Goal: Task Accomplishment & Management: Manage account settings

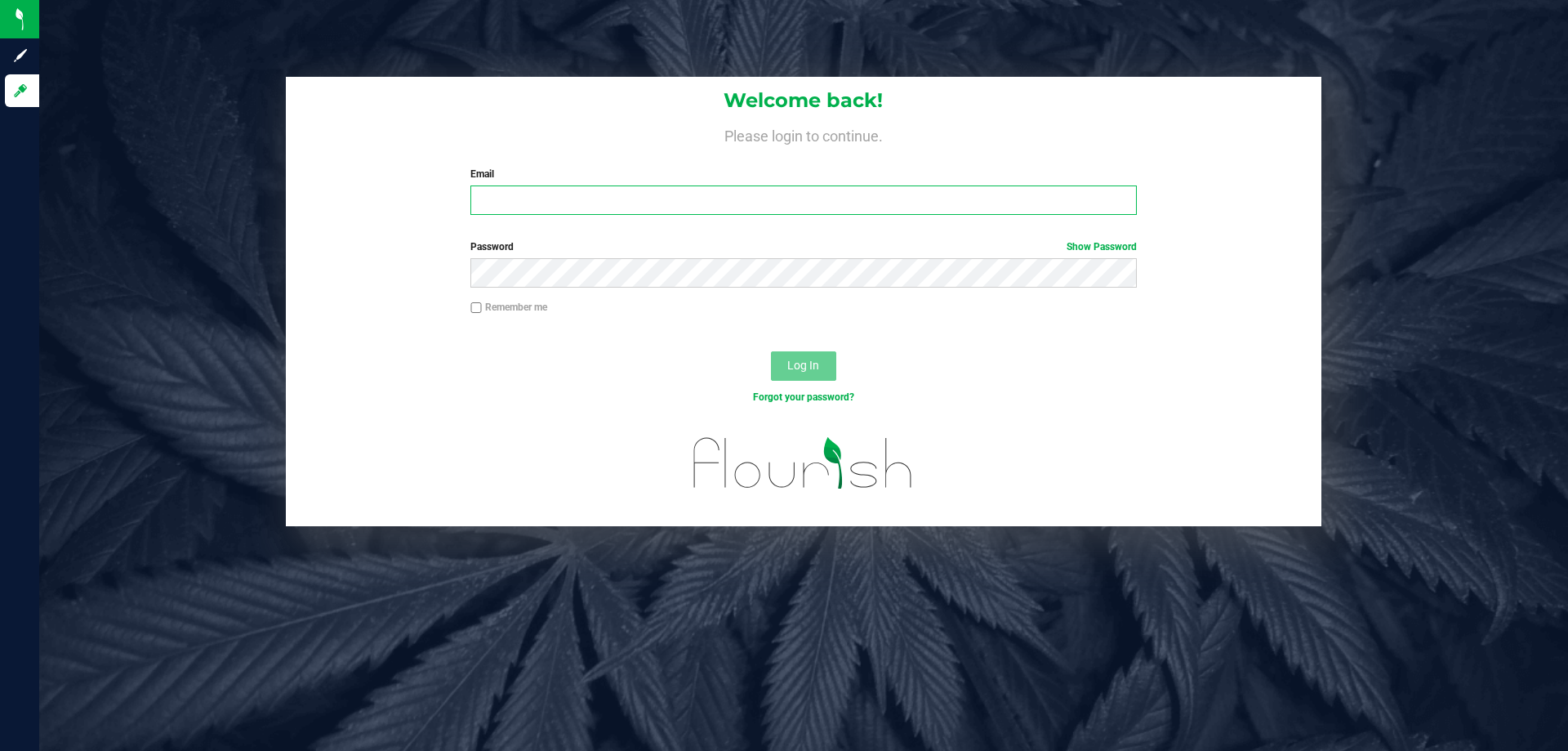
click at [584, 210] on input "Email" at bounding box center [803, 199] width 666 height 29
type input "[EMAIL_ADDRESS][DOMAIN_NAME]"
click at [771, 351] on button "Log In" at bounding box center [804, 365] width 66 height 29
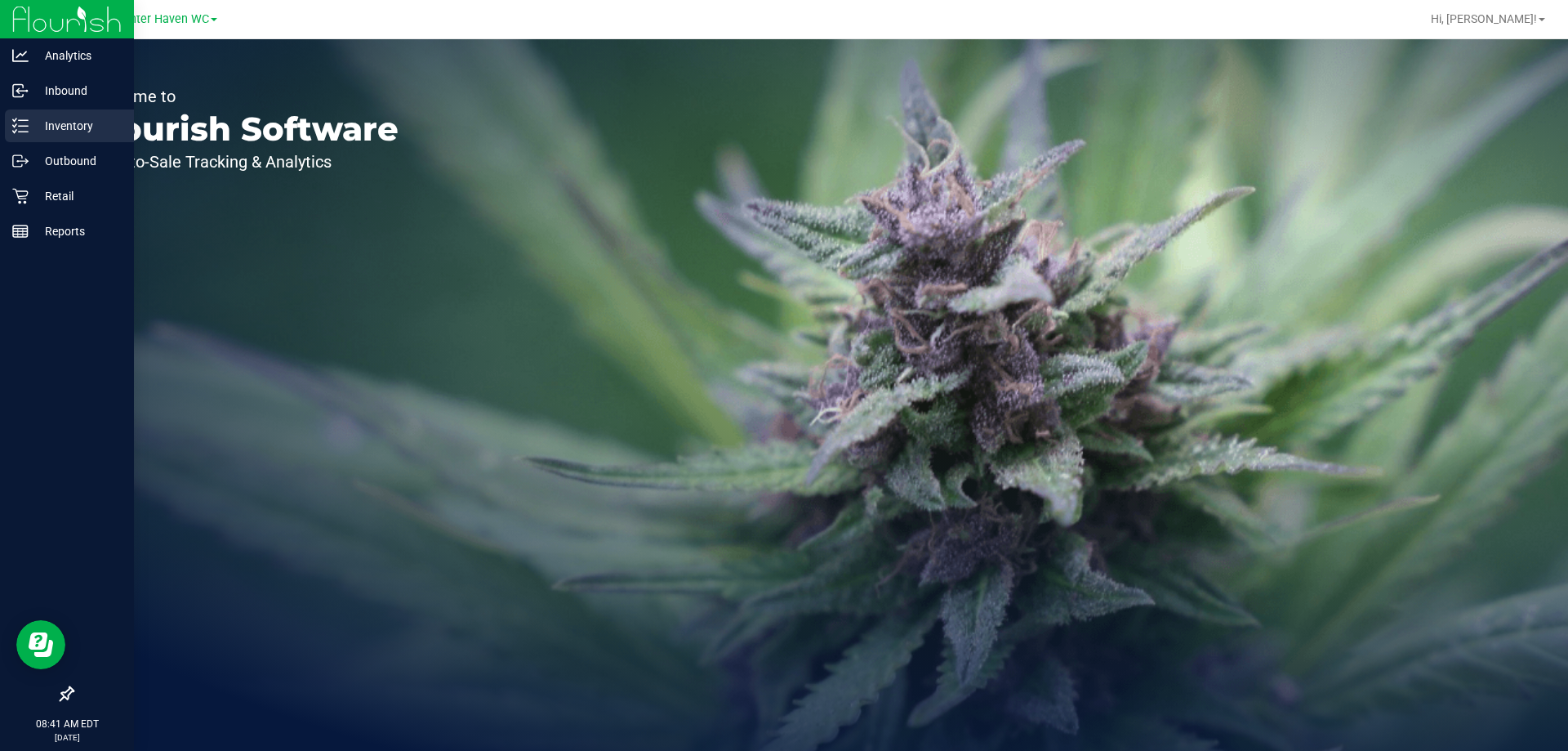
click at [76, 128] on p "Inventory" at bounding box center [78, 125] width 98 height 20
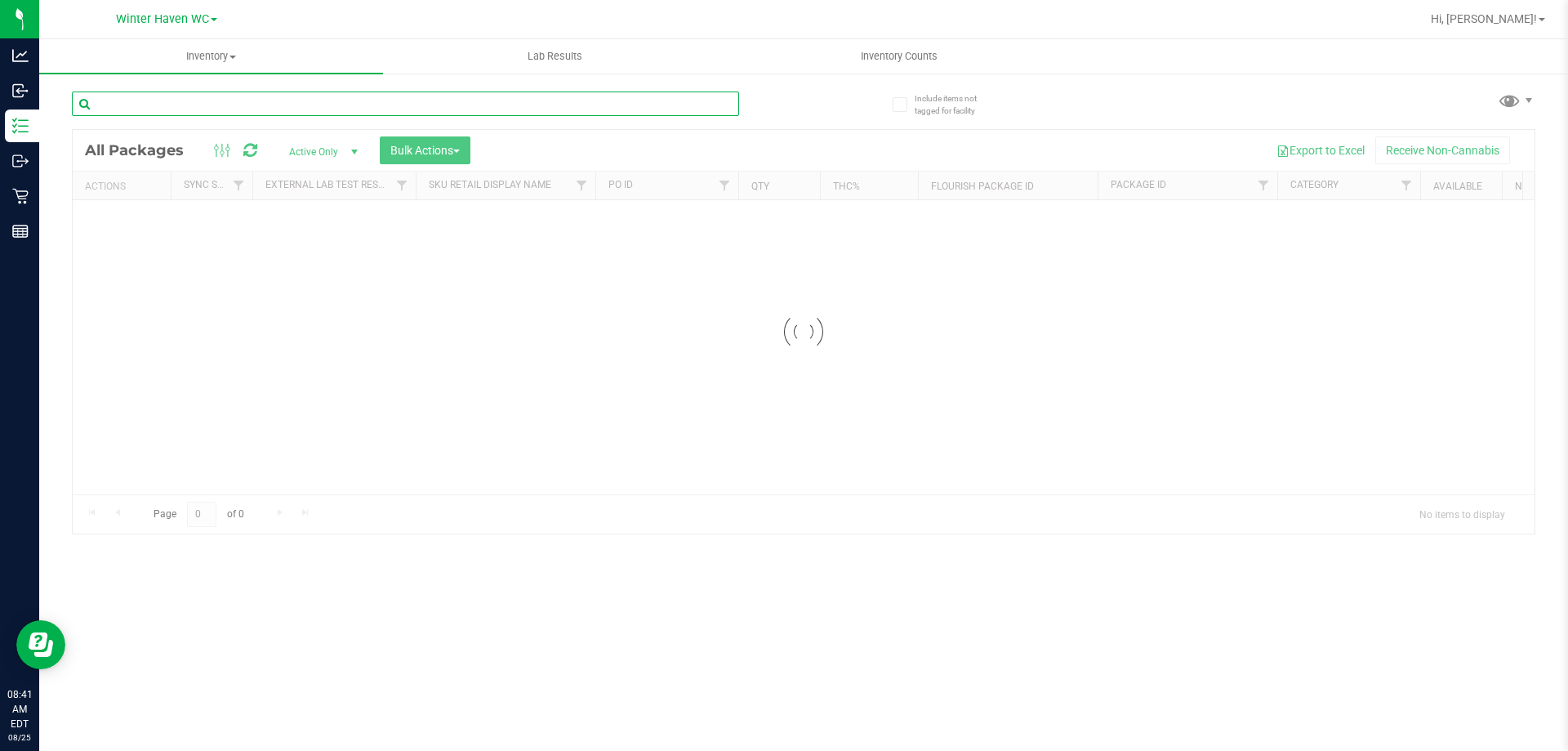
click at [262, 98] on input "text" at bounding box center [405, 104] width 667 height 24
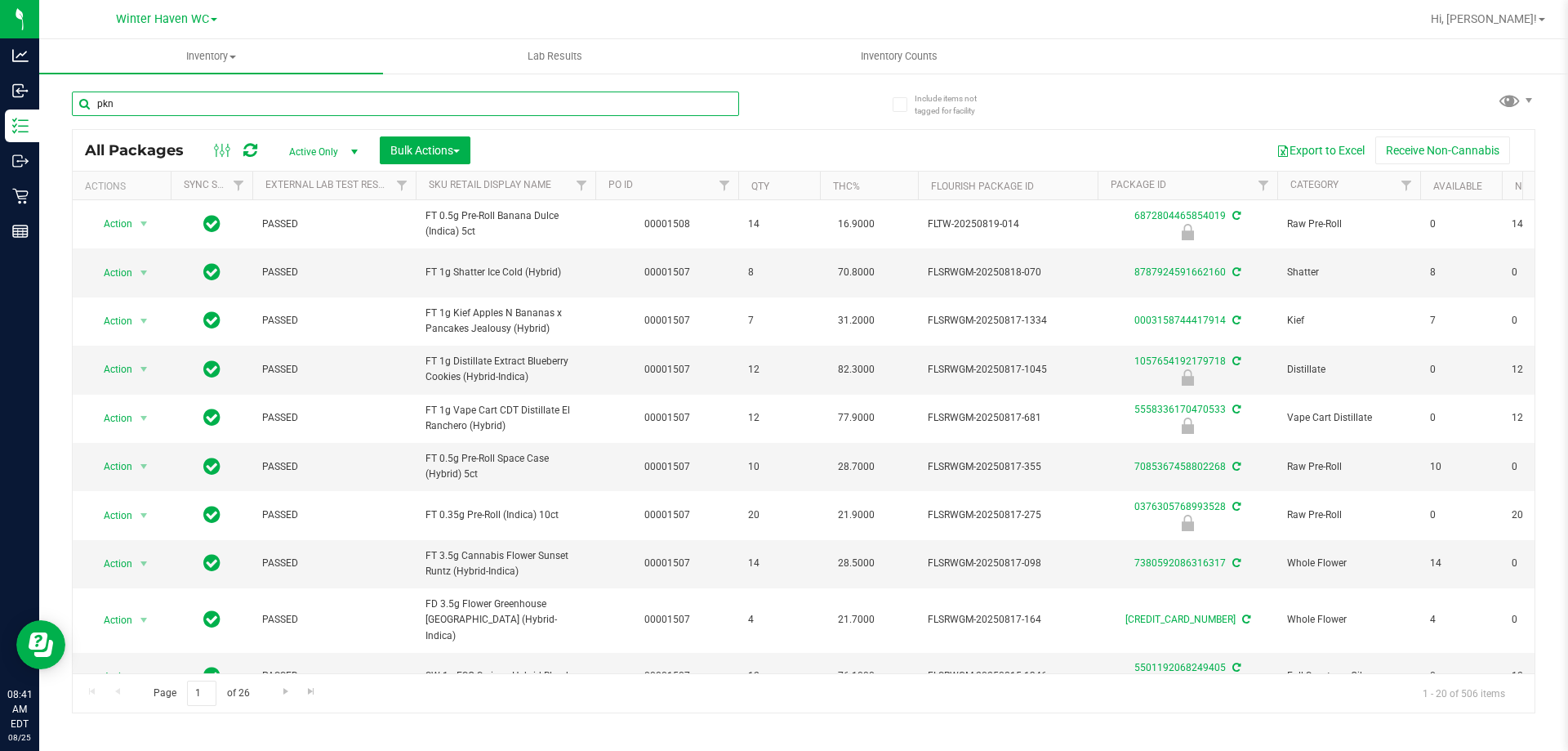
type input "pkn"
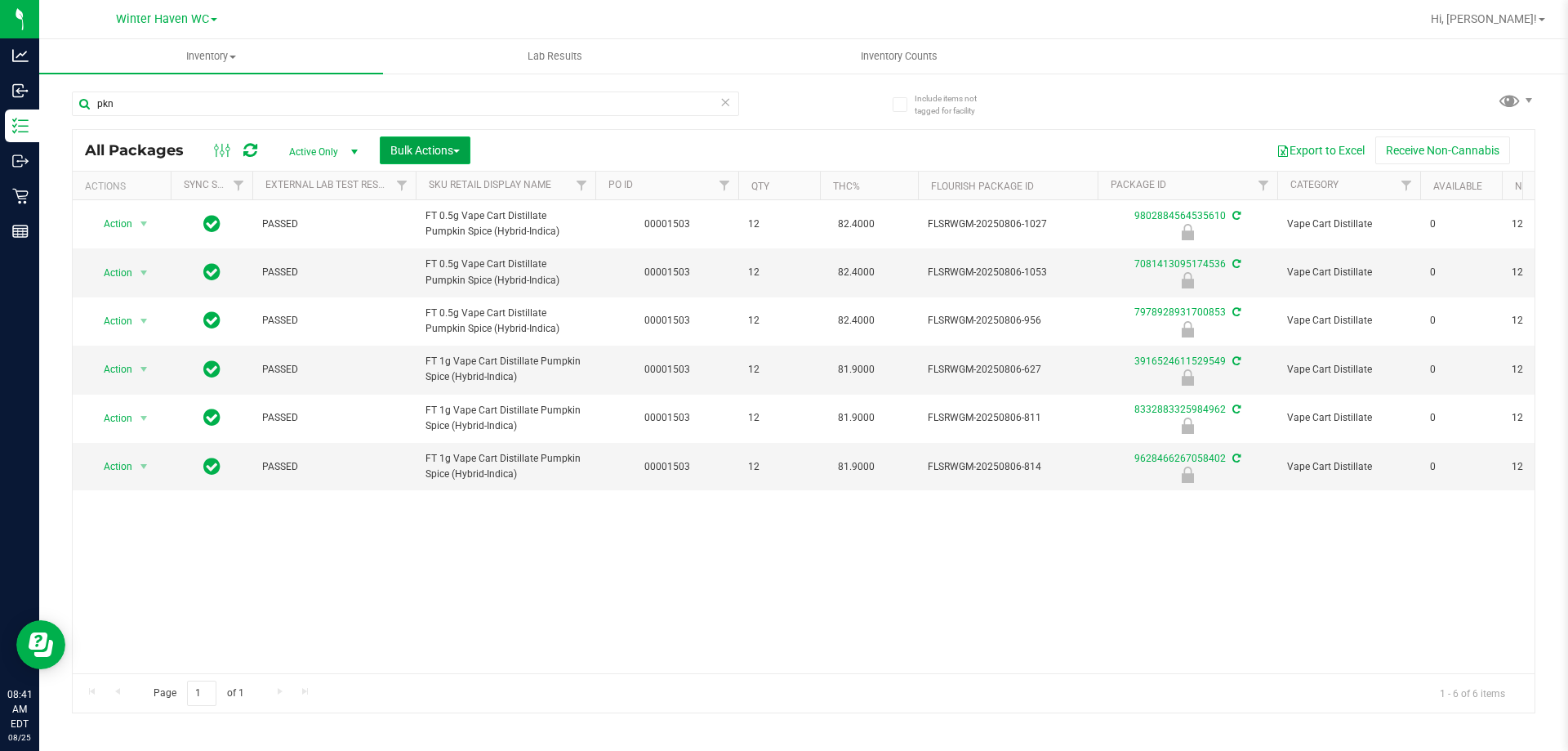
click at [408, 147] on span "Bulk Actions" at bounding box center [425, 151] width 69 height 13
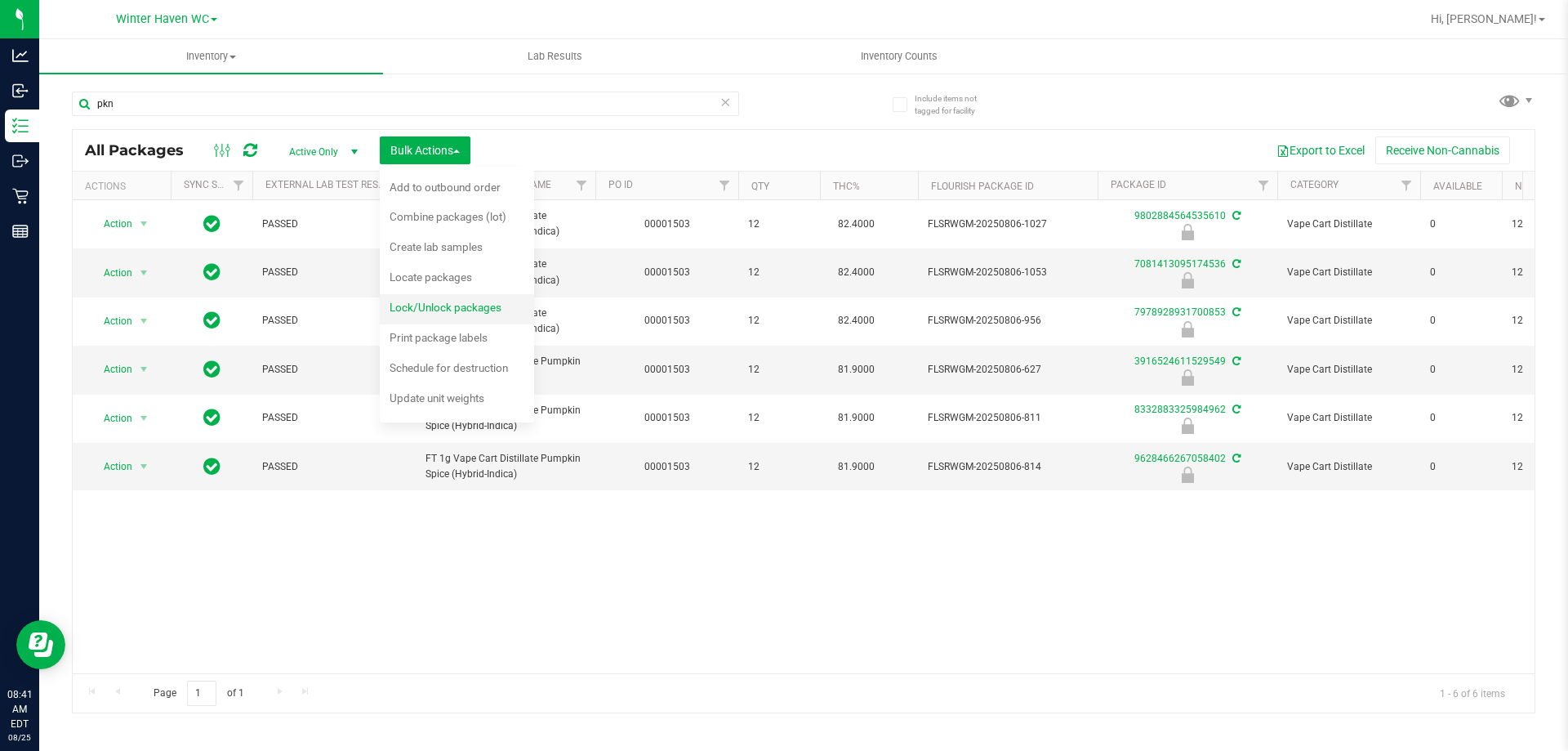
click at [471, 301] on span "Lock/Unlock packages" at bounding box center [446, 307] width 112 height 13
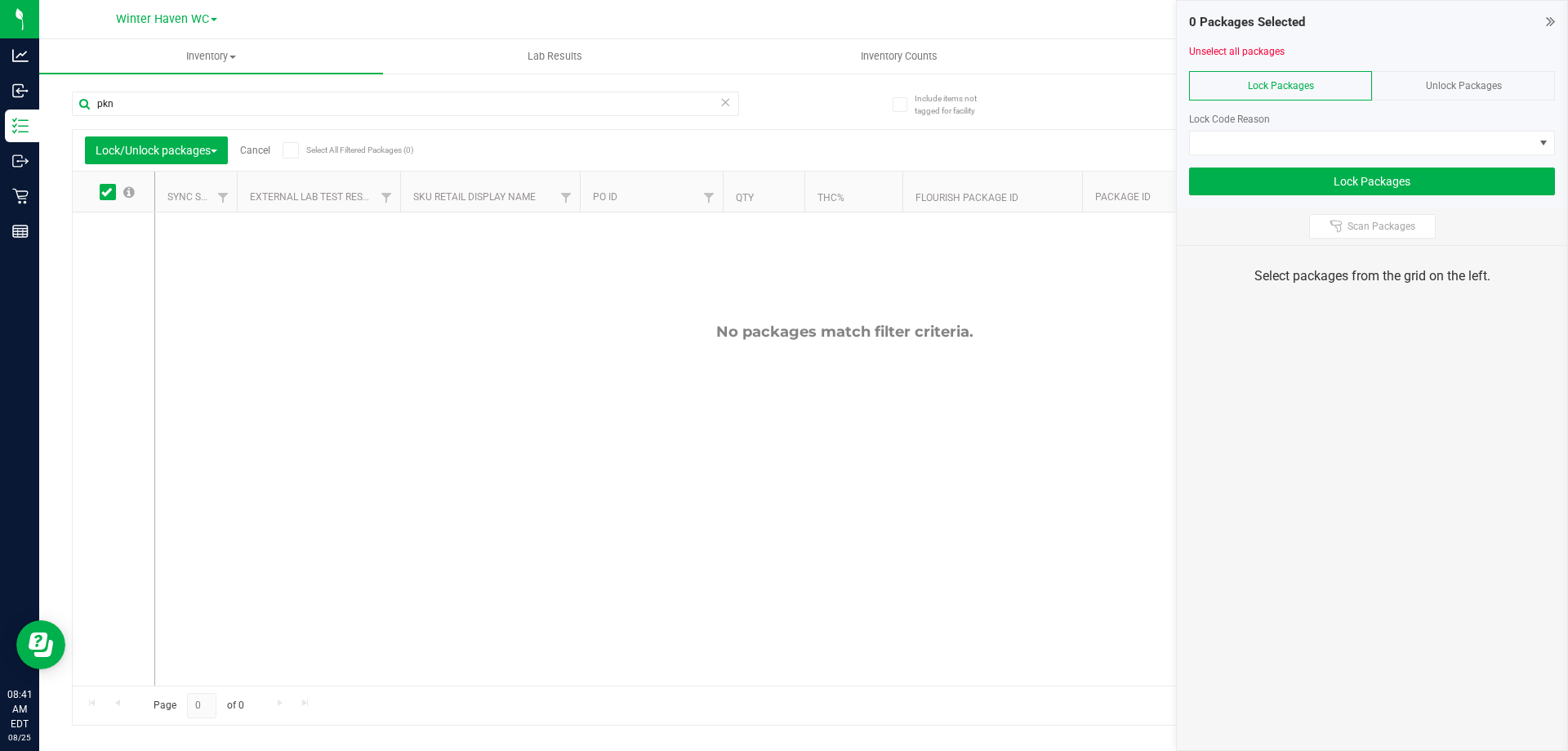
click at [1425, 82] on div "Unlock Packages" at bounding box center [1463, 85] width 183 height 29
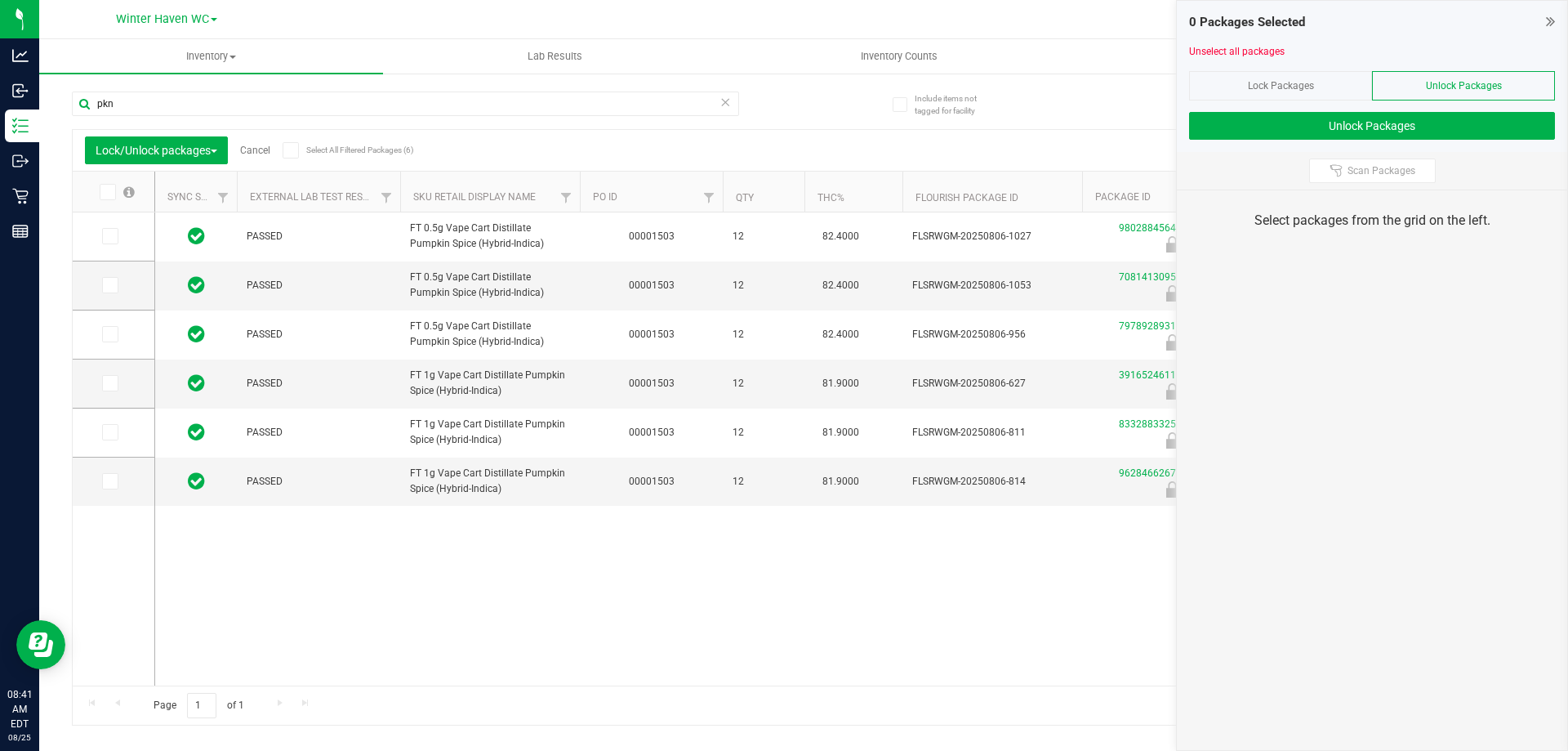
click at [299, 147] on span at bounding box center [290, 150] width 16 height 16
click at [0, 0] on input "Select All Filtered Packages (6)" at bounding box center [0, 0] width 0 height 0
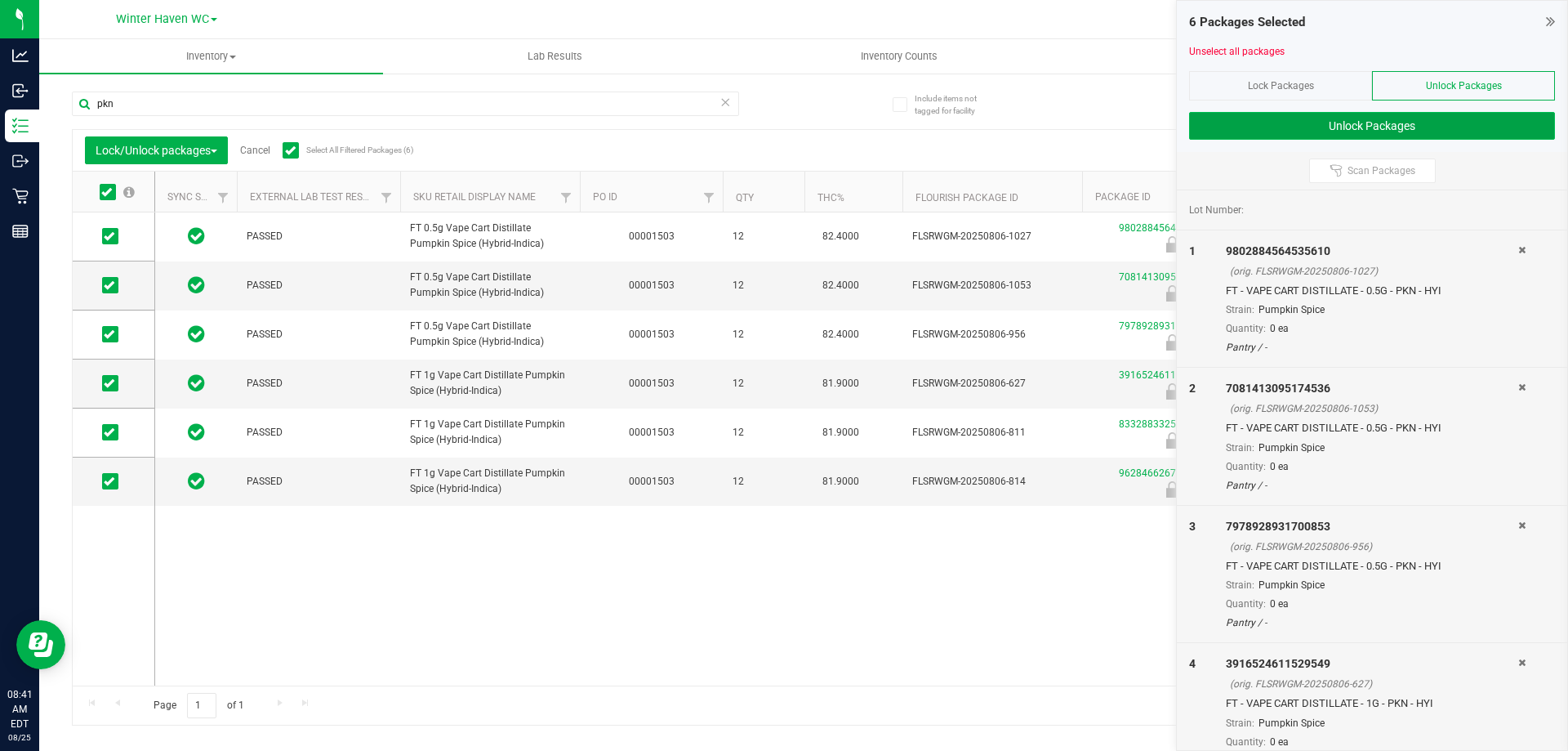
click at [1294, 134] on button "Unlock Packages" at bounding box center [1371, 126] width 366 height 28
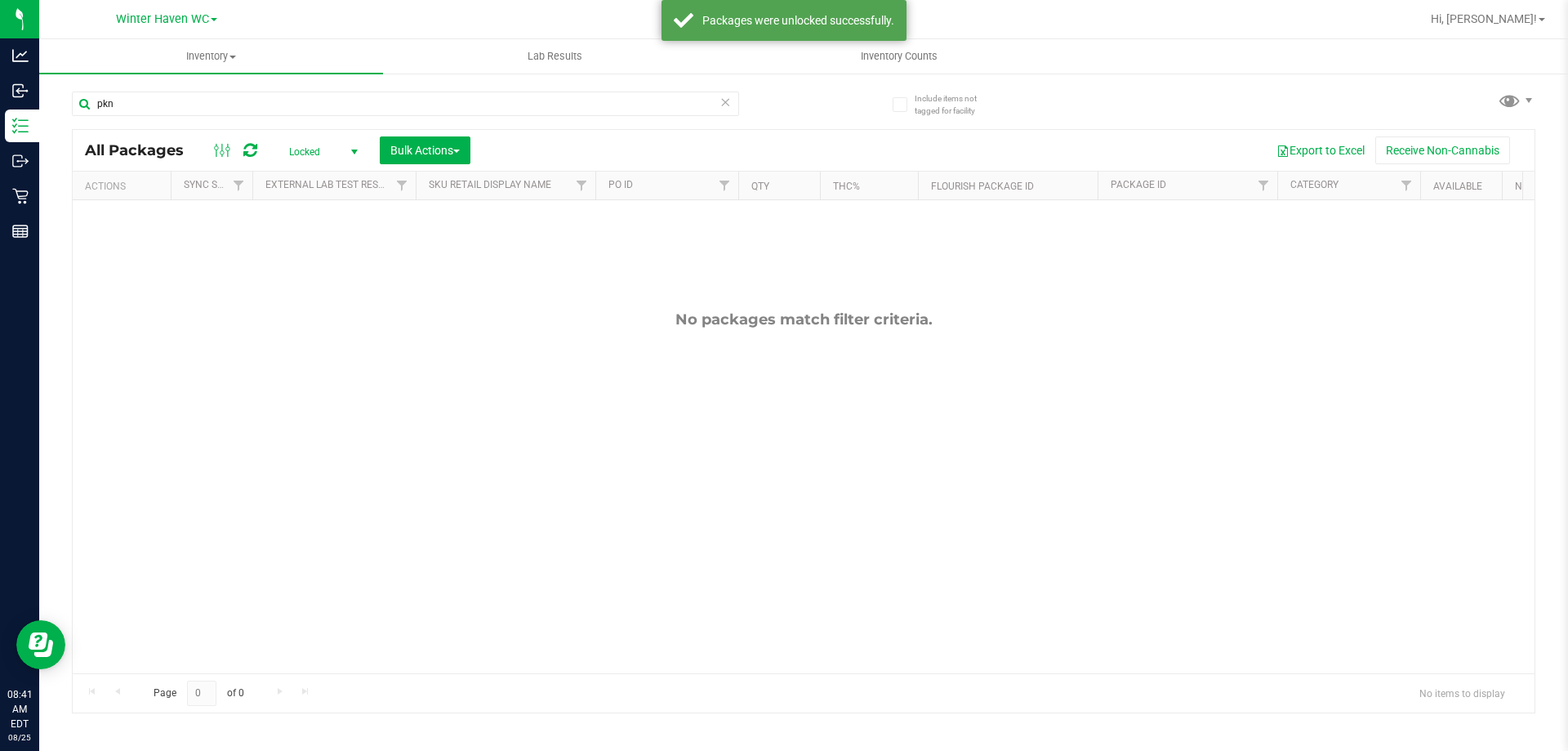
click at [311, 156] on span "Locked" at bounding box center [320, 152] width 90 height 22
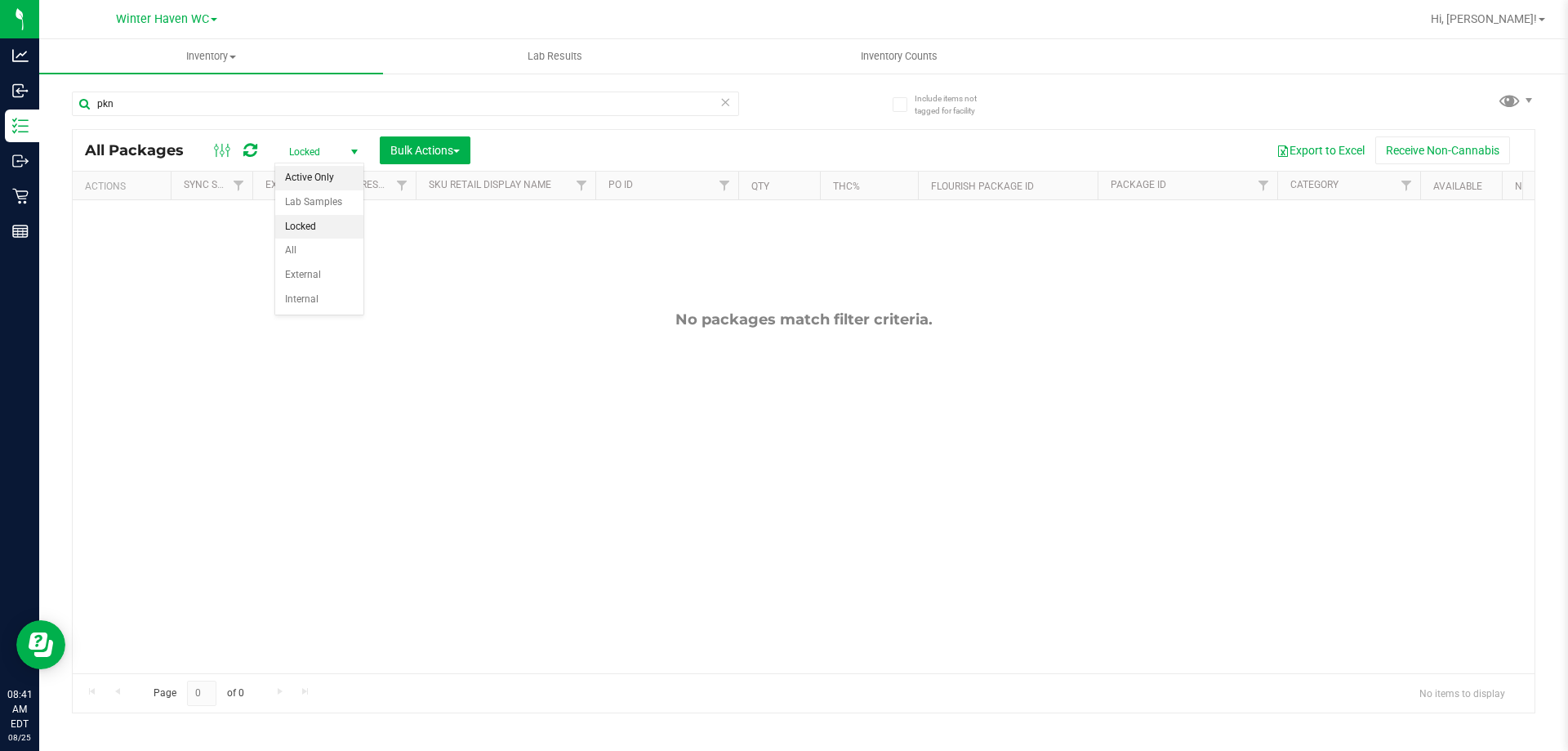
click at [321, 178] on li "Active Only" at bounding box center [319, 178] width 88 height 24
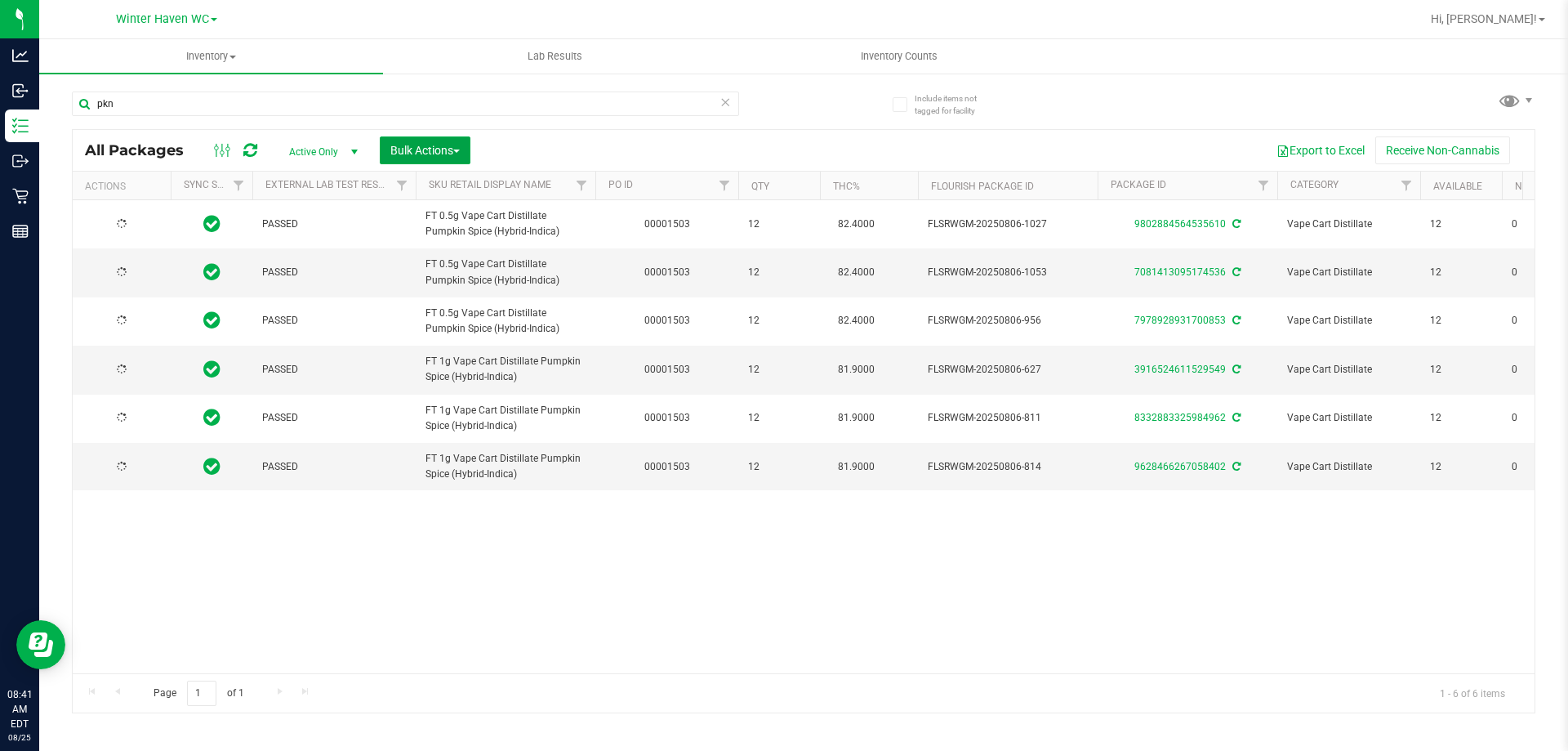
click at [421, 153] on span "Bulk Actions" at bounding box center [425, 151] width 69 height 13
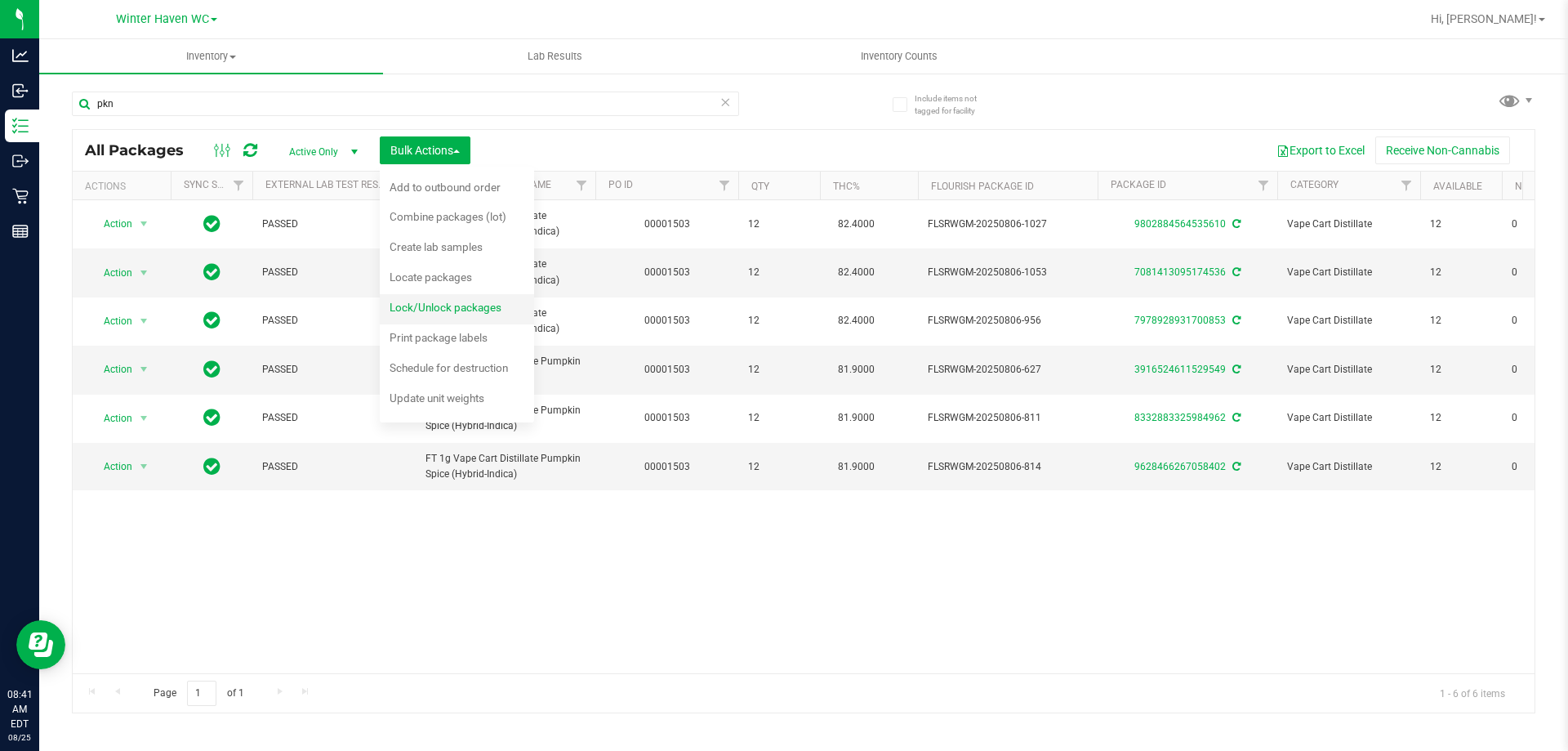
click at [447, 311] on span "Lock/Unlock packages" at bounding box center [446, 307] width 112 height 13
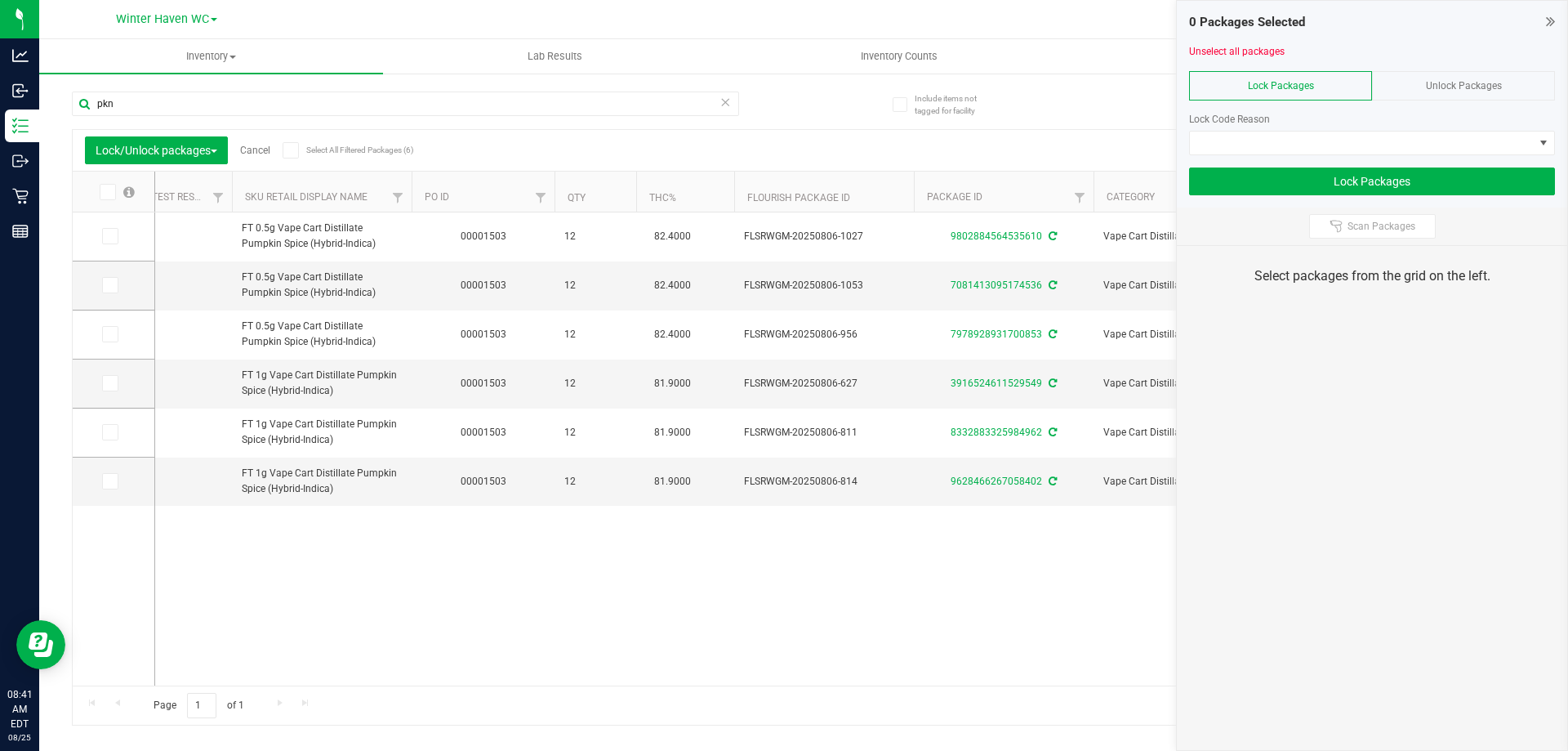
scroll to position [0, 251]
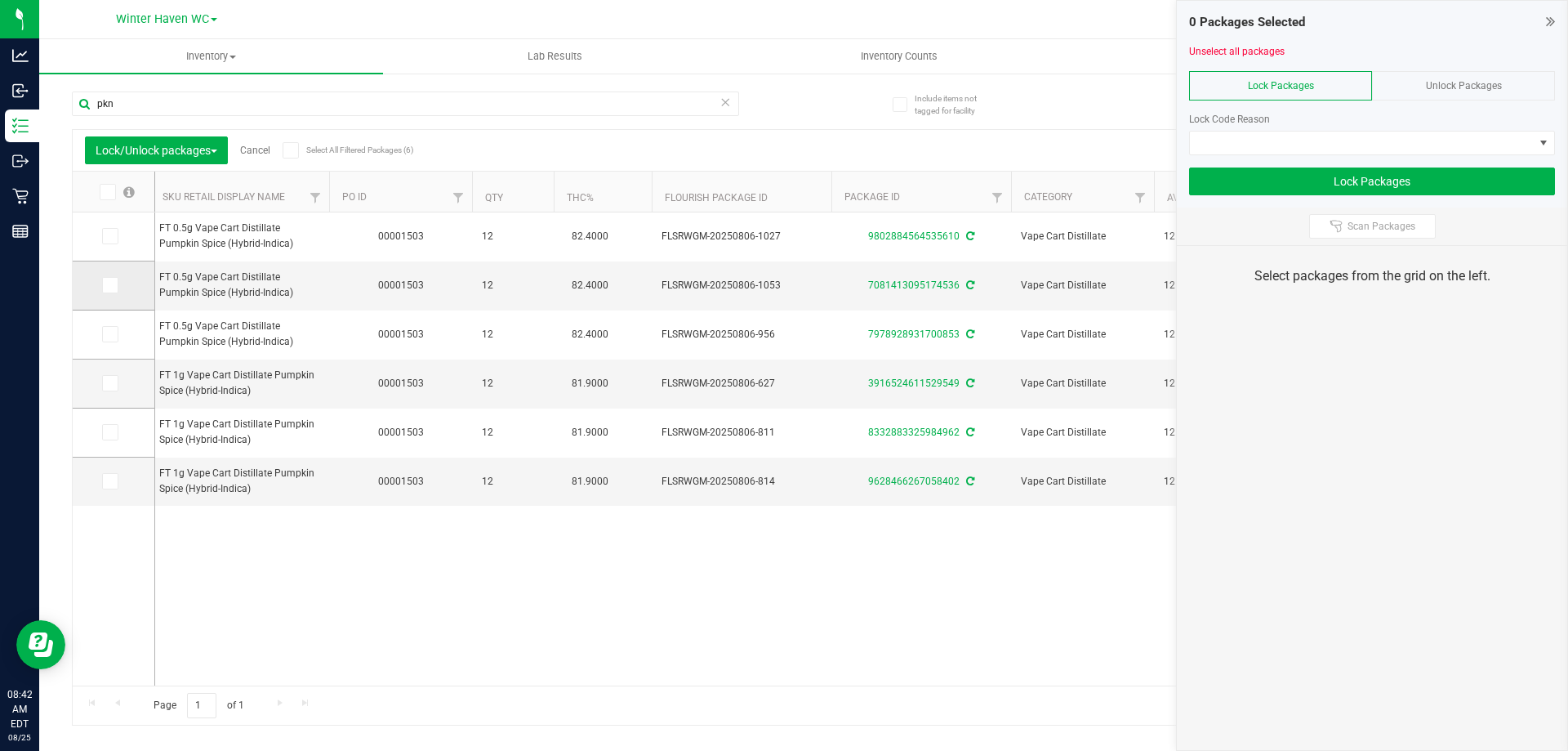
click at [104, 285] on icon at bounding box center [109, 285] width 10 height 0
click at [0, 0] on input "checkbox" at bounding box center [0, 0] width 0 height 0
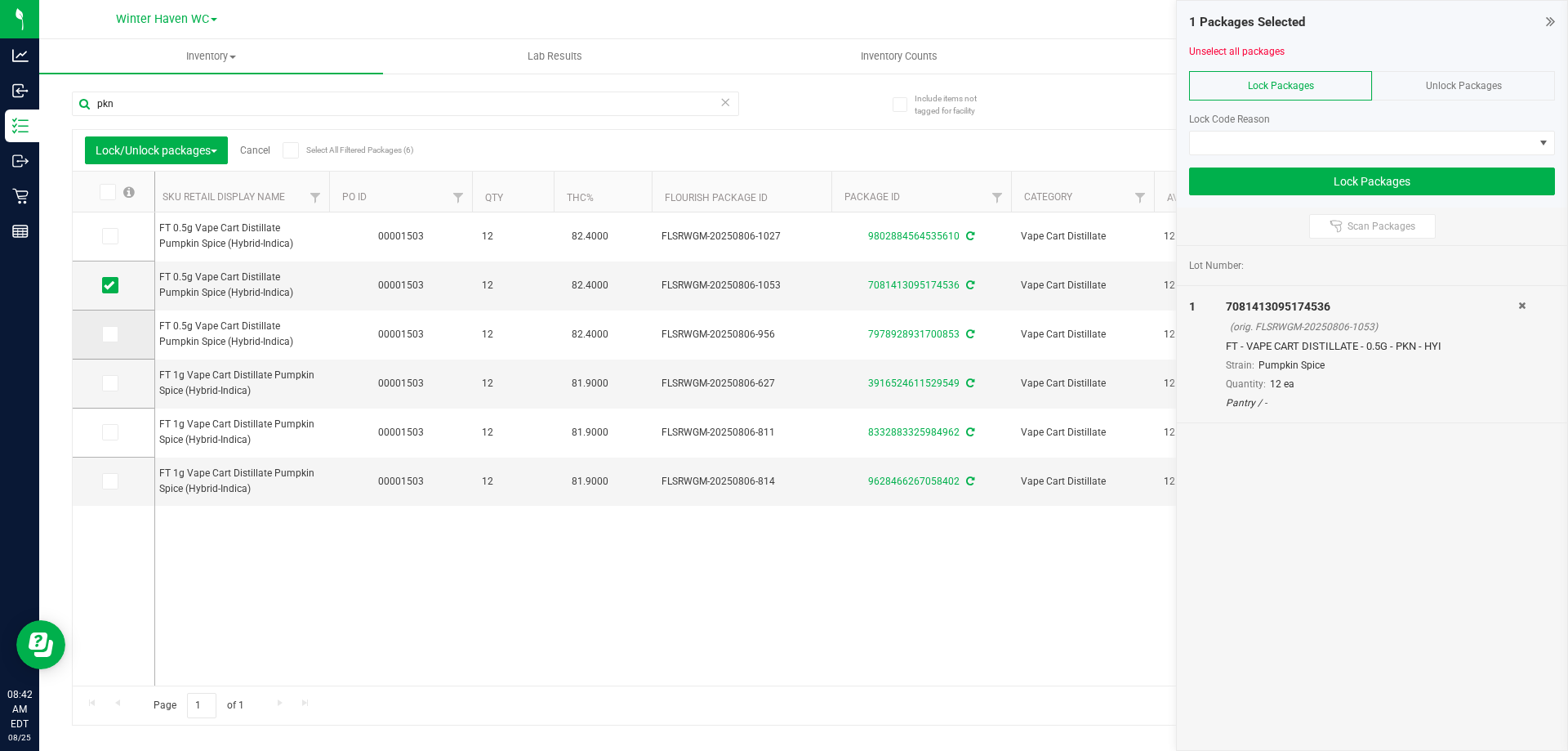
click at [106, 334] on icon at bounding box center [109, 334] width 10 height 0
click at [0, 0] on input "checkbox" at bounding box center [0, 0] width 0 height 0
click at [104, 383] on icon at bounding box center [109, 383] width 10 height 0
click at [0, 0] on input "checkbox" at bounding box center [0, 0] width 0 height 0
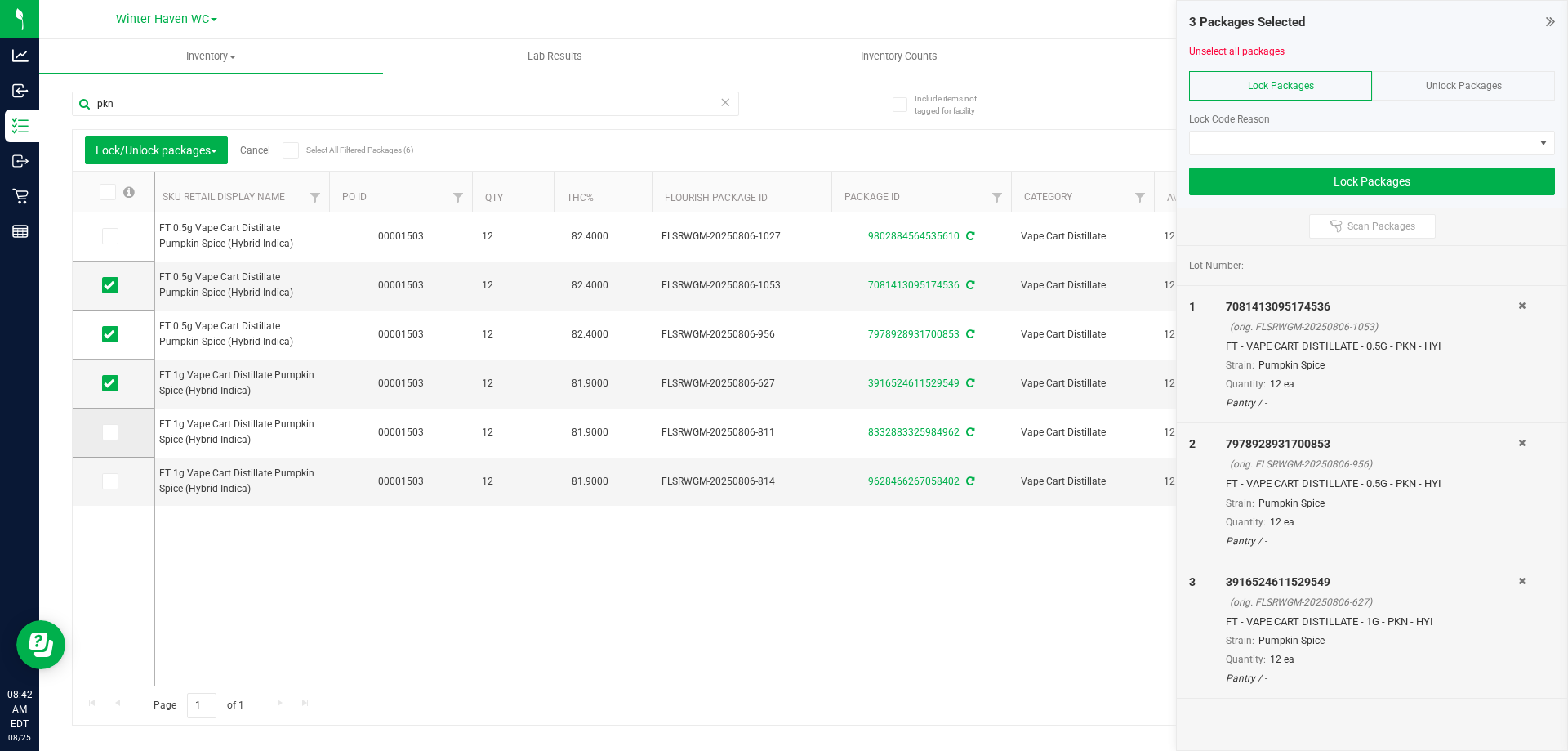
click at [111, 433] on icon at bounding box center [109, 433] width 10 height 0
click at [0, 0] on input "checkbox" at bounding box center [0, 0] width 0 height 0
click at [1363, 151] on span at bounding box center [1361, 142] width 344 height 22
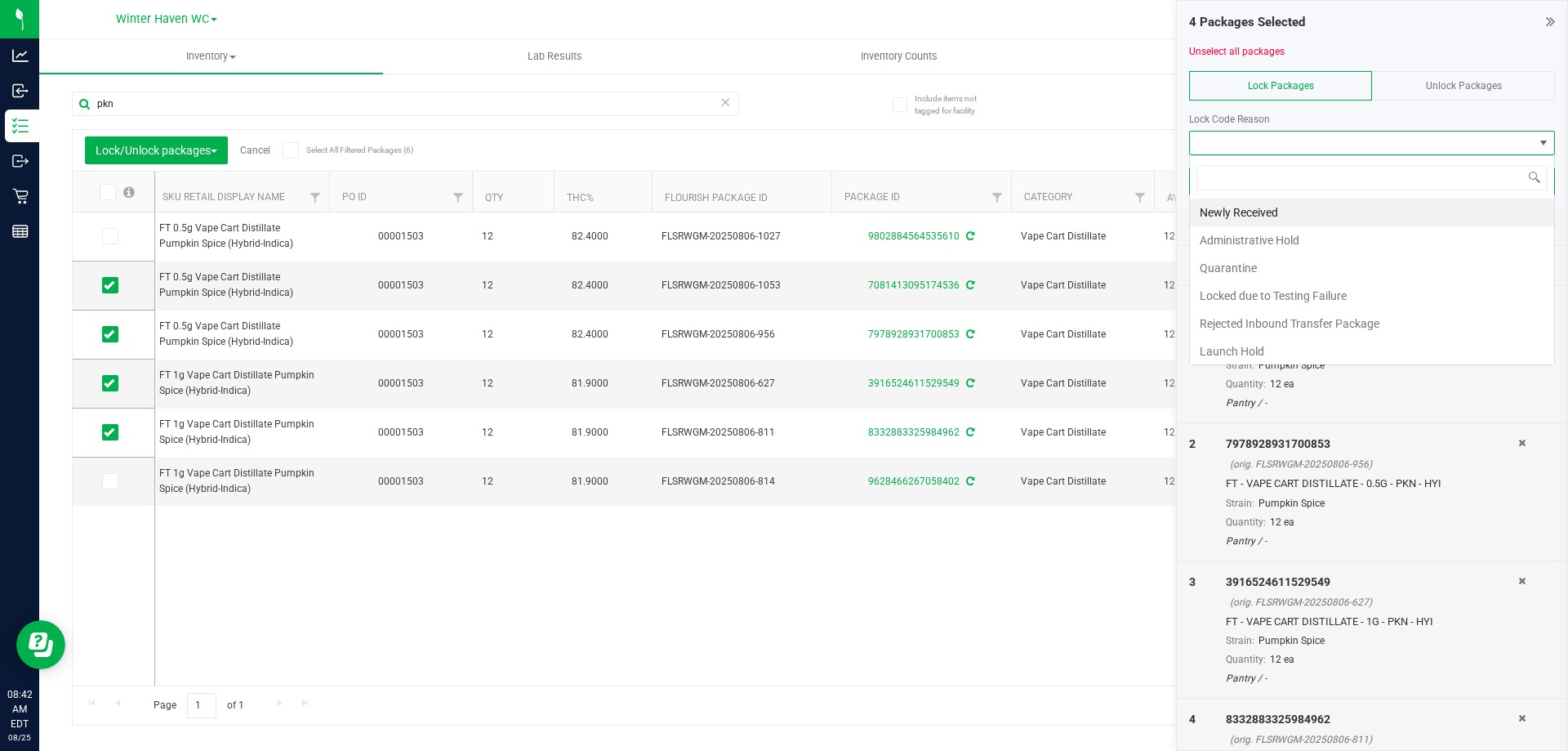
scroll to position [24, 366]
click at [1217, 208] on li "Newly Received" at bounding box center [1371, 213] width 364 height 28
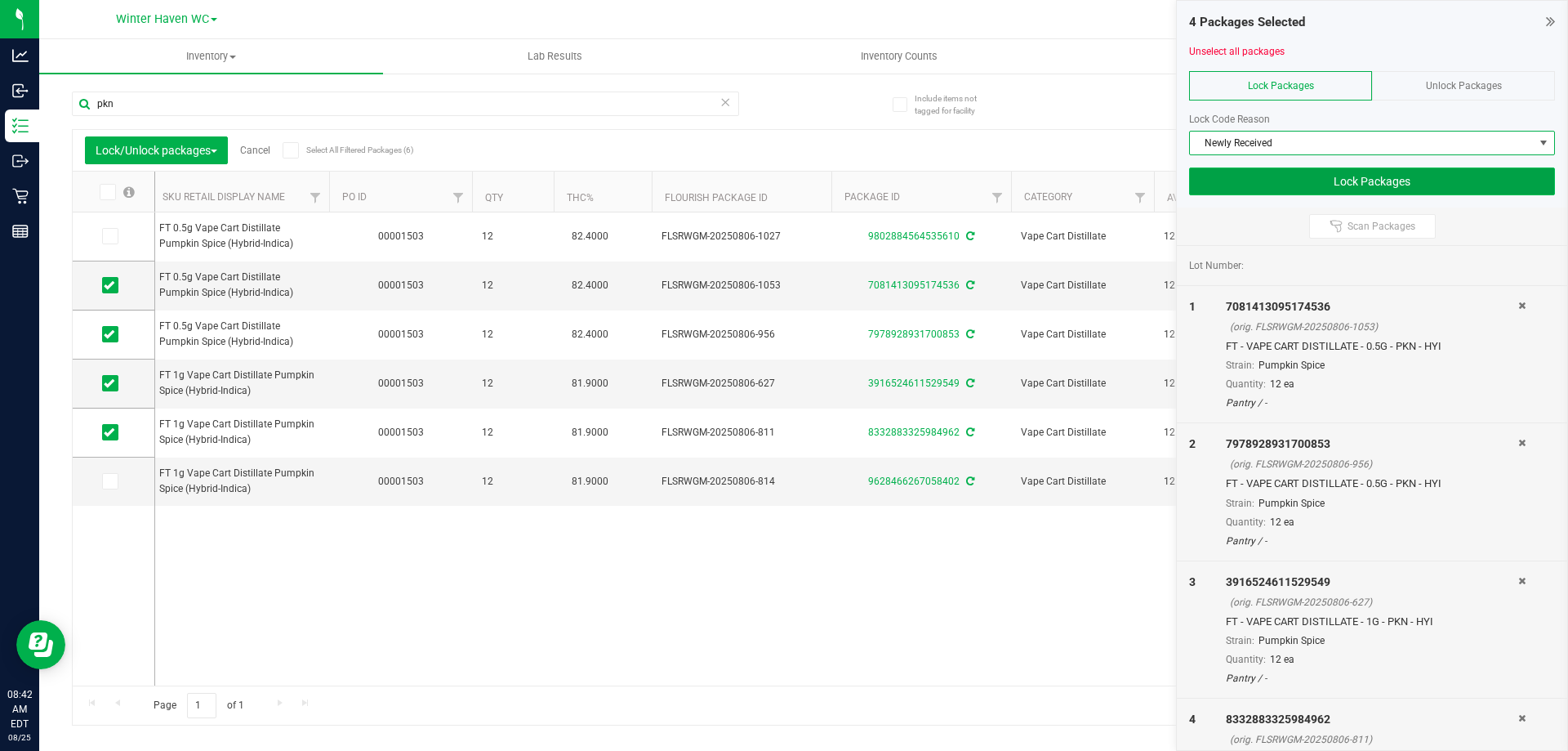
click at [1258, 184] on button "Lock Packages" at bounding box center [1371, 182] width 366 height 28
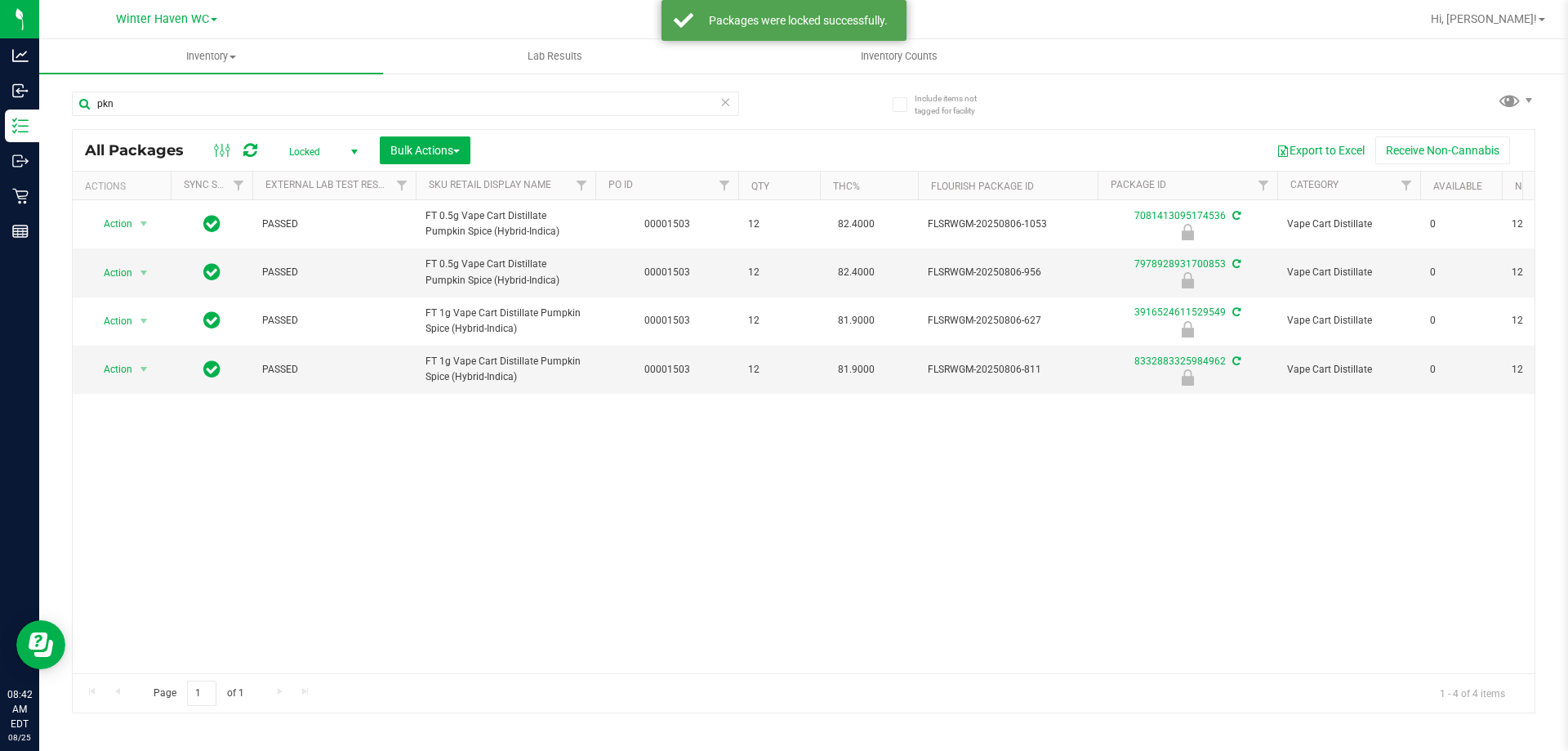
click at [334, 148] on span "Locked" at bounding box center [320, 152] width 90 height 22
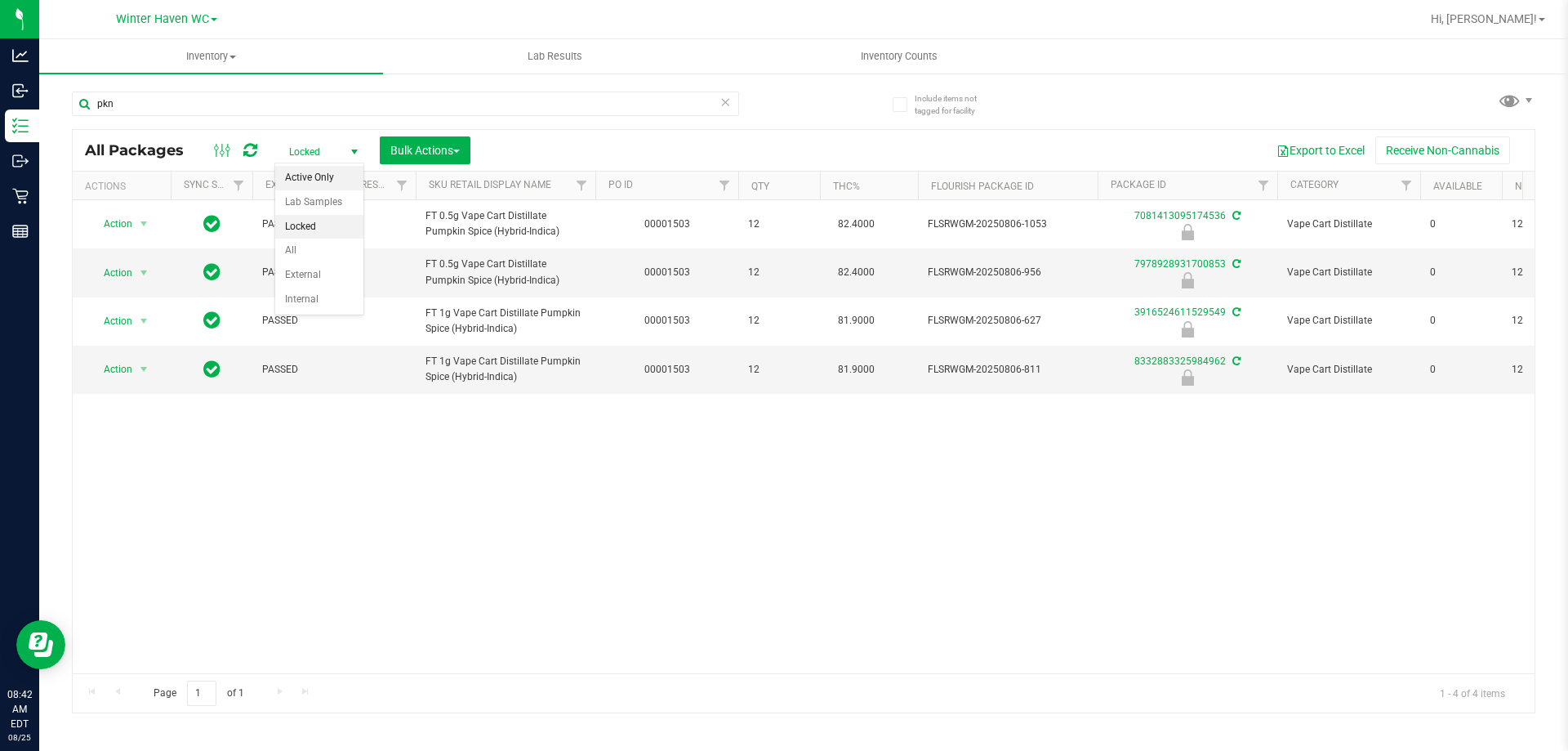
click at [326, 167] on li "Active Only" at bounding box center [319, 178] width 88 height 24
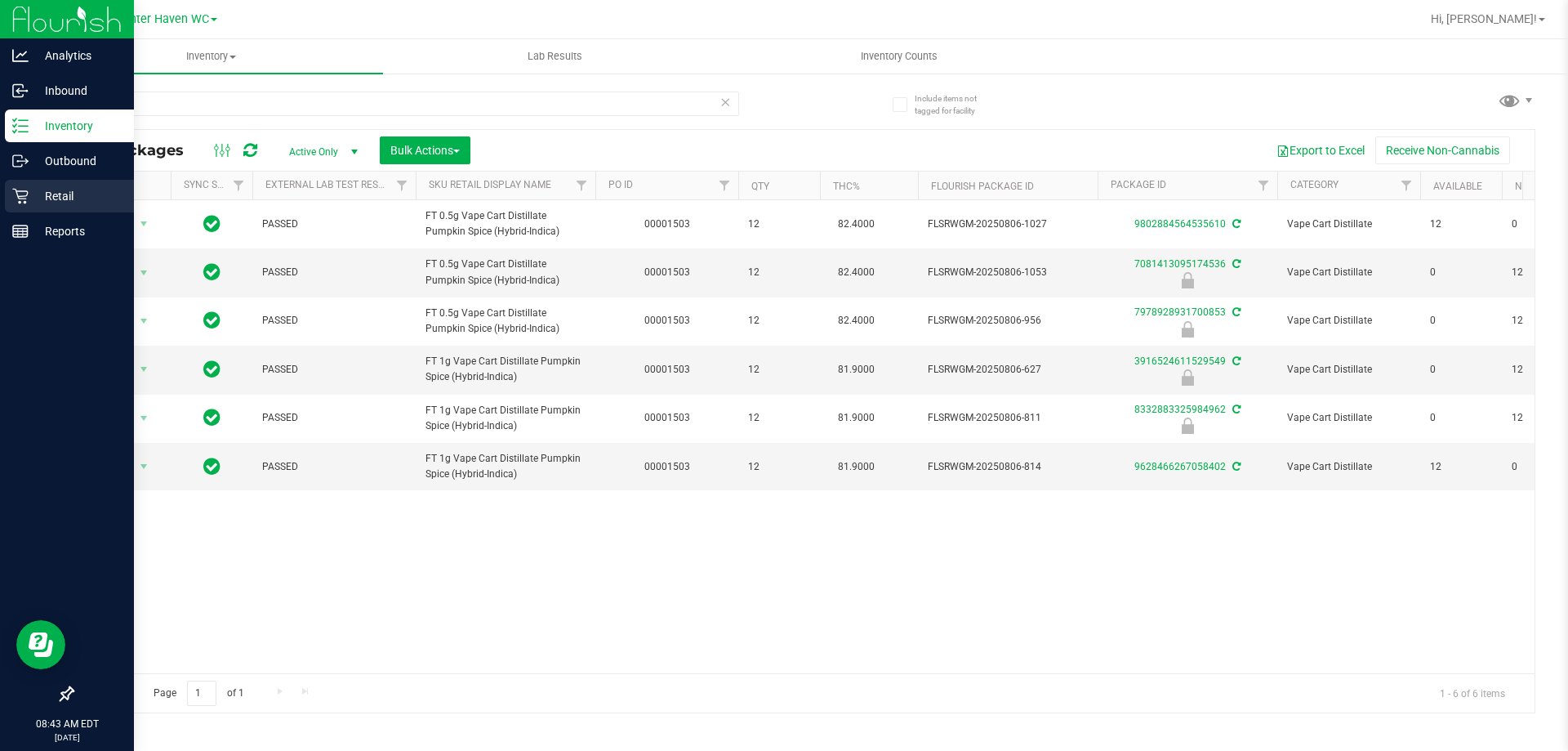
click at [36, 204] on p "Retail" at bounding box center [78, 196] width 98 height 20
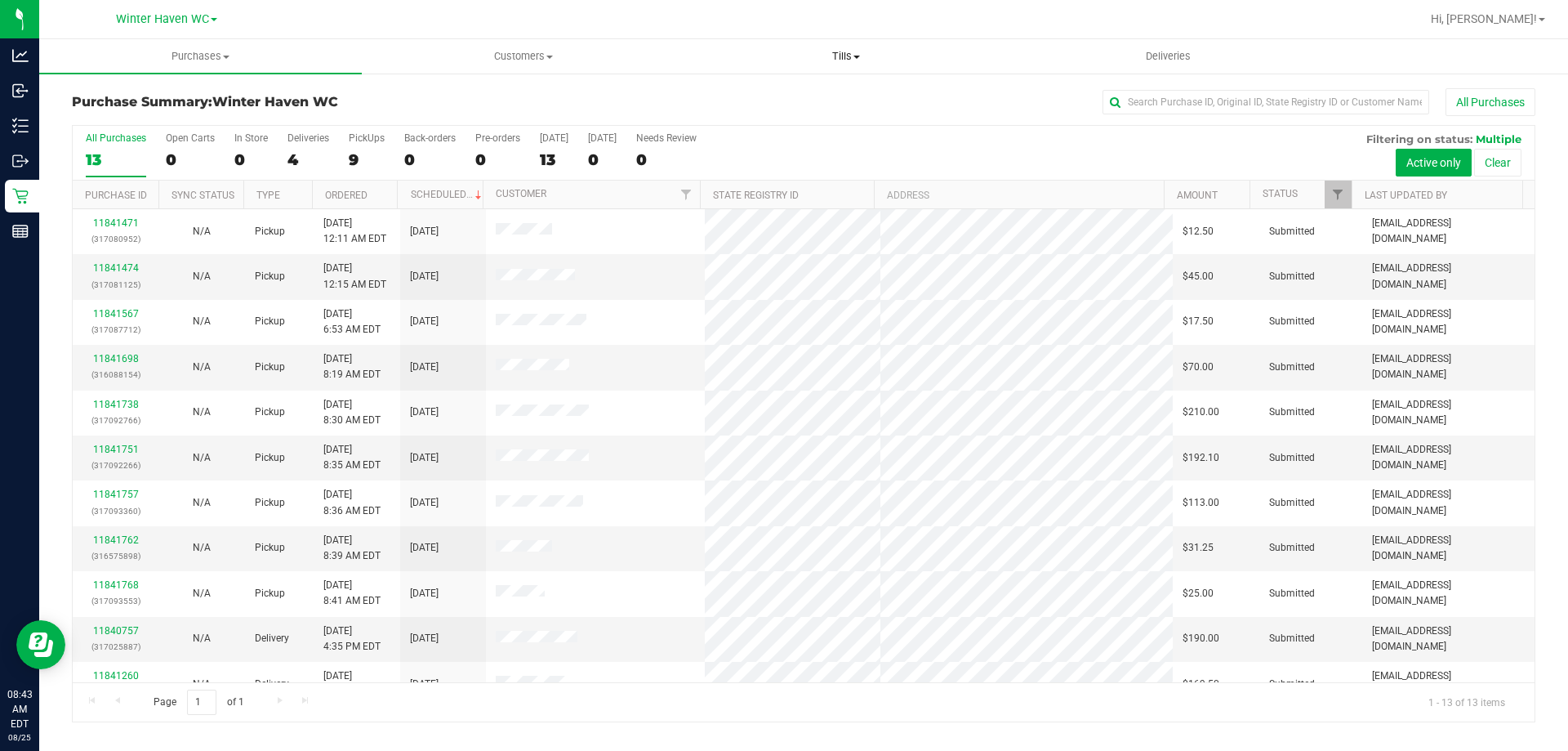
click at [837, 53] on span "Tills" at bounding box center [845, 56] width 321 height 15
click at [788, 101] on span "Manage tills" at bounding box center [740, 98] width 110 height 14
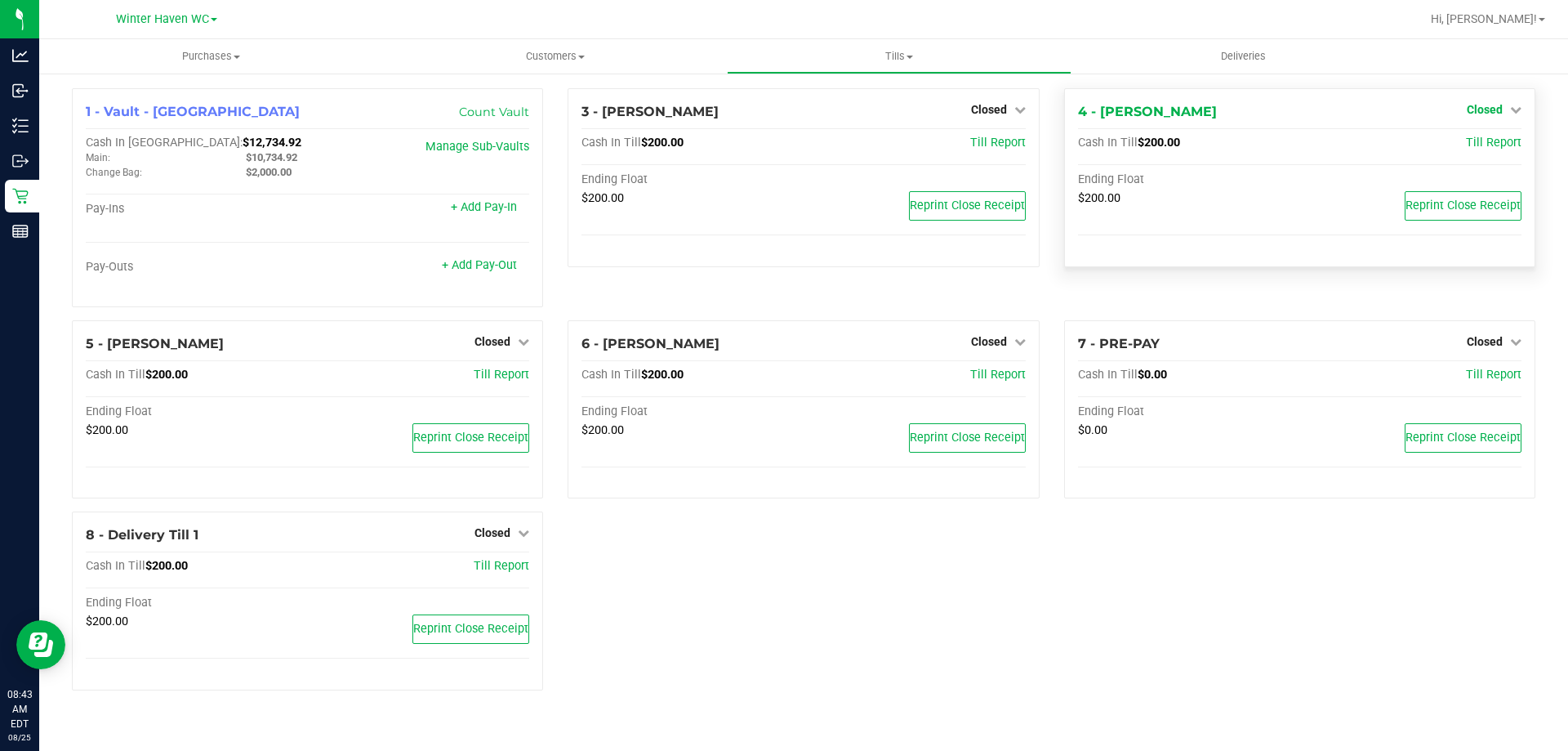
drag, startPoint x: 1480, startPoint y: 107, endPoint x: 1482, endPoint y: 125, distance: 18.1
click at [1481, 107] on span "Closed" at bounding box center [1485, 110] width 36 height 13
click at [1477, 146] on link "Open Till" at bounding box center [1485, 144] width 43 height 13
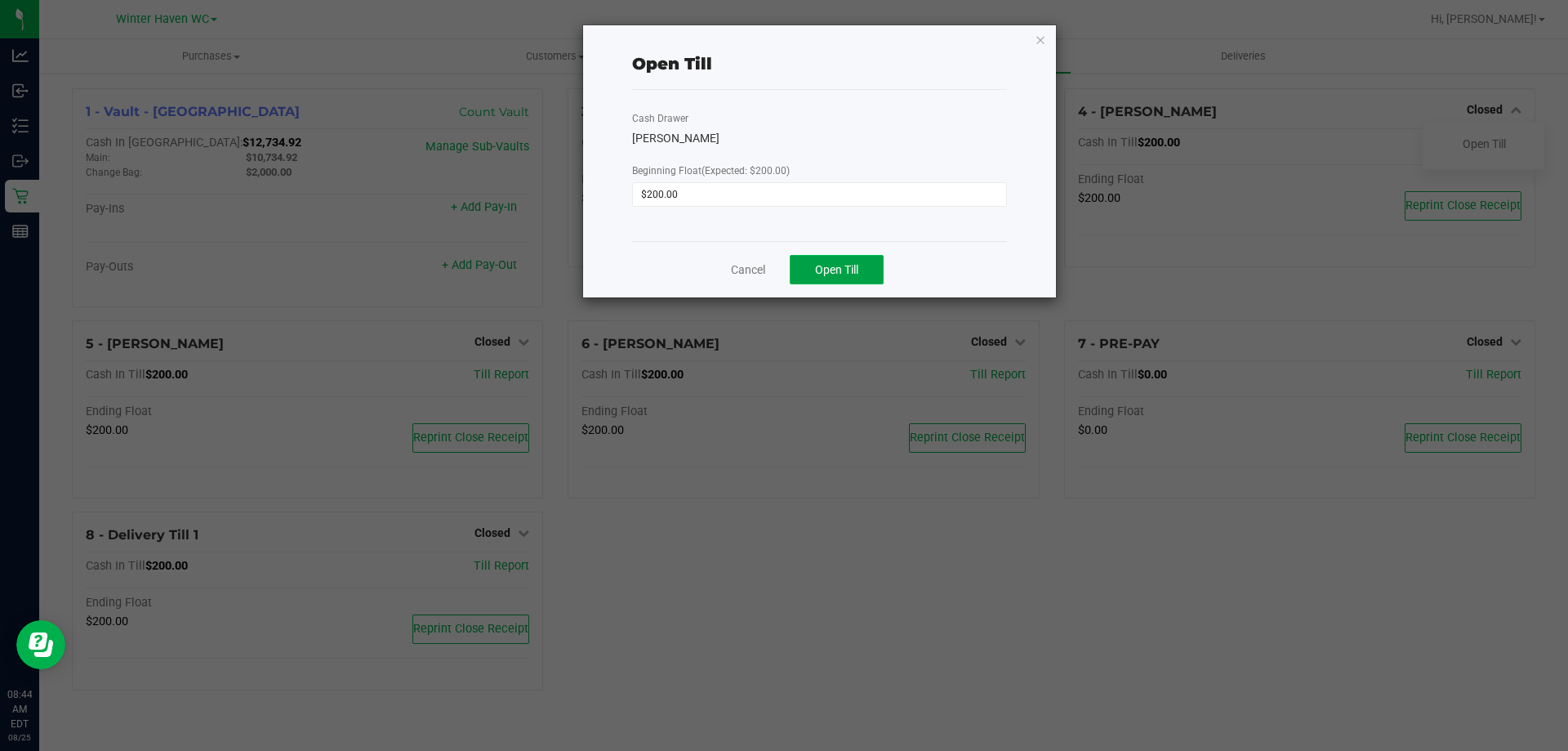
click at [867, 271] on button "Open Till" at bounding box center [837, 269] width 94 height 29
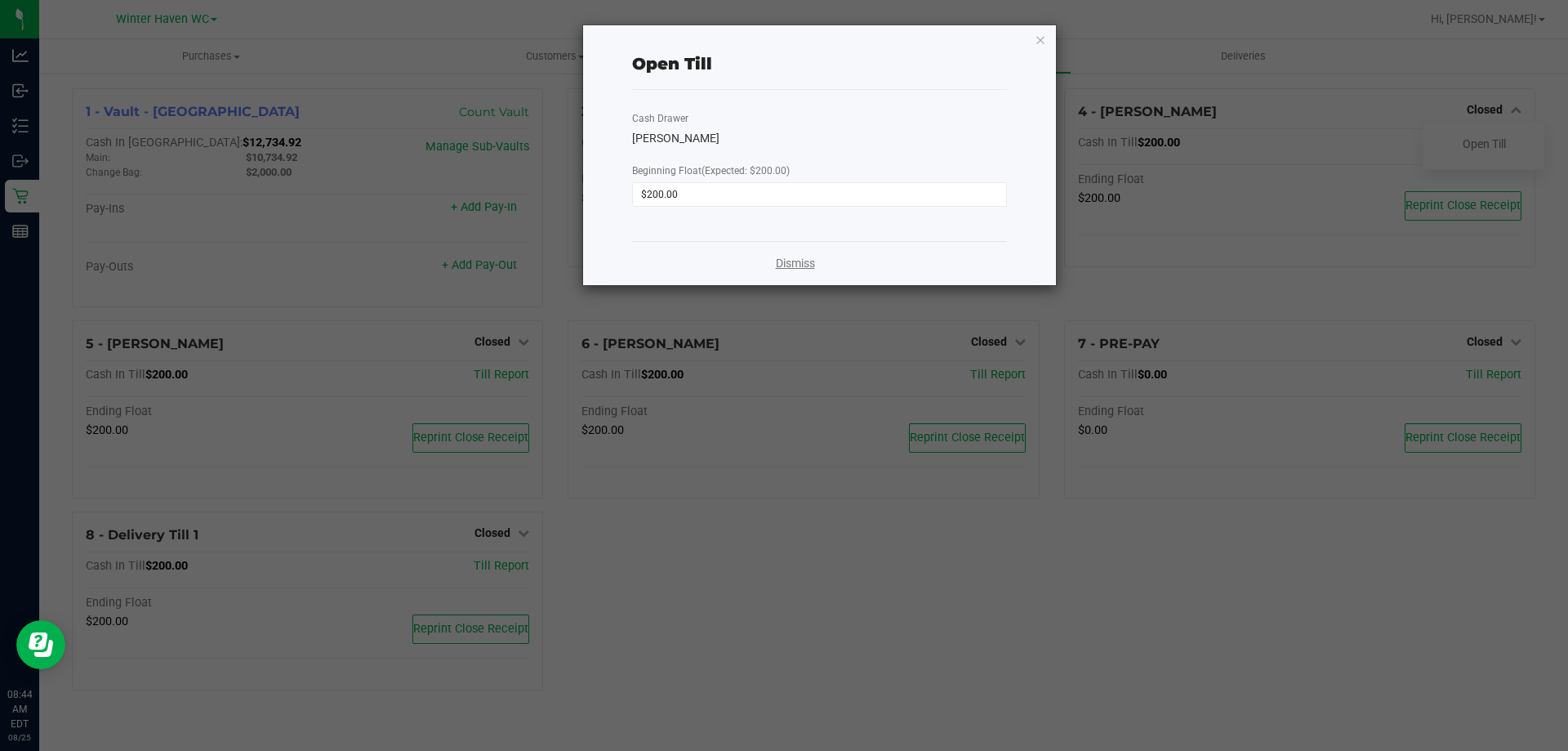
click at [805, 259] on link "Dismiss" at bounding box center [796, 263] width 39 height 17
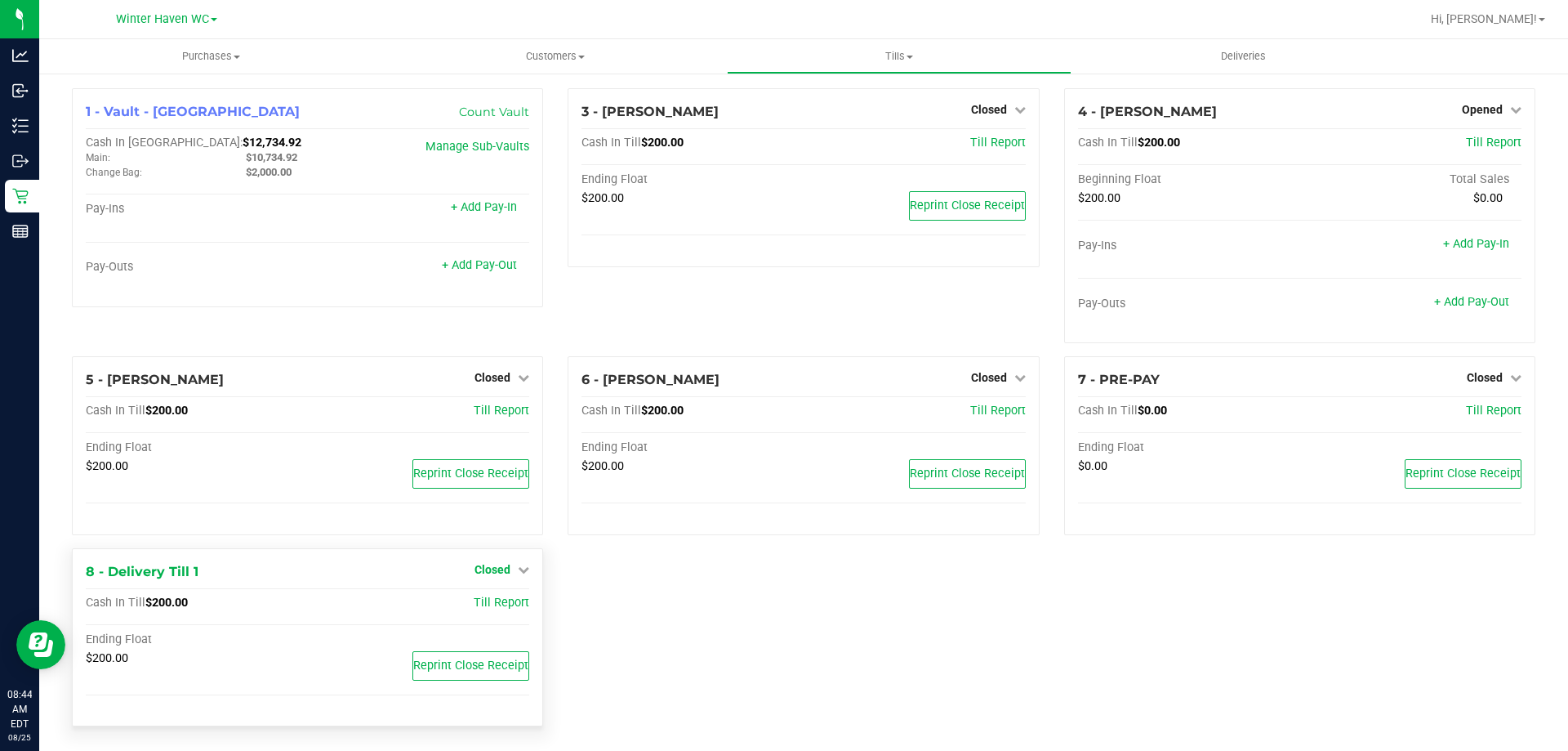
click at [518, 569] on icon at bounding box center [523, 569] width 11 height 11
click at [511, 607] on div "Open Till" at bounding box center [492, 603] width 121 height 21
click at [503, 600] on link "Open Till" at bounding box center [492, 603] width 43 height 13
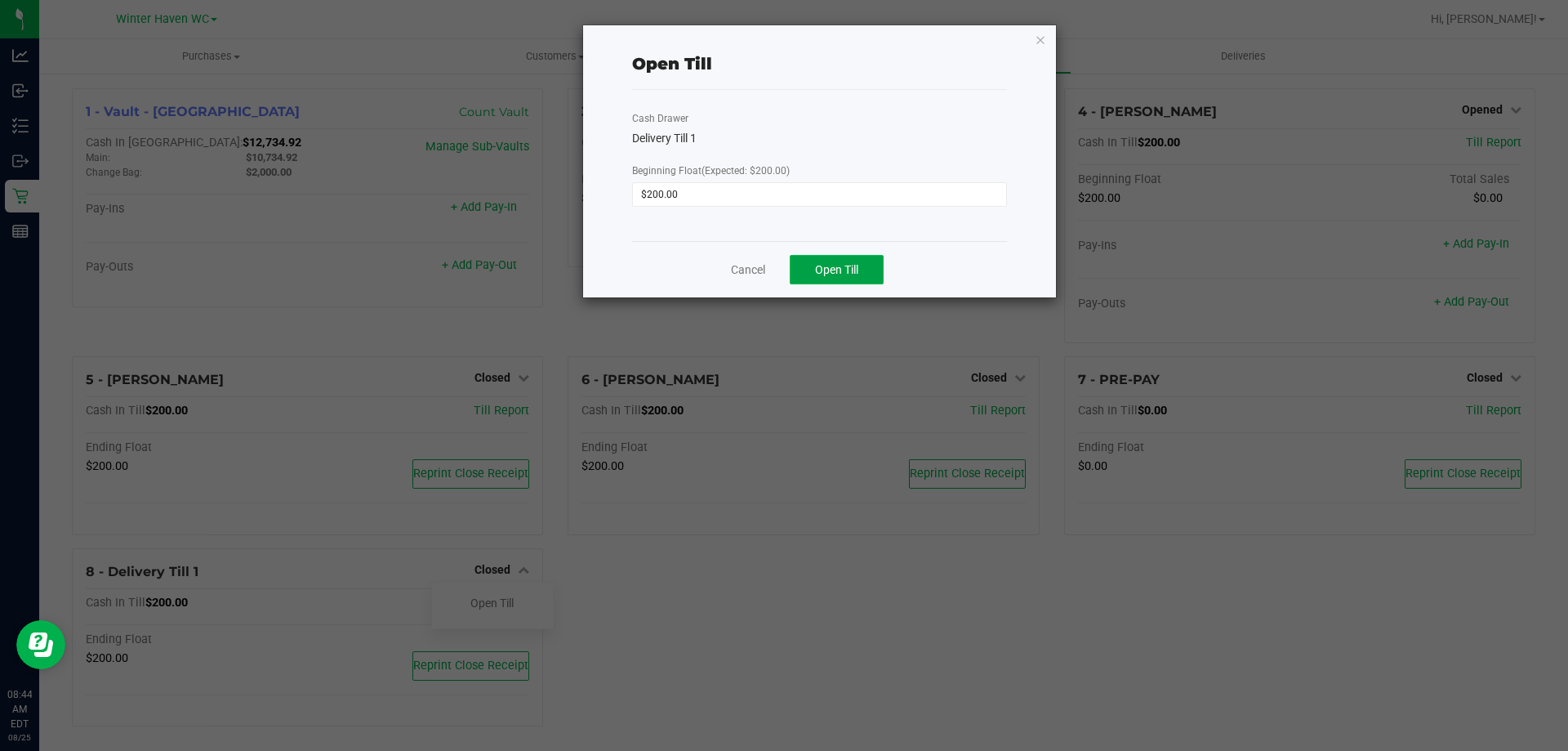
click at [858, 260] on button "Open Till" at bounding box center [837, 269] width 94 height 29
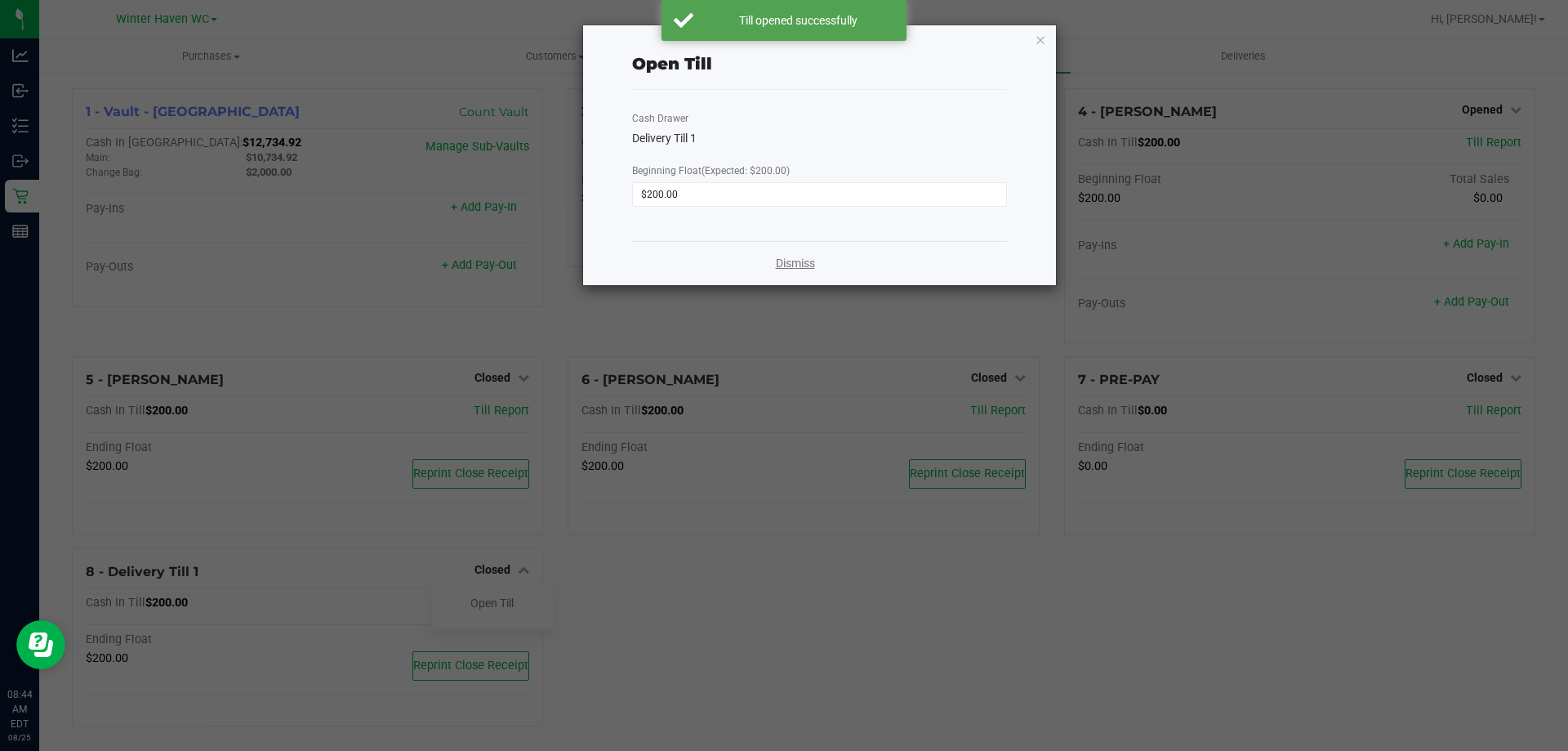
click at [802, 260] on link "Dismiss" at bounding box center [796, 263] width 39 height 17
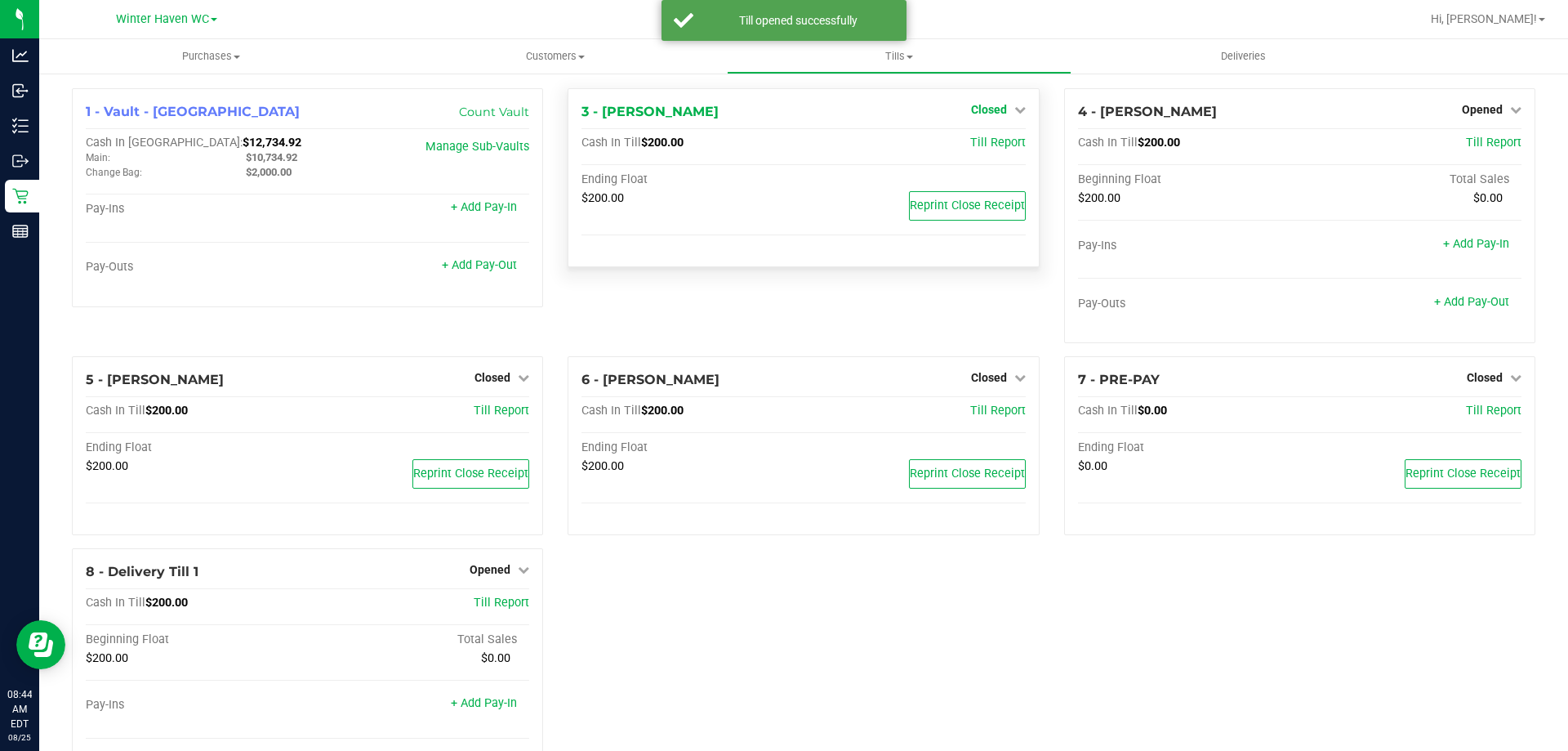
drag, startPoint x: 979, startPoint y: 96, endPoint x: 977, endPoint y: 108, distance: 12.2
click at [980, 100] on div "3 - [PERSON_NAME] Closed Open Till Cash In Till $200.00 Till Report Ending Floa…" at bounding box center [802, 177] width 471 height 179
click at [977, 108] on span "Closed" at bounding box center [989, 110] width 36 height 13
click at [983, 140] on link "Open Till" at bounding box center [989, 144] width 43 height 13
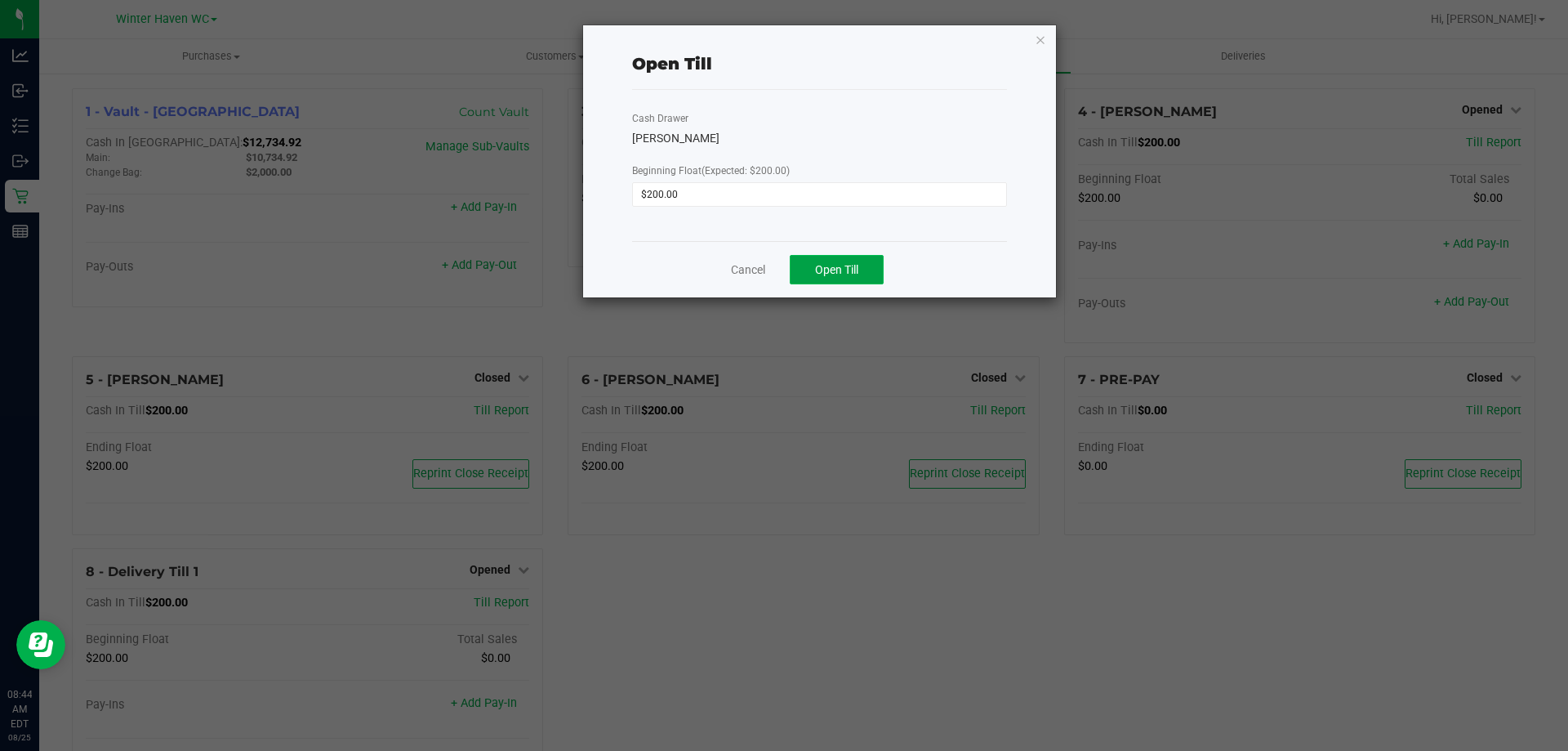
click at [818, 264] on span "Open Till" at bounding box center [837, 270] width 43 height 13
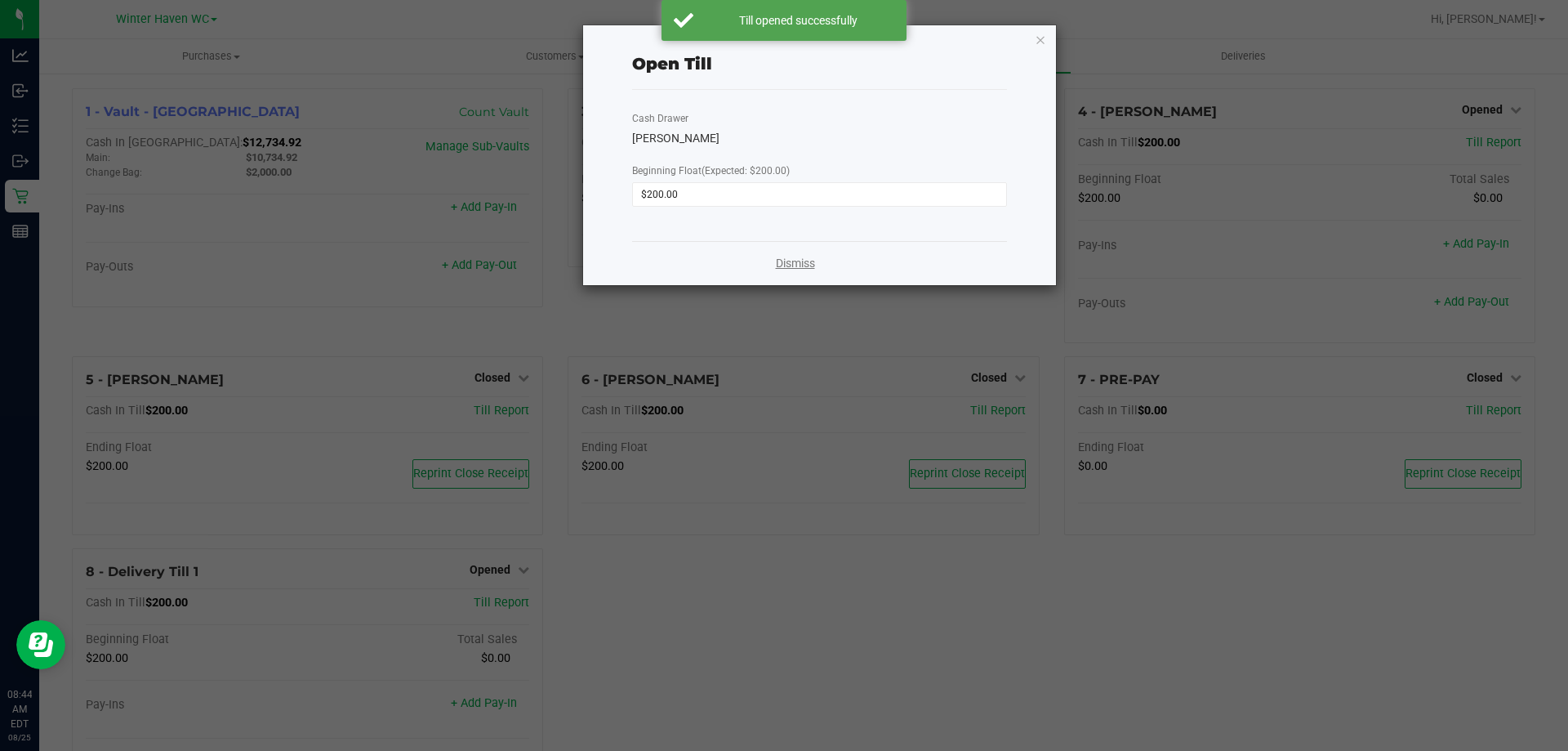
click at [795, 257] on div "Dismiss" at bounding box center [819, 262] width 374 height 44
click at [795, 259] on link "Dismiss" at bounding box center [796, 263] width 39 height 17
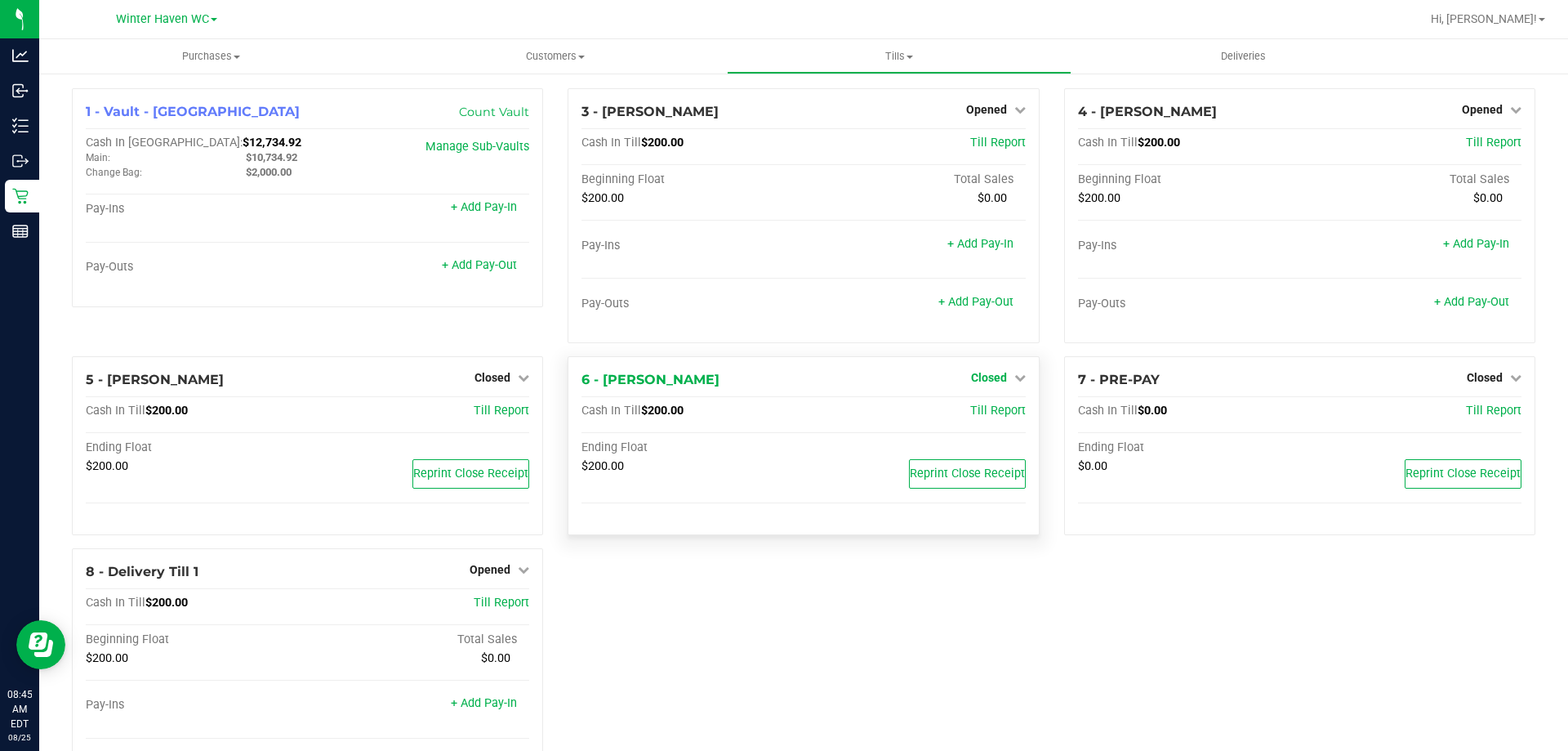
click at [1015, 373] on icon at bounding box center [1020, 377] width 11 height 11
click at [989, 405] on link "Open Till" at bounding box center [989, 412] width 43 height 13
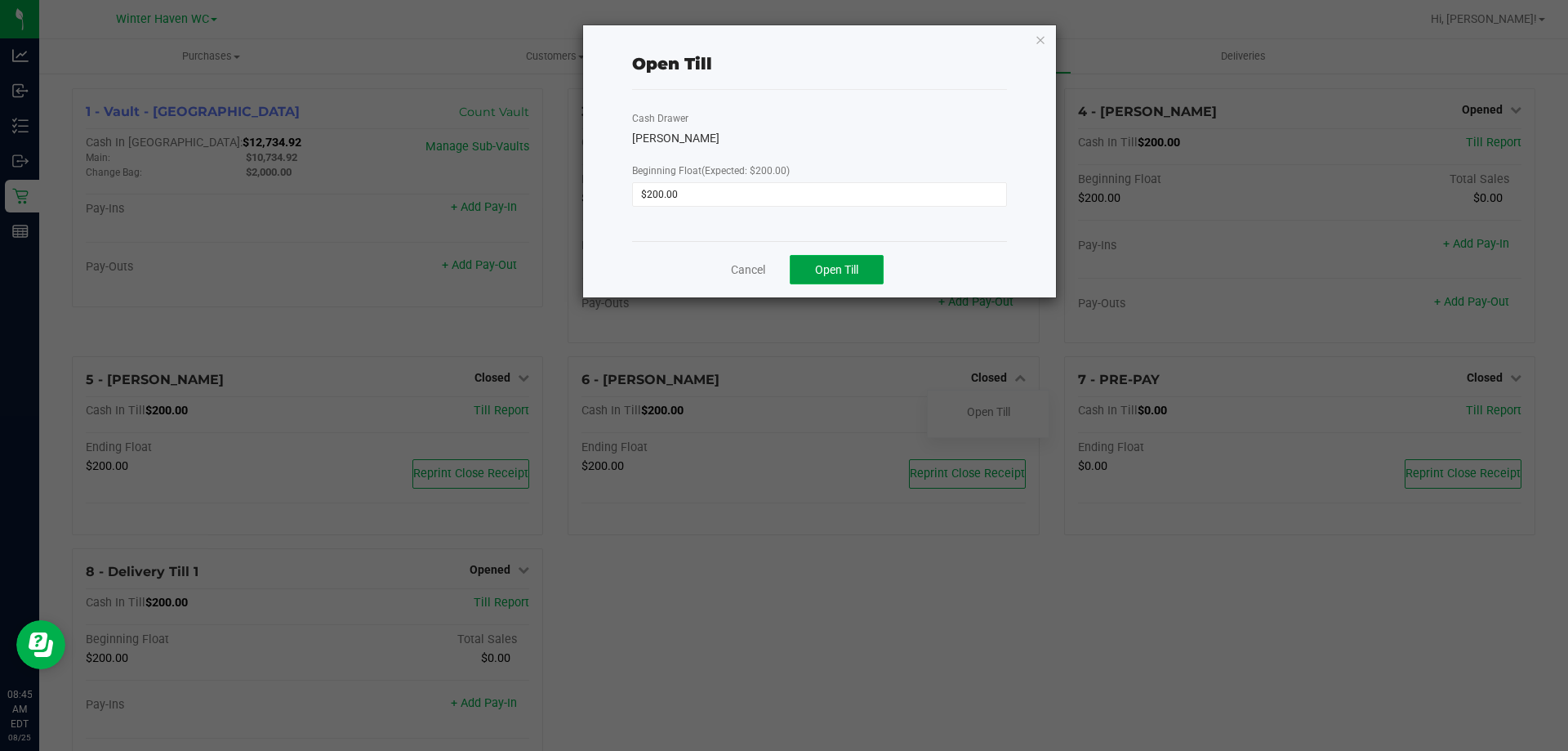
click at [861, 262] on button "Open Till" at bounding box center [837, 269] width 94 height 29
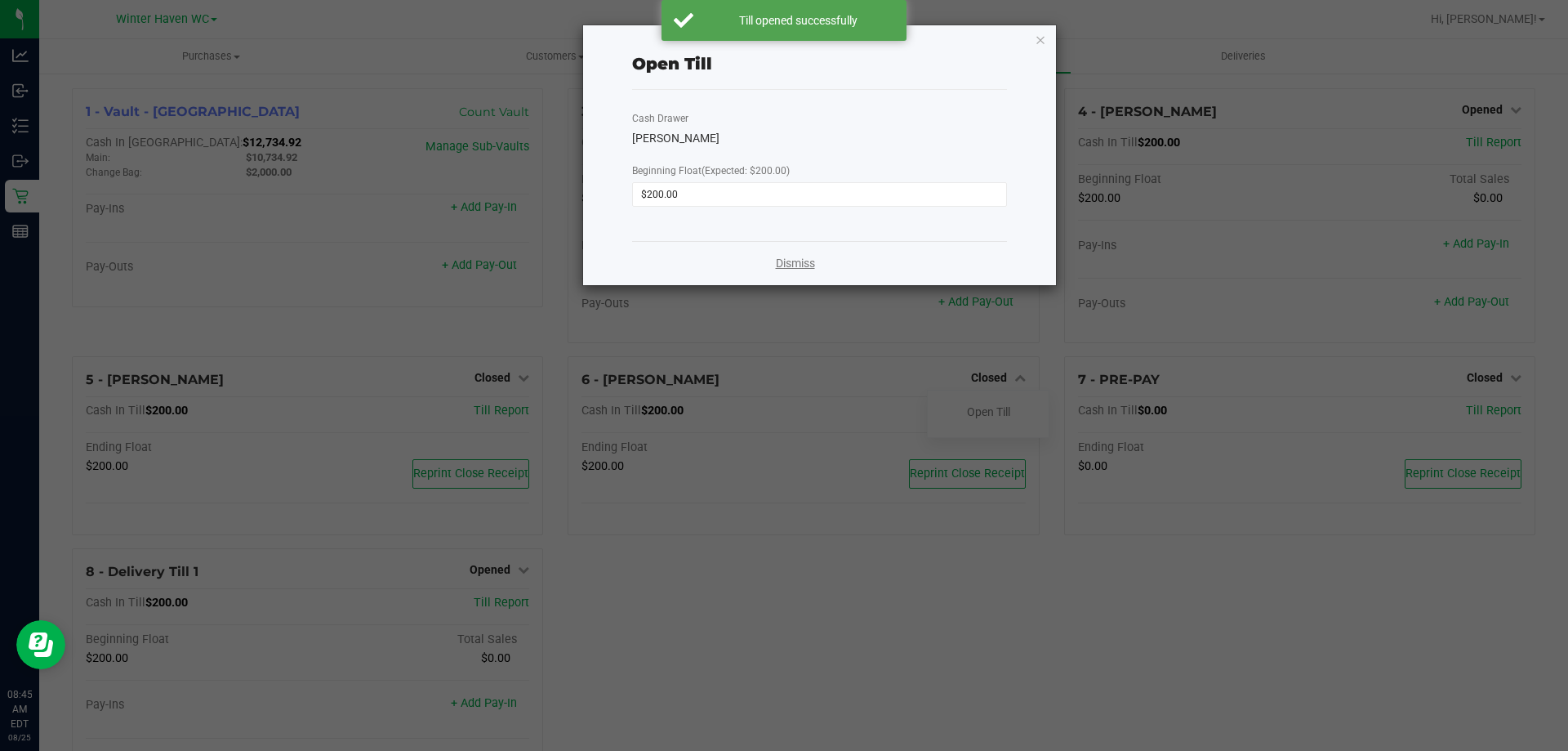
click at [810, 268] on link "Dismiss" at bounding box center [796, 263] width 39 height 17
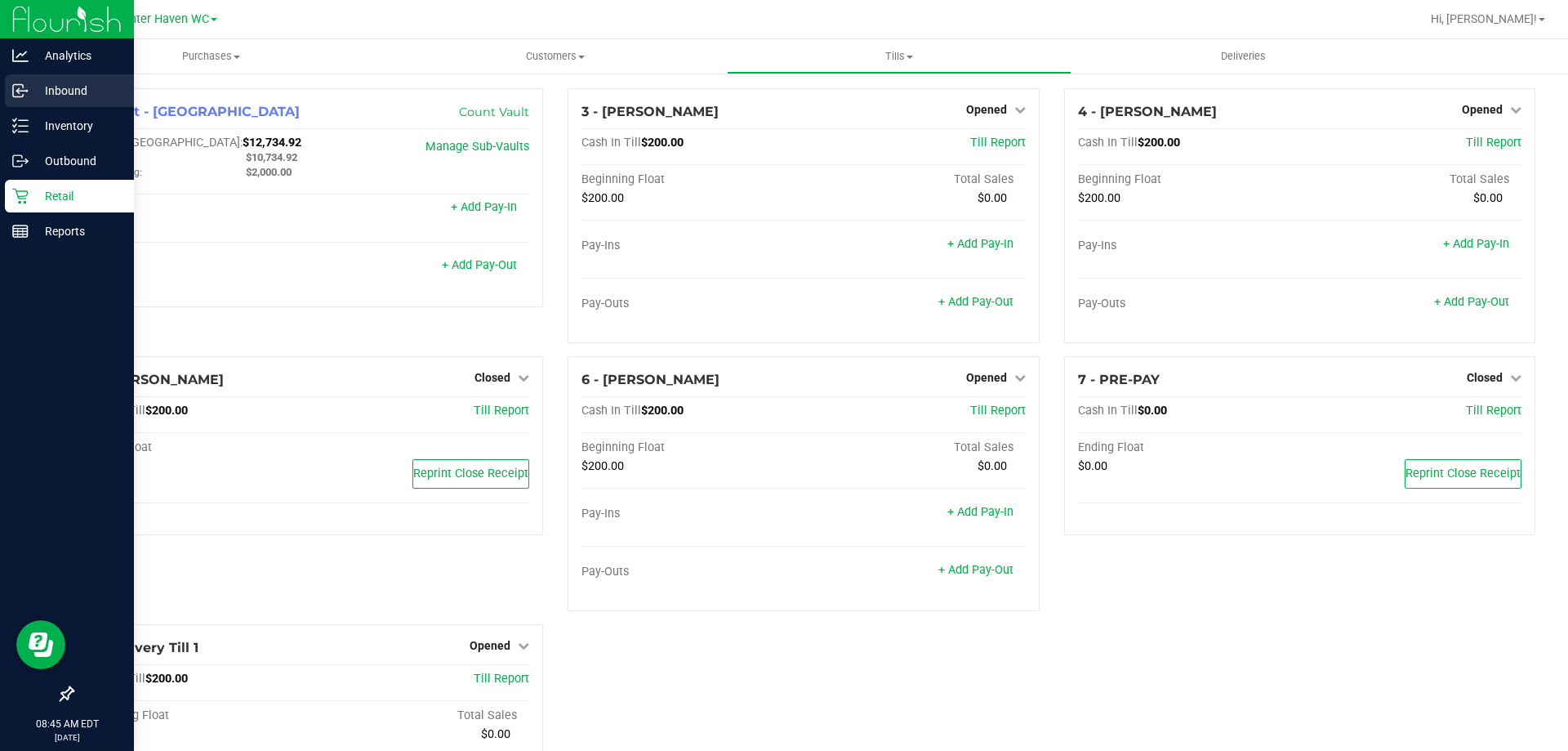
click at [37, 94] on p "Inbound" at bounding box center [78, 90] width 98 height 20
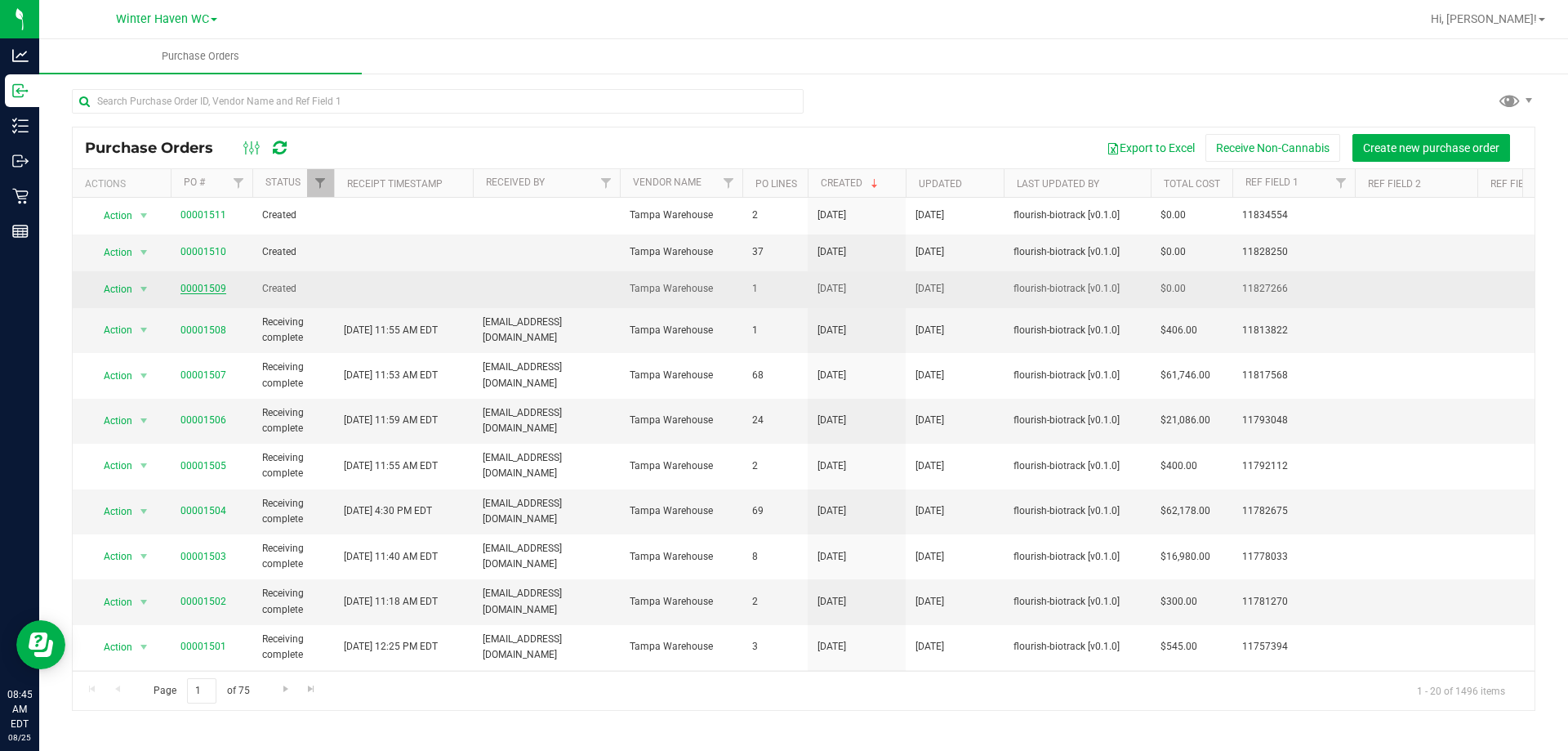
click at [198, 290] on link "00001509" at bounding box center [203, 288] width 46 height 11
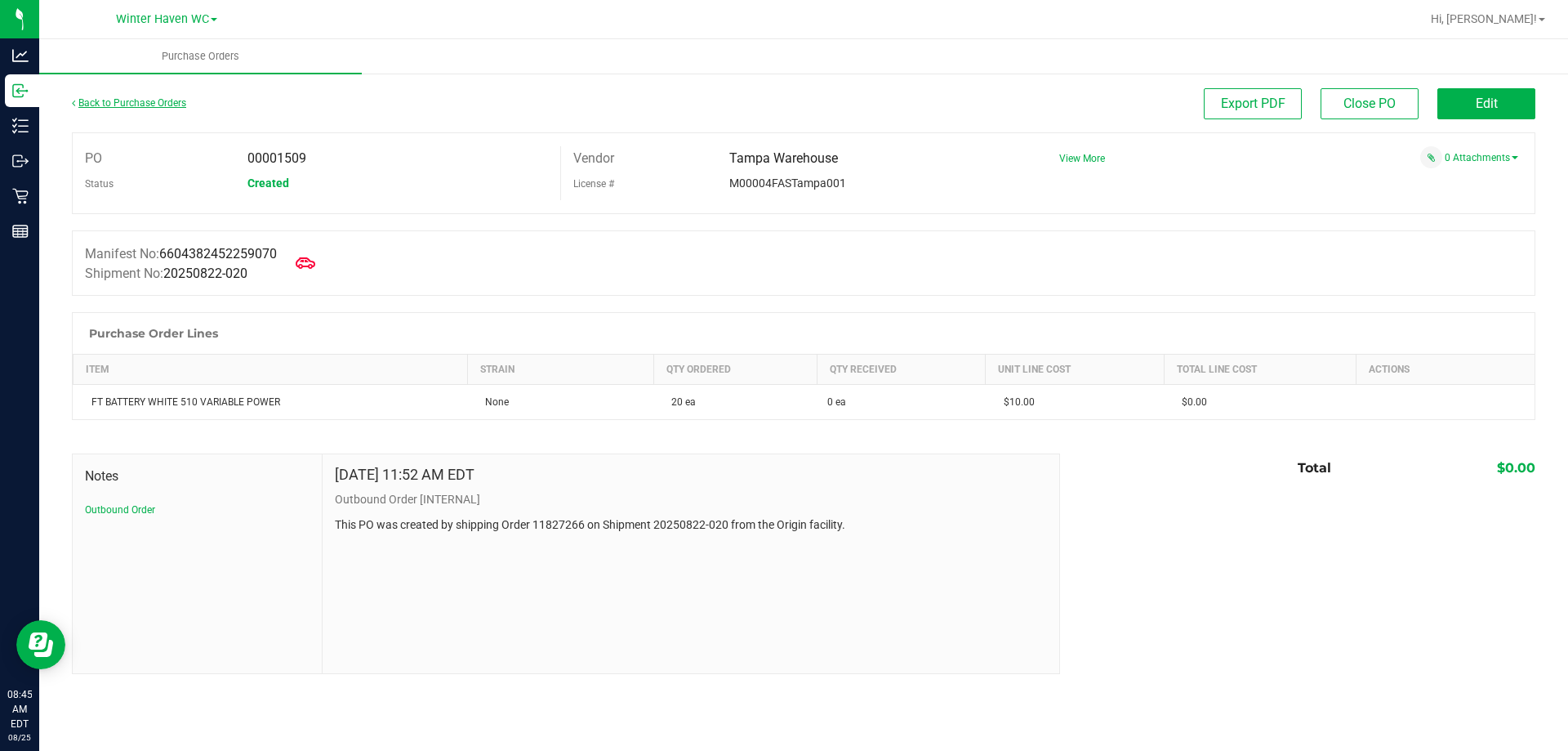
click at [98, 107] on link "Back to Purchase Orders" at bounding box center [129, 103] width 114 height 11
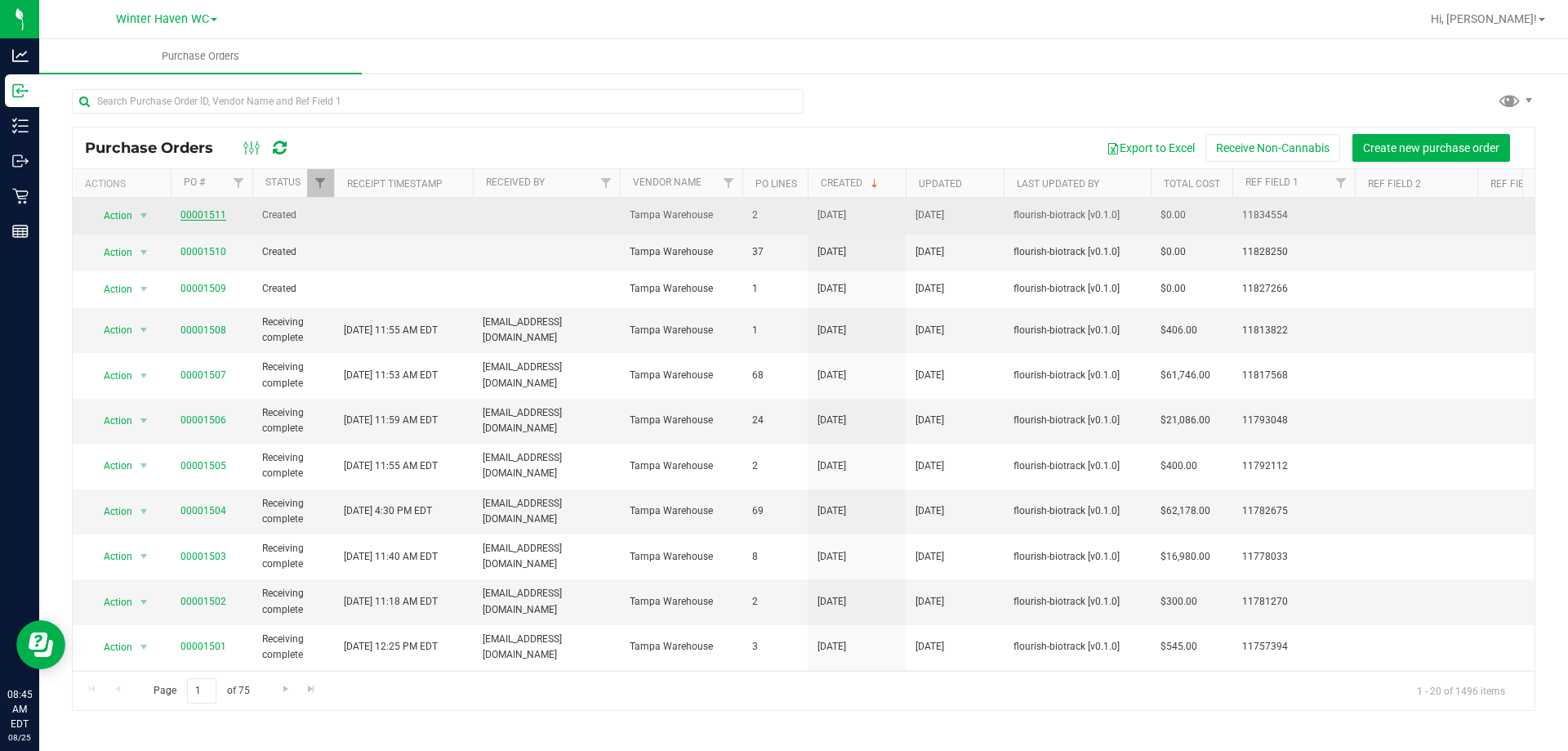
click at [196, 214] on link "00001511" at bounding box center [203, 214] width 46 height 11
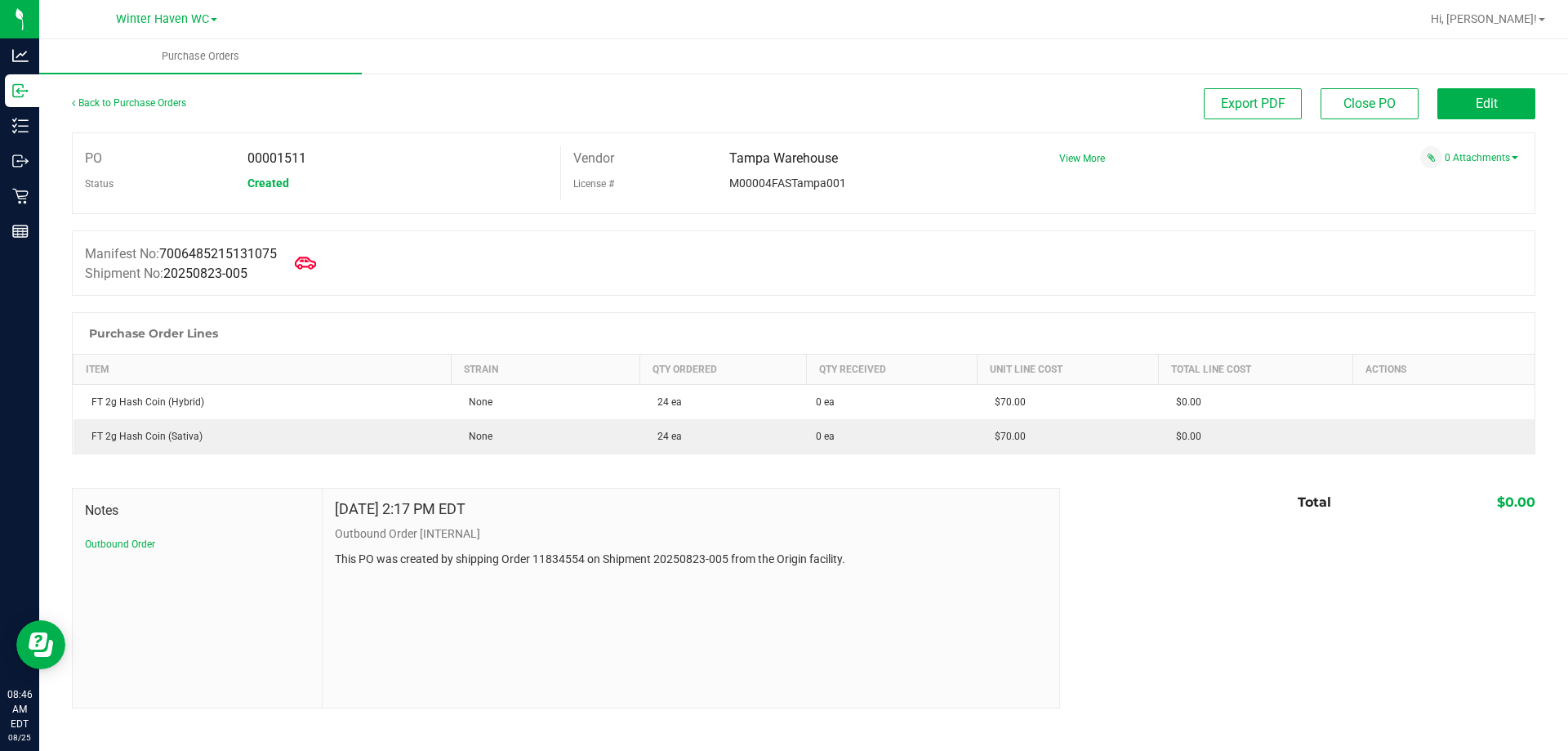
click at [315, 255] on icon at bounding box center [305, 263] width 22 height 22
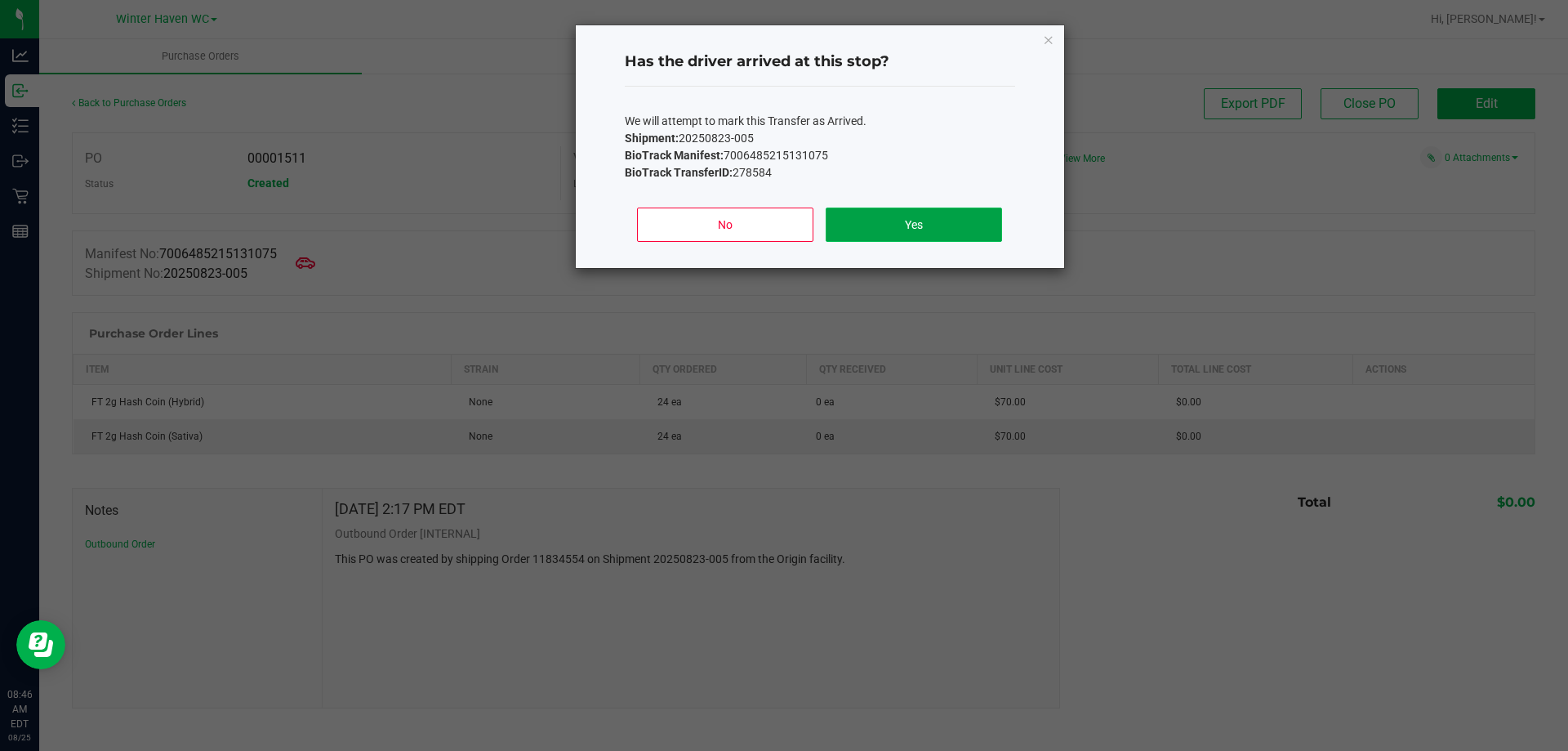
click at [872, 232] on button "Yes" at bounding box center [914, 225] width 176 height 35
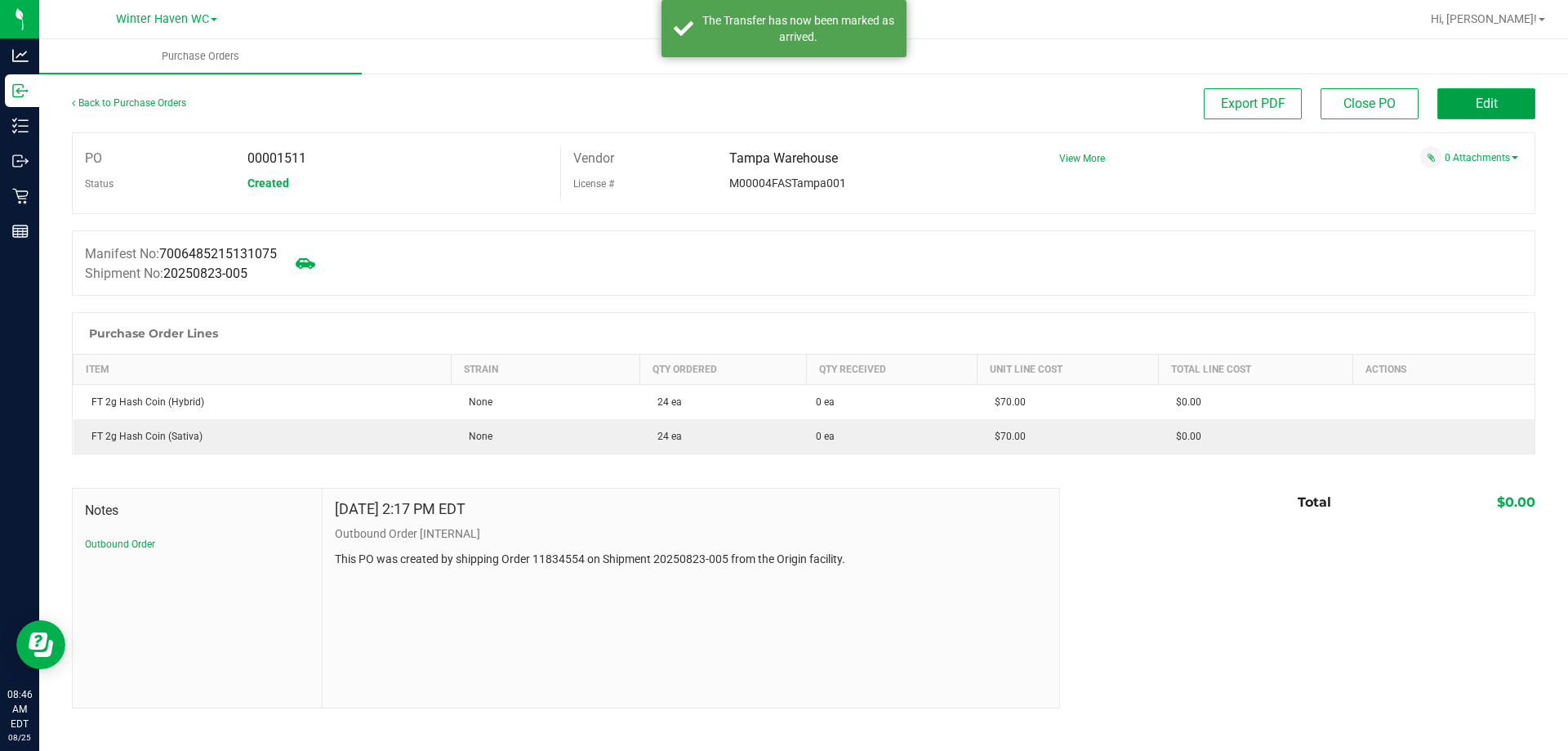
click at [1466, 93] on button "Edit" at bounding box center [1486, 103] width 98 height 31
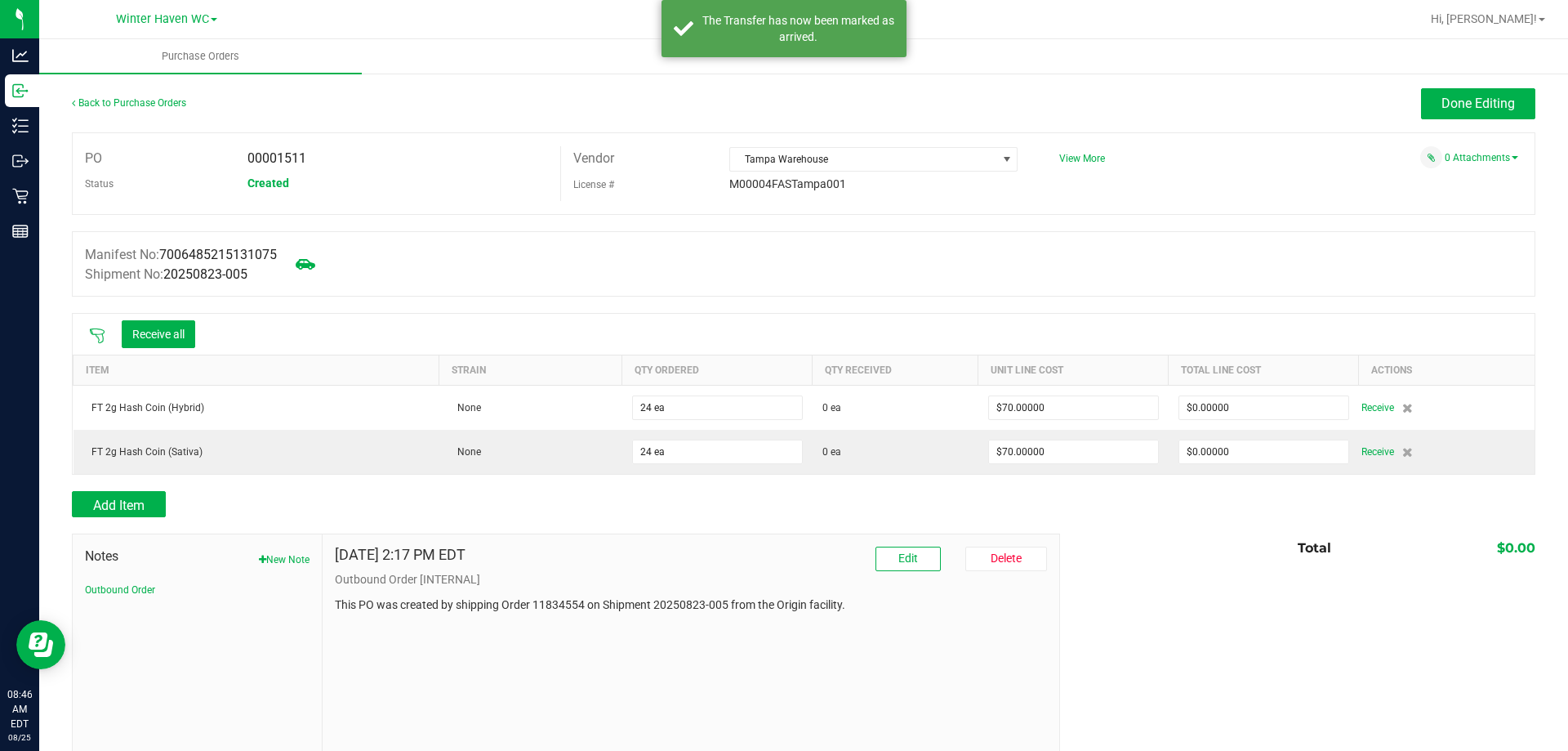
click at [89, 342] on icon at bounding box center [96, 335] width 16 height 16
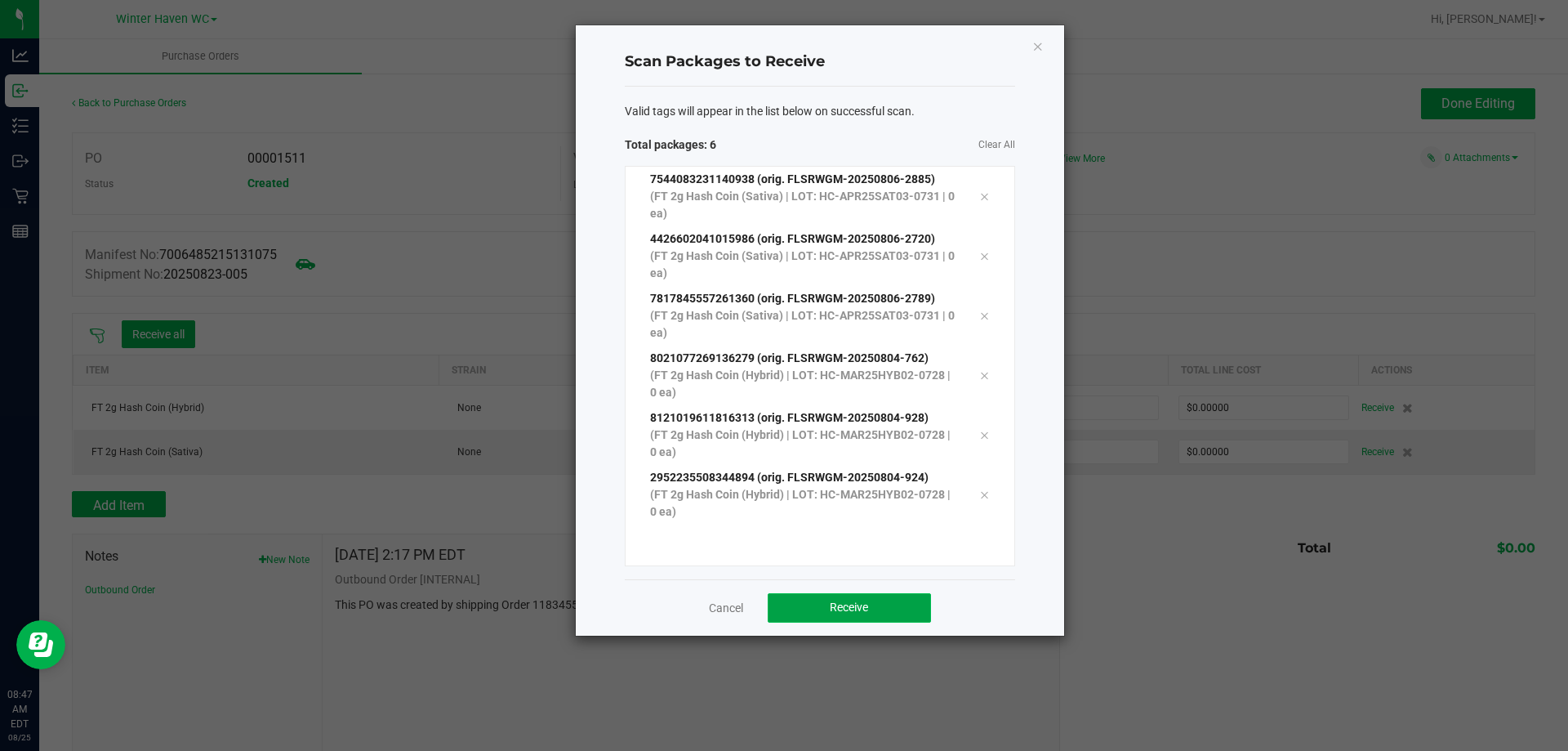
click at [858, 601] on span "Receive" at bounding box center [848, 607] width 38 height 13
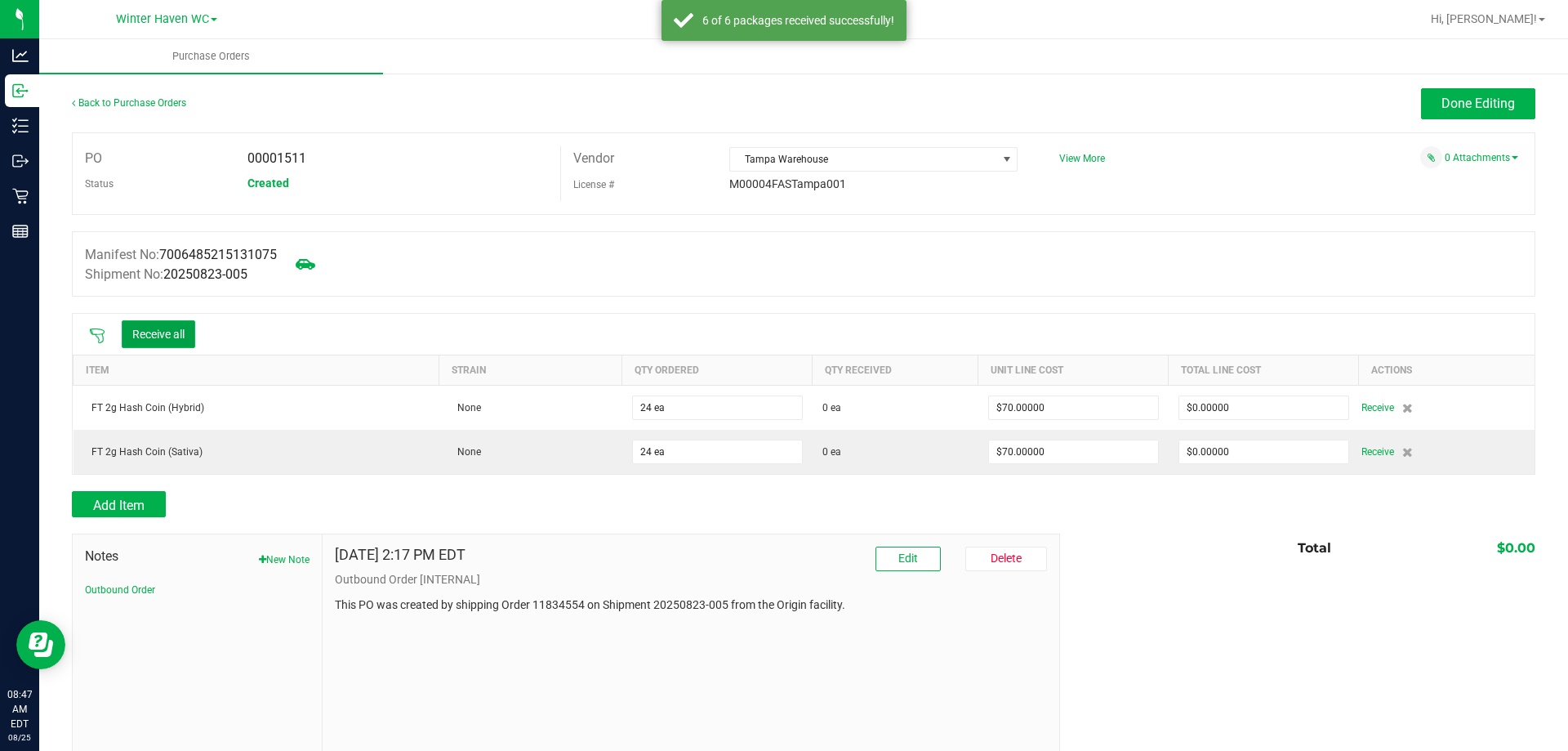
click at [172, 336] on button "Receive all" at bounding box center [158, 334] width 74 height 28
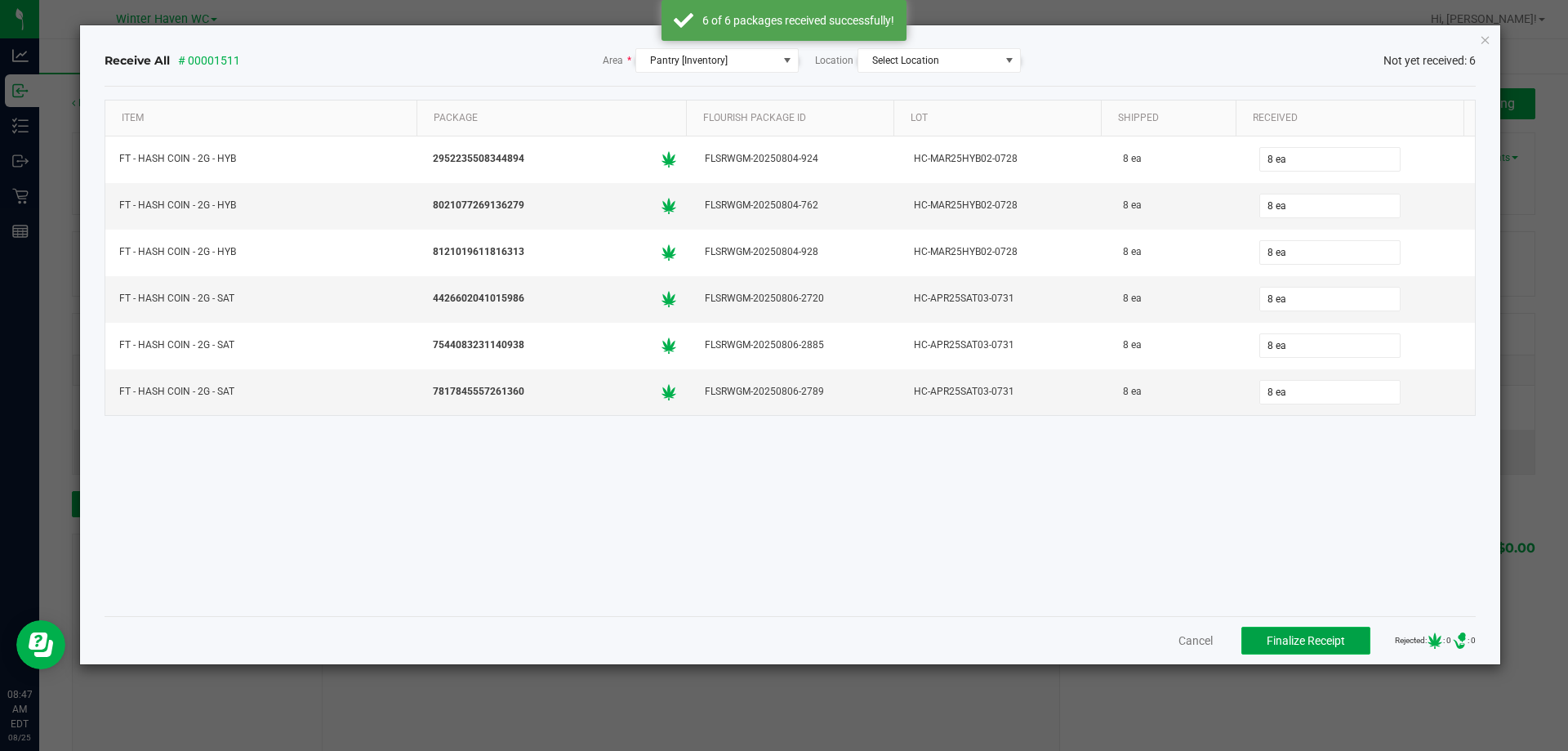
click at [1295, 640] on span "Finalize Receipt" at bounding box center [1306, 641] width 79 height 13
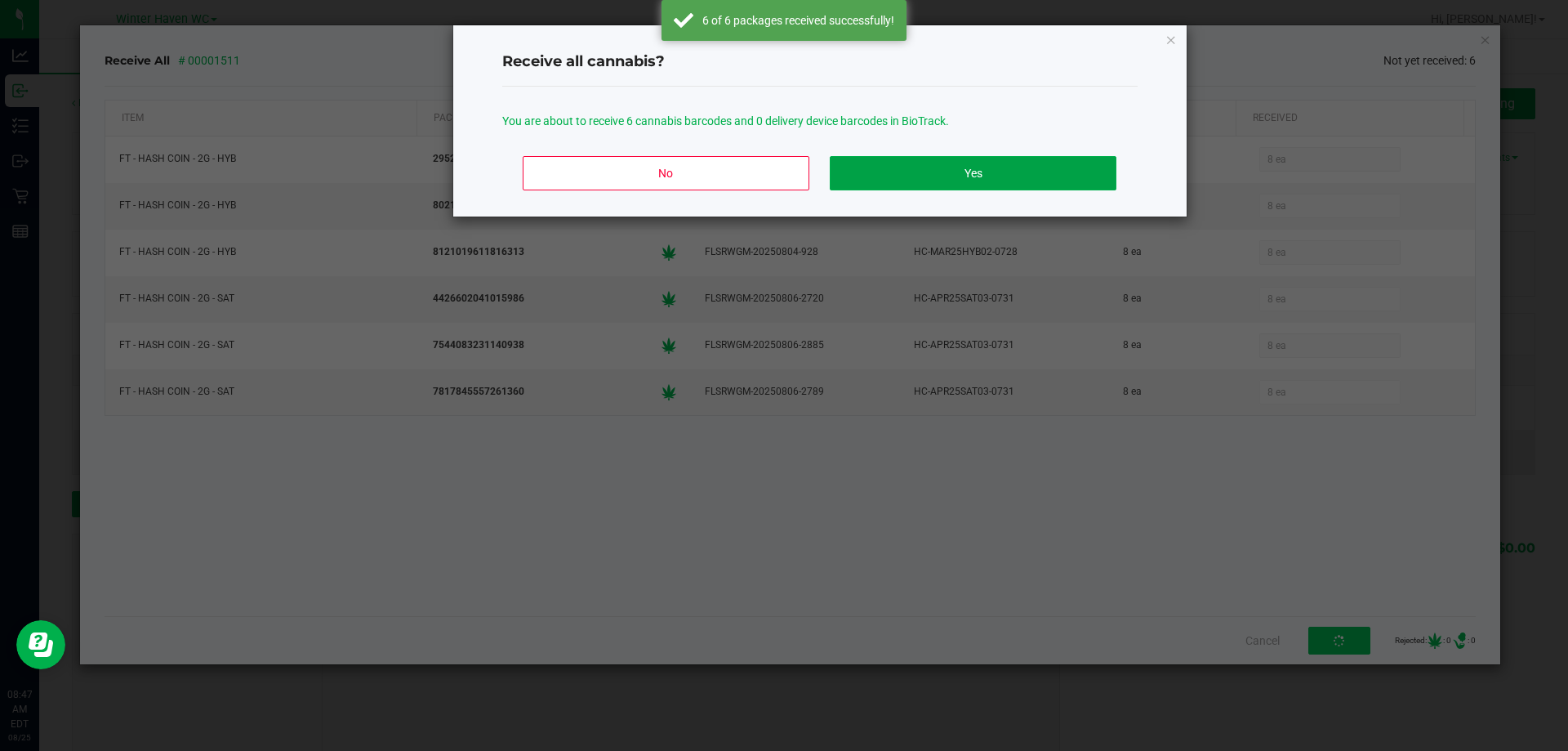
click at [1016, 155] on div "No Yes" at bounding box center [820, 180] width 636 height 74
click at [1018, 159] on button "Yes" at bounding box center [972, 173] width 286 height 35
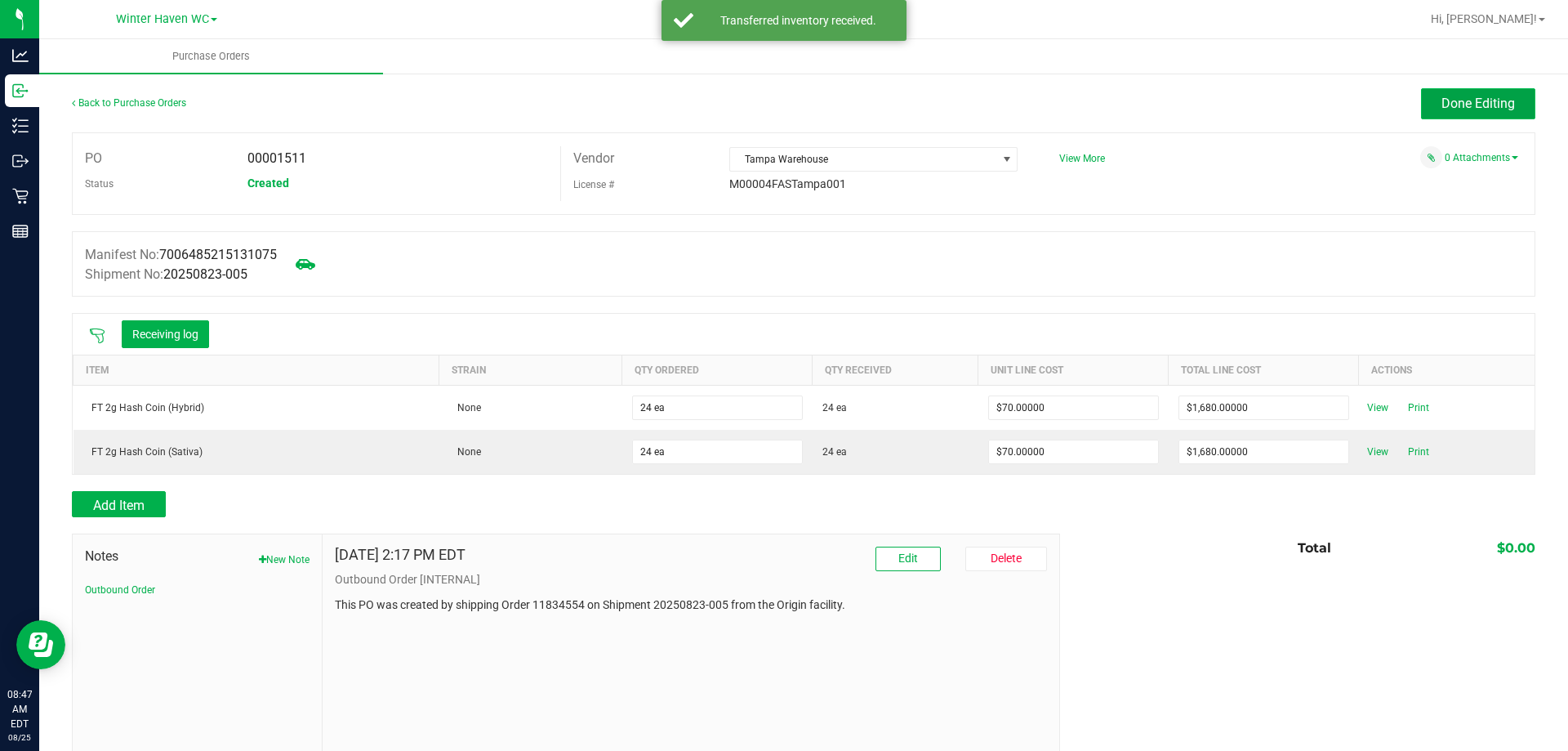
drag, startPoint x: 1482, startPoint y: 112, endPoint x: 1459, endPoint y: 119, distance: 24.0
click at [1481, 112] on button "Done Editing" at bounding box center [1478, 103] width 114 height 31
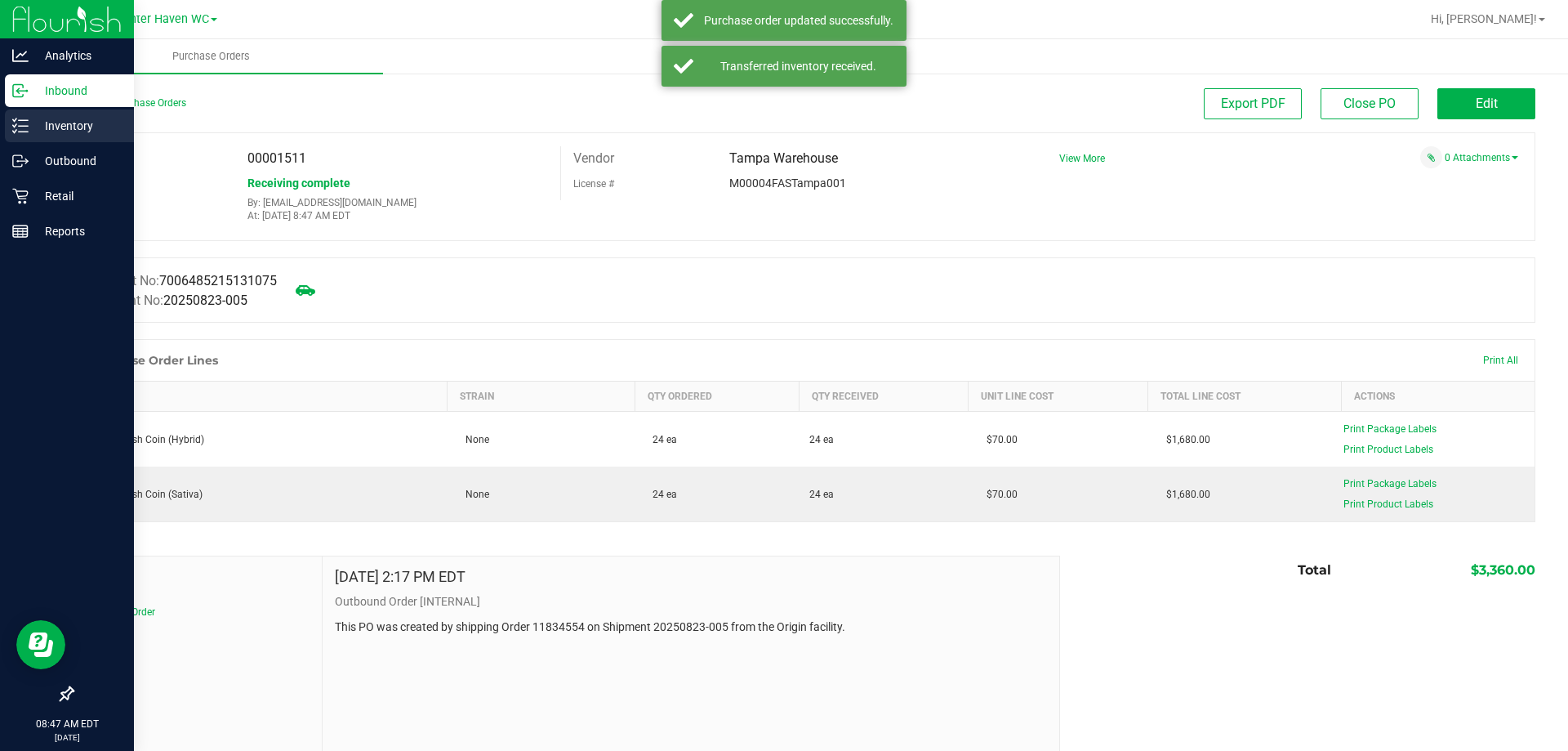
click at [31, 127] on p "Inventory" at bounding box center [78, 125] width 98 height 20
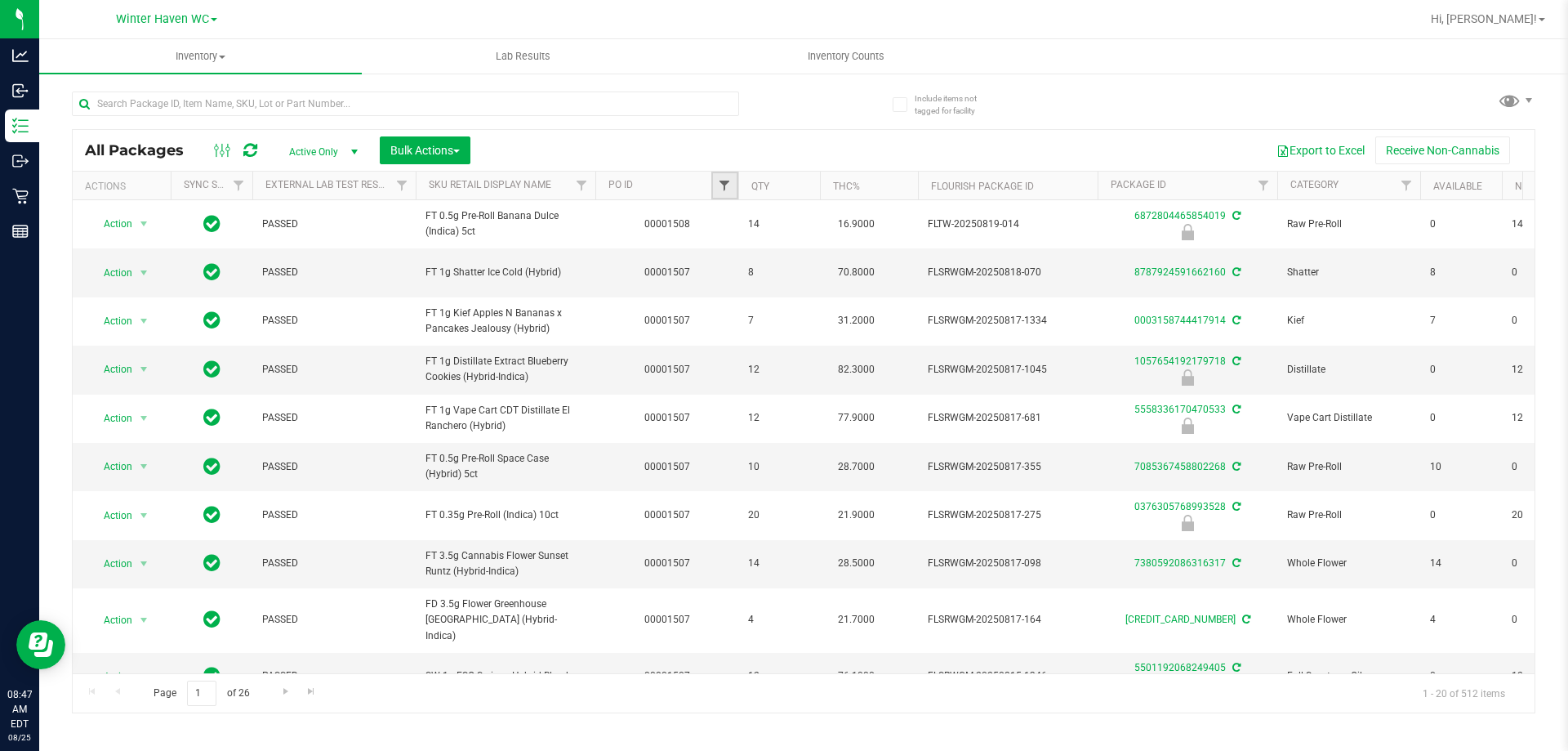
click at [726, 184] on span "Filter" at bounding box center [725, 185] width 13 height 13
type input "1511"
click at [771, 261] on button "Filter" at bounding box center [760, 264] width 79 height 36
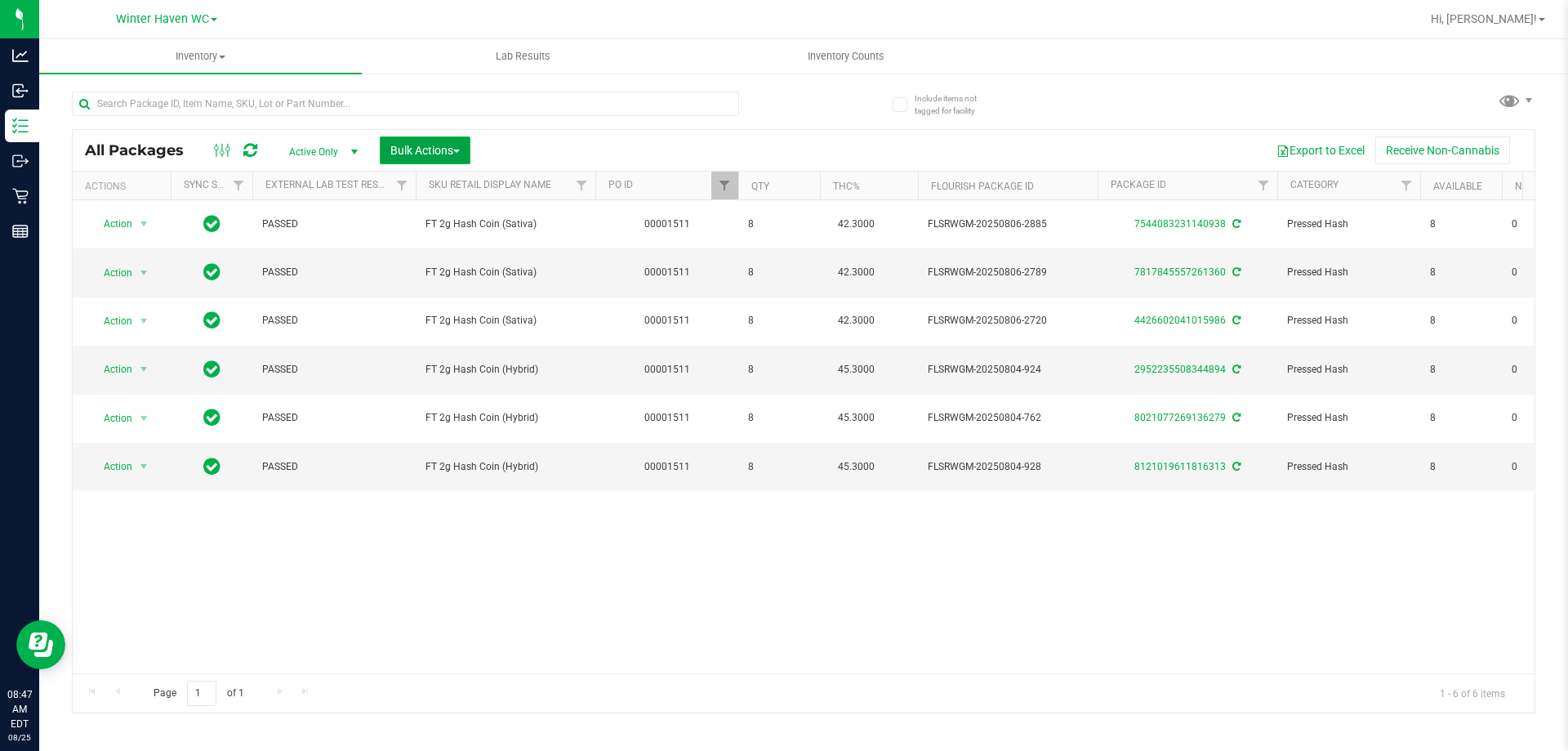
click at [414, 154] on span "Bulk Actions" at bounding box center [425, 151] width 69 height 13
click at [451, 311] on span "Lock/Unlock packages" at bounding box center [446, 307] width 112 height 13
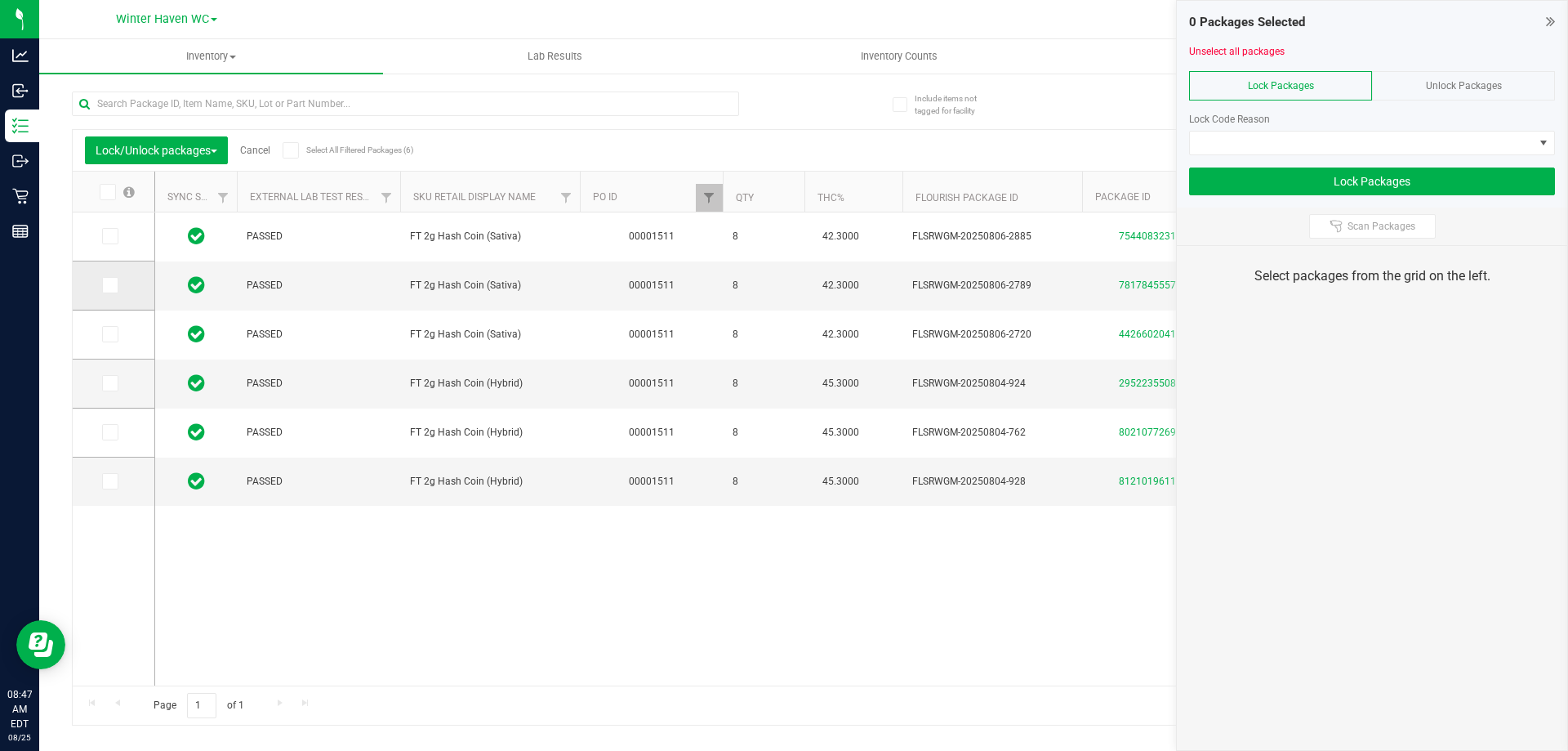
click at [105, 285] on icon at bounding box center [109, 285] width 10 height 0
click at [0, 0] on input "checkbox" at bounding box center [0, 0] width 0 height 0
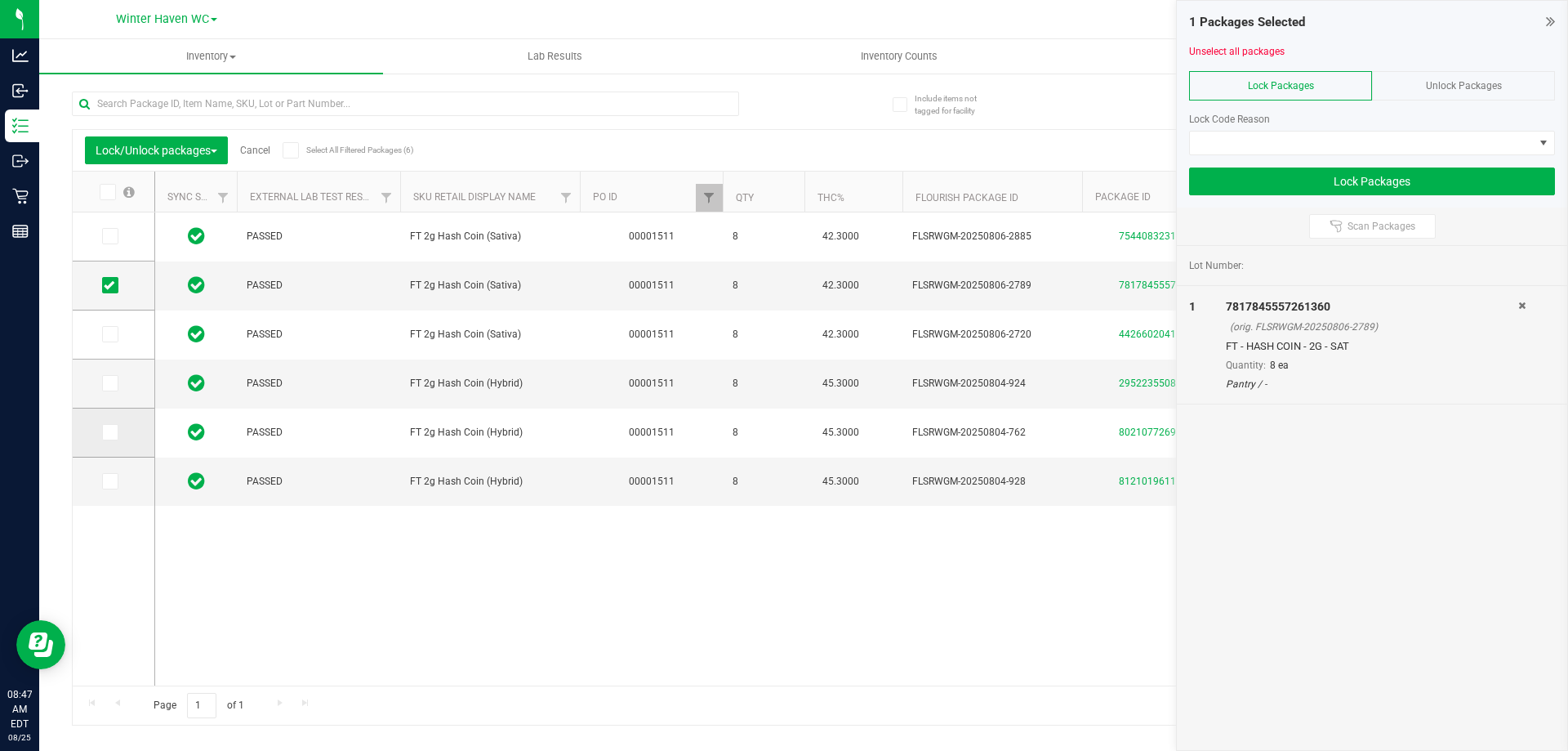
click at [107, 433] on icon at bounding box center [109, 433] width 10 height 0
click at [0, 0] on input "checkbox" at bounding box center [0, 0] width 0 height 0
click at [114, 336] on span at bounding box center [110, 333] width 16 height 16
click at [0, 0] on input "checkbox" at bounding box center [0, 0] width 0 height 0
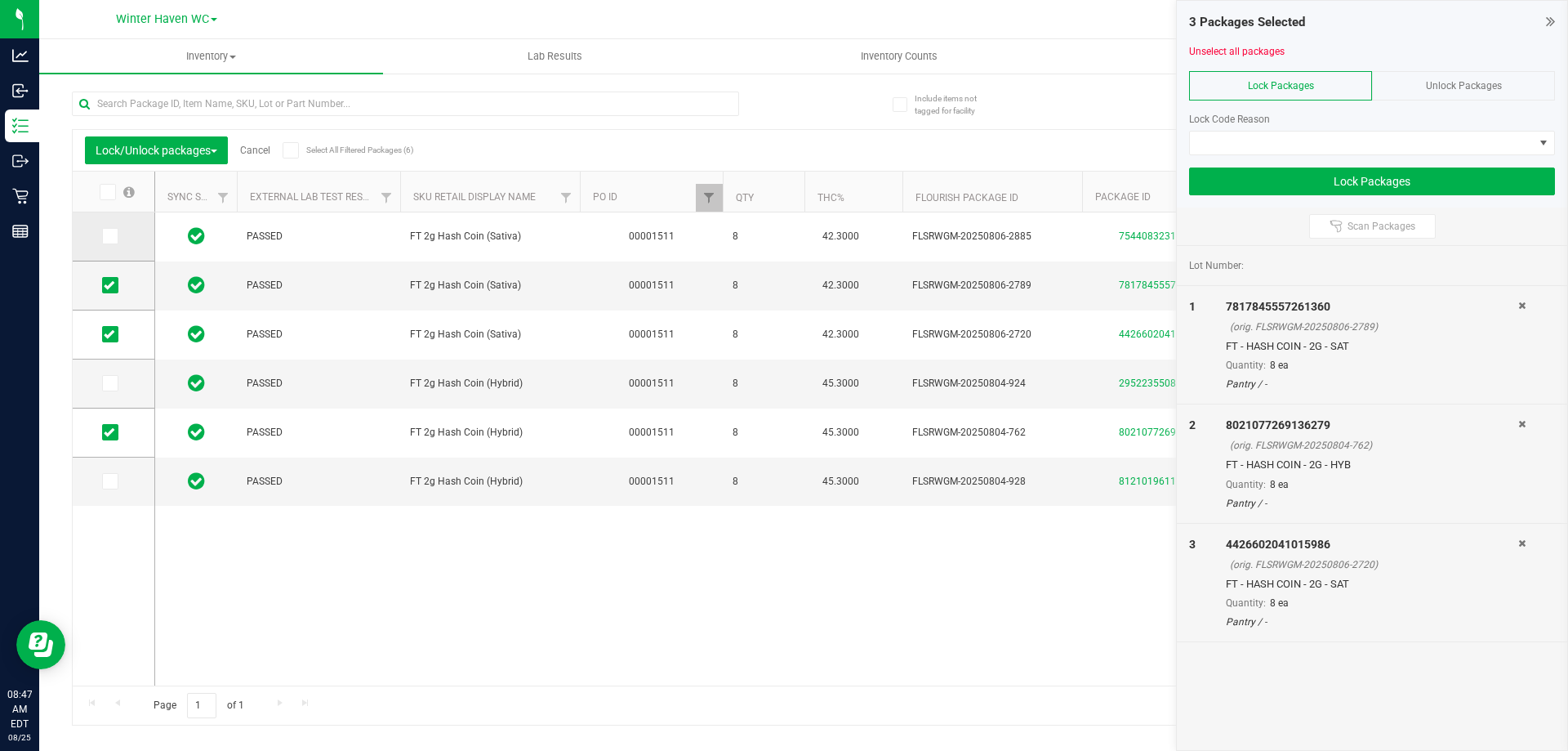
click at [99, 233] on td at bounding box center [113, 237] width 81 height 49
click at [106, 236] on icon at bounding box center [109, 236] width 10 height 0
click at [0, 0] on input "checkbox" at bounding box center [0, 0] width 0 height 0
click at [100, 480] on td at bounding box center [113, 481] width 81 height 48
click at [117, 484] on span at bounding box center [110, 480] width 16 height 16
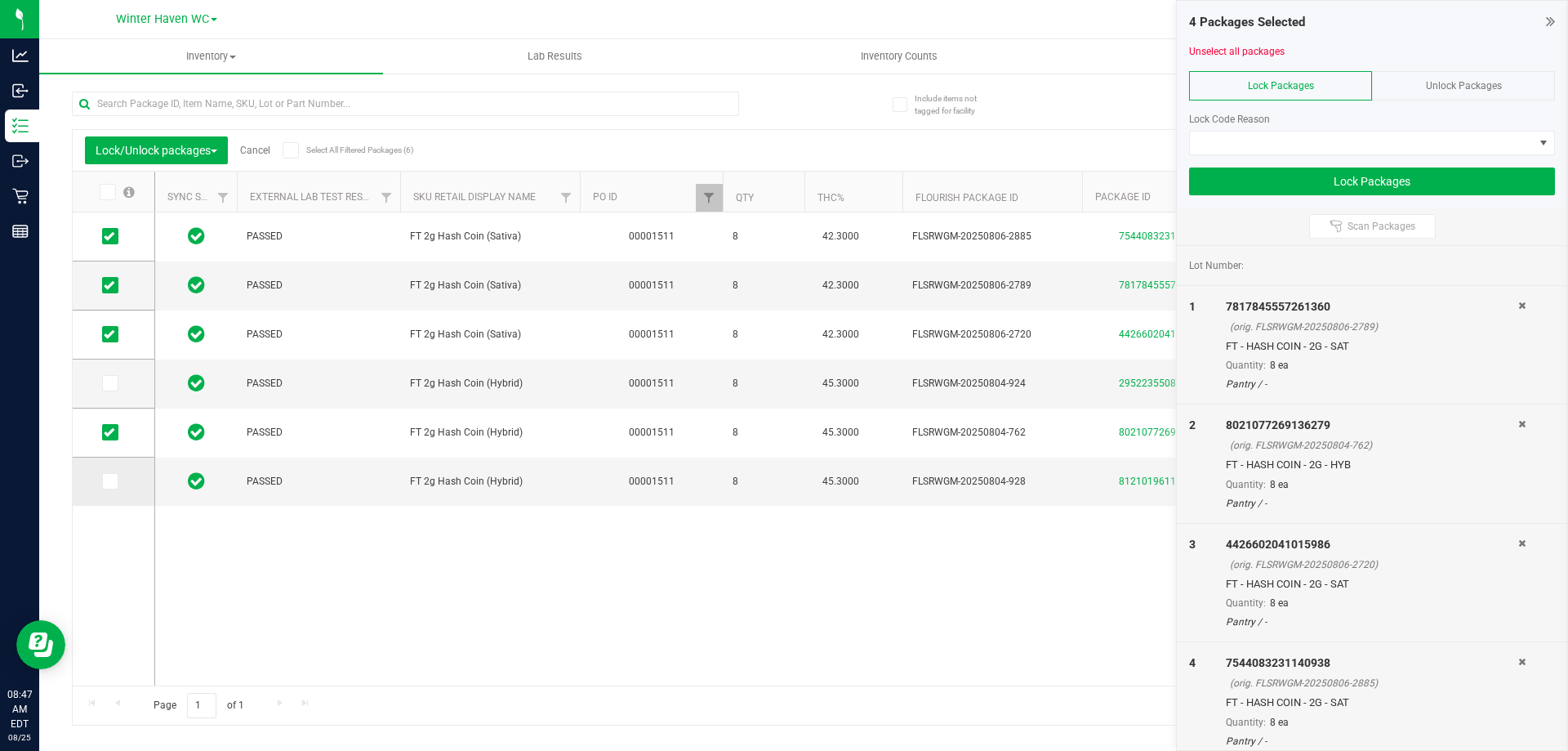
click at [0, 0] on input "checkbox" at bounding box center [0, 0] width 0 height 0
click at [109, 221] on td at bounding box center [113, 237] width 81 height 49
click at [112, 236] on icon at bounding box center [109, 236] width 10 height 0
click at [0, 0] on input "checkbox" at bounding box center [0, 0] width 0 height 0
click at [1238, 146] on span at bounding box center [1361, 142] width 344 height 22
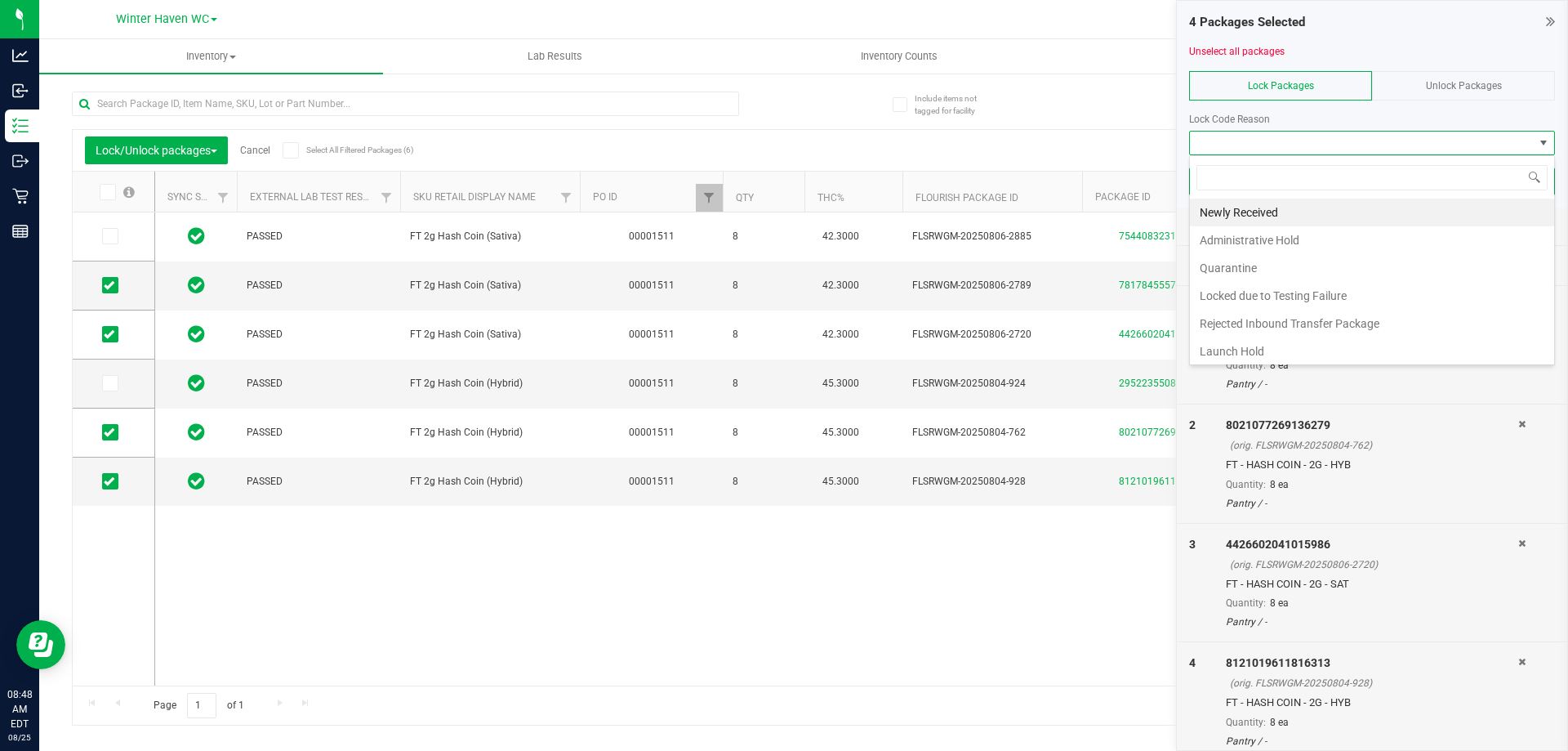
scroll to position [24, 366]
click at [1238, 202] on li "Newly Received" at bounding box center [1371, 213] width 364 height 28
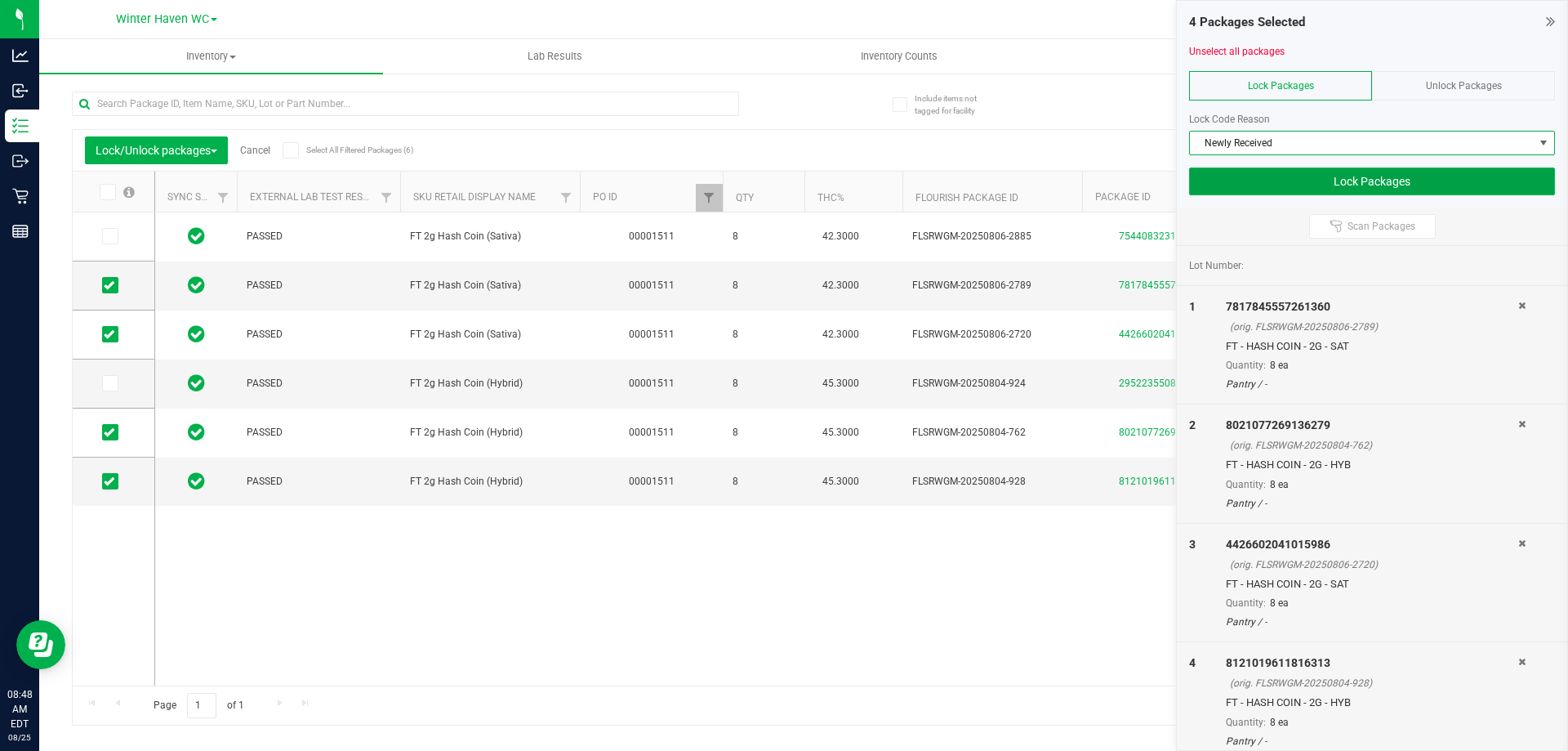
click at [1241, 181] on button "Lock Packages" at bounding box center [1371, 182] width 366 height 28
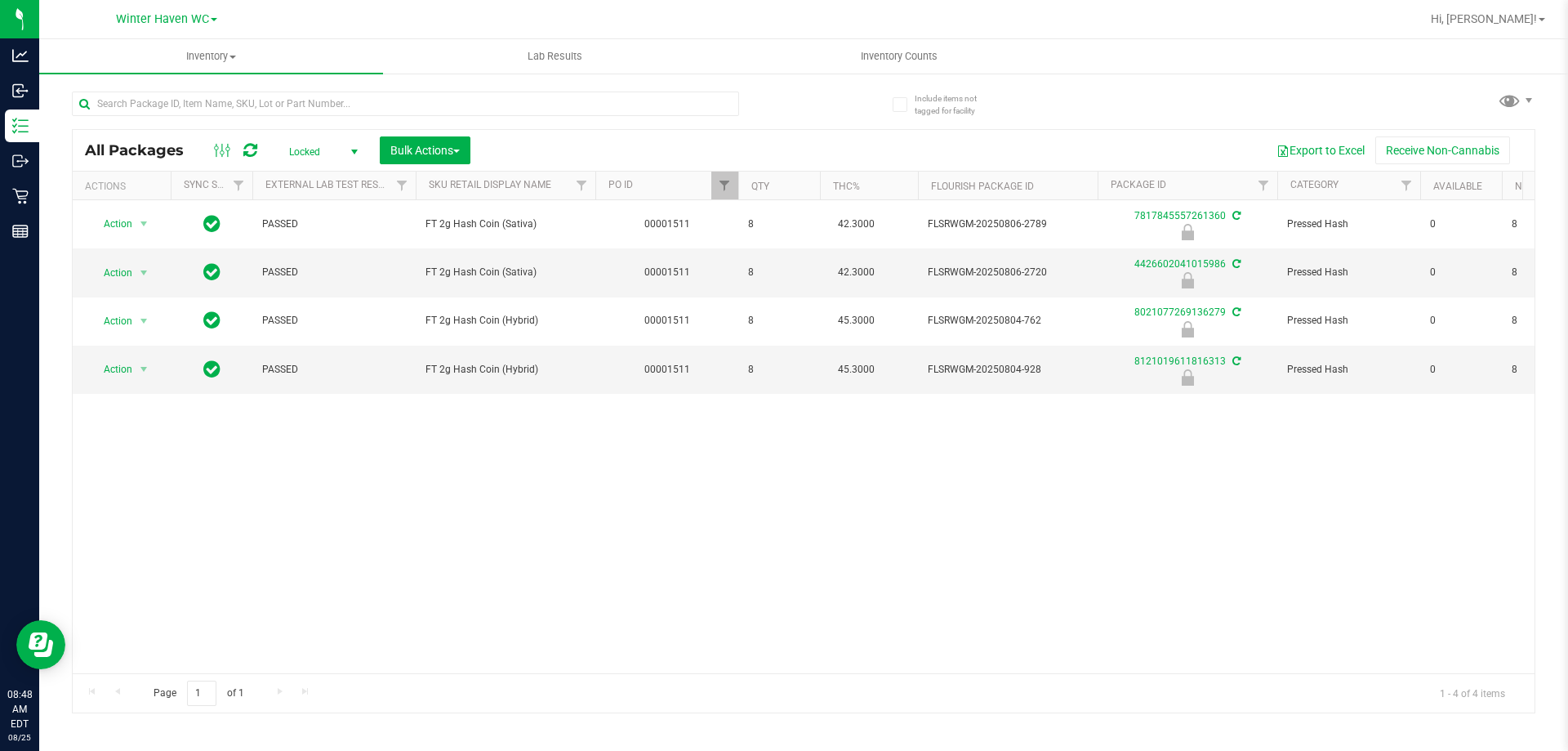
click at [828, 556] on div "Action Action Edit attributes Global inventory Locate package Package audit log…" at bounding box center [804, 436] width 1462 height 473
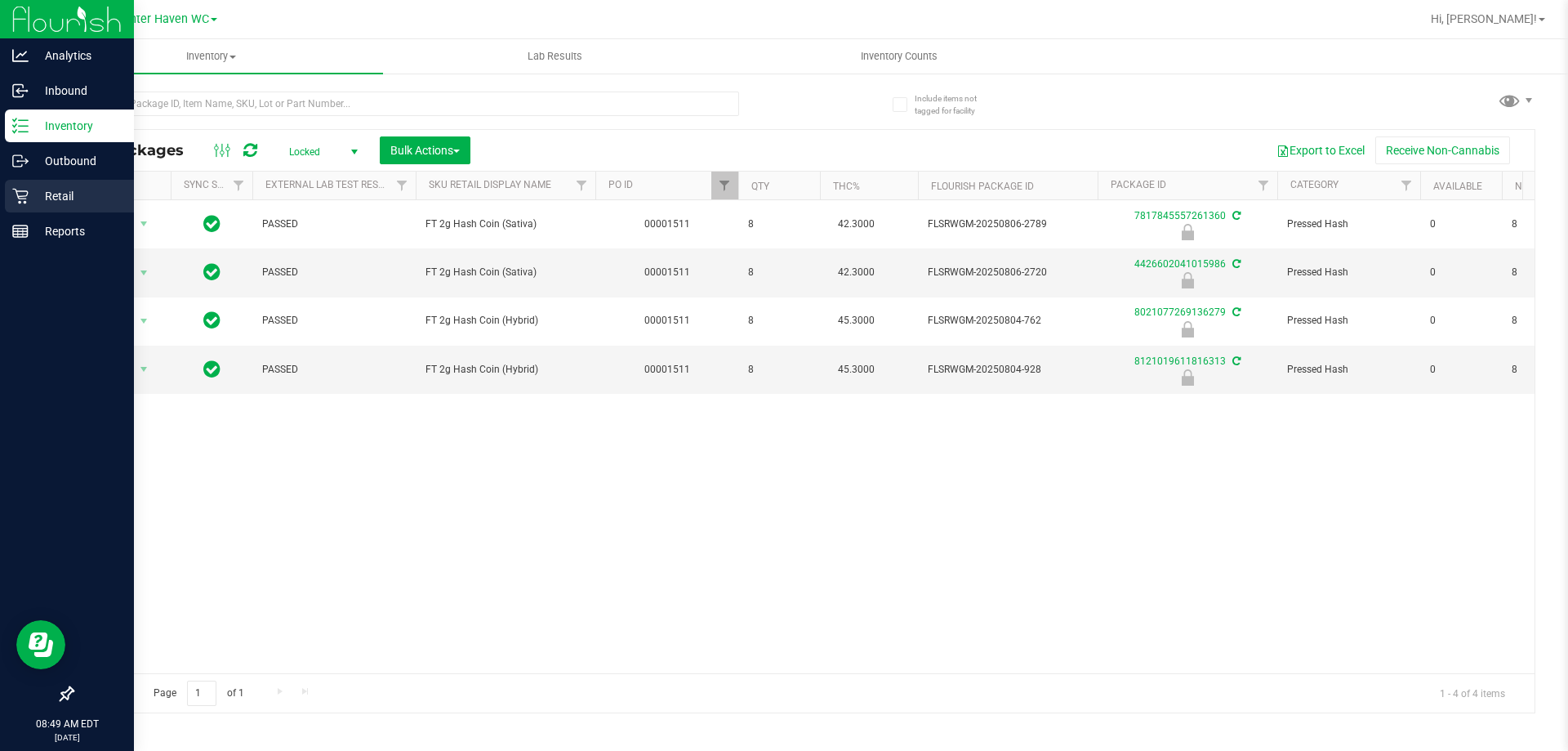
click at [23, 195] on icon at bounding box center [20, 196] width 16 height 16
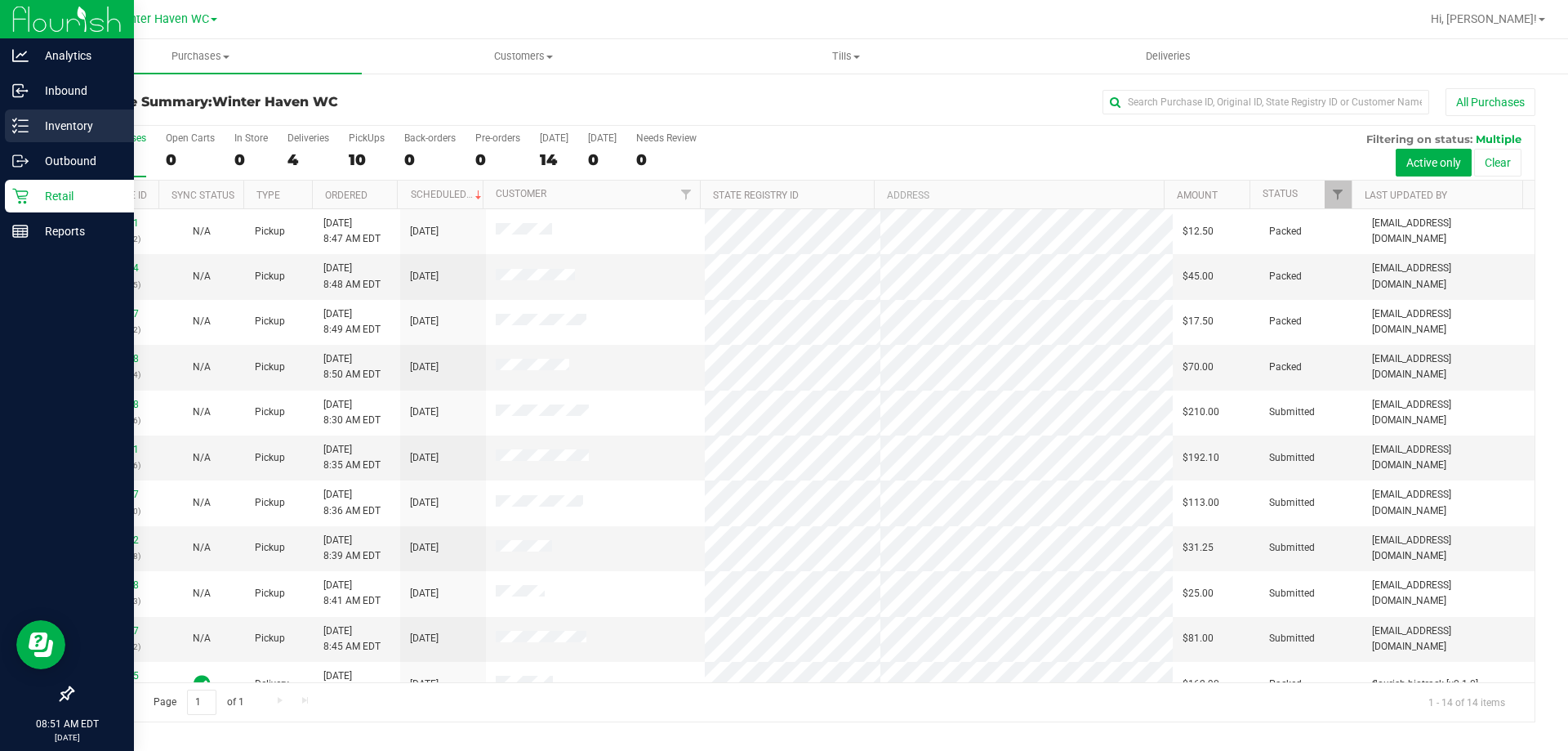
drag, startPoint x: 31, startPoint y: 124, endPoint x: 42, endPoint y: 140, distance: 19.4
click at [31, 125] on p "Inventory" at bounding box center [78, 125] width 98 height 20
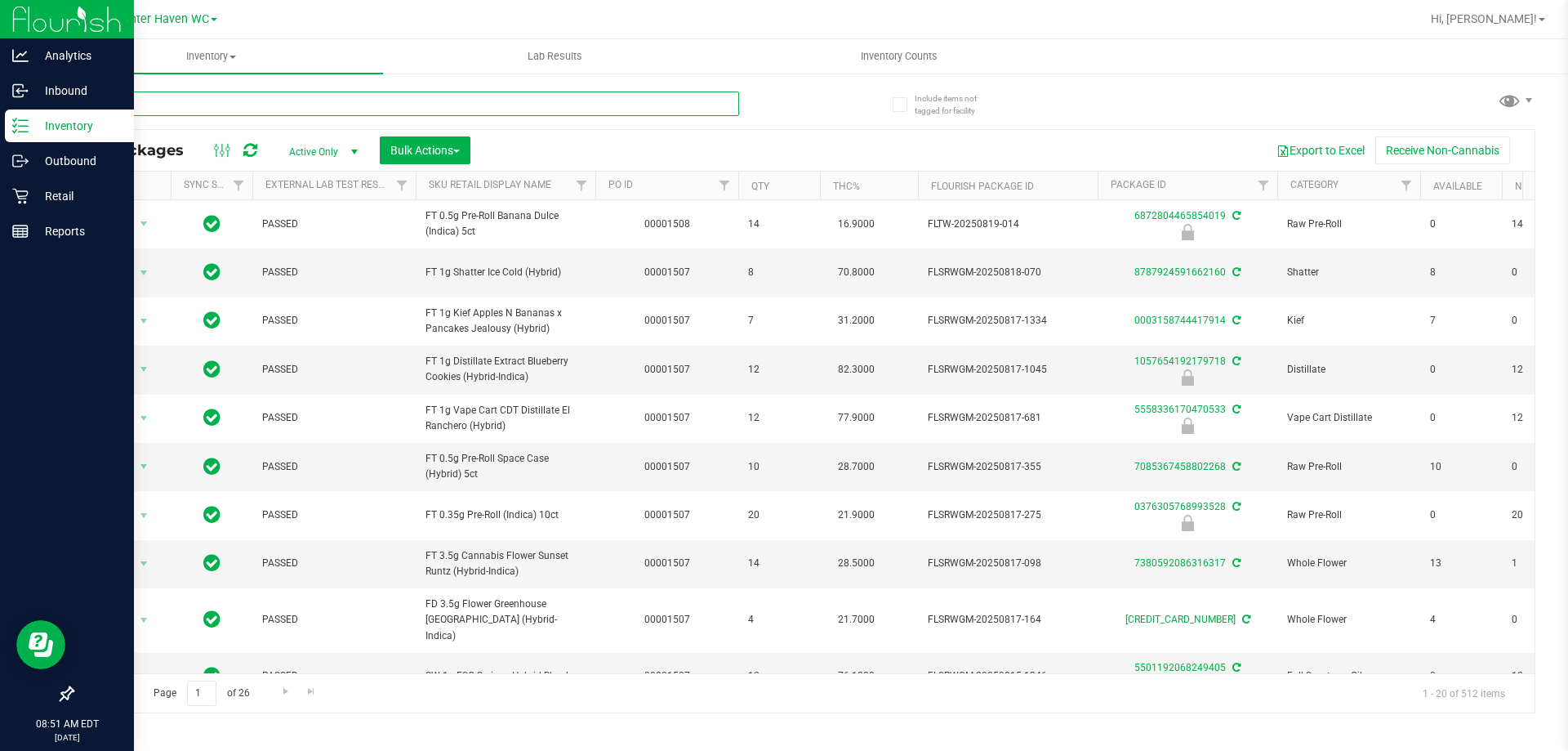
click at [149, 107] on input "text" at bounding box center [405, 104] width 667 height 24
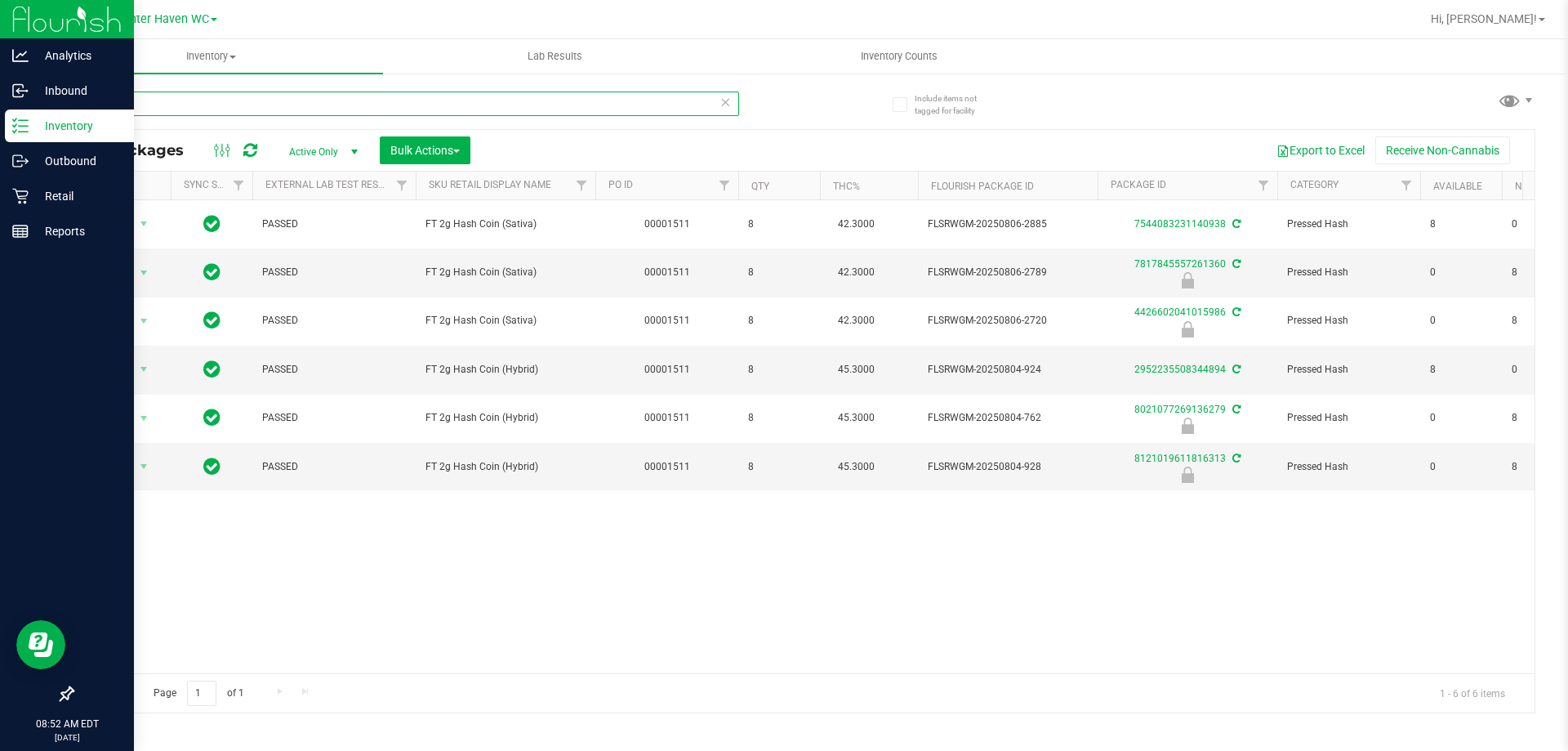
click at [273, 94] on input "hash" at bounding box center [405, 104] width 667 height 24
click at [272, 96] on input "hash" at bounding box center [405, 104] width 667 height 24
click at [290, 96] on input "hash" at bounding box center [405, 104] width 667 height 24
click at [291, 96] on input "hash" at bounding box center [405, 104] width 667 height 24
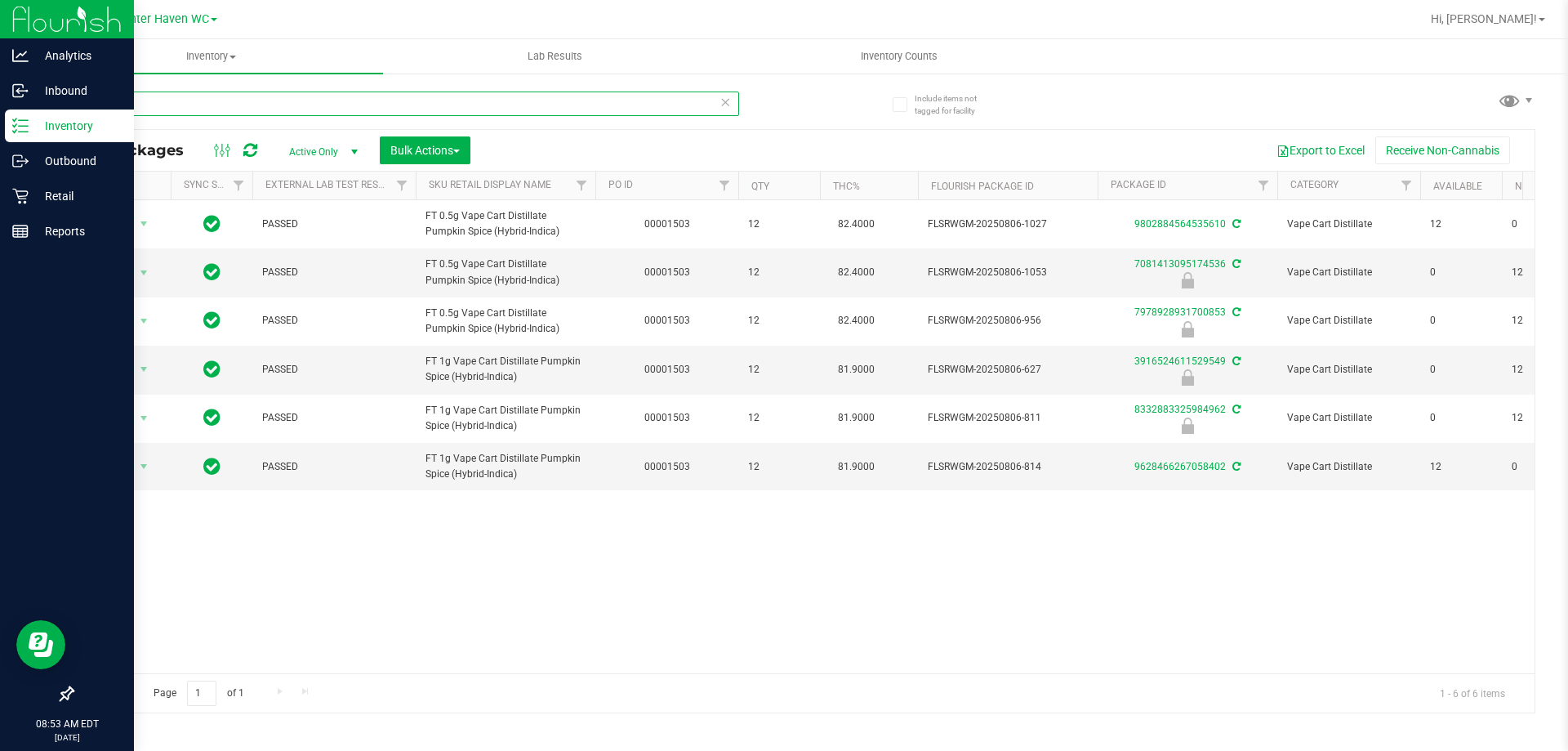
click at [294, 96] on input "pkn" at bounding box center [405, 104] width 667 height 24
type input "9559145280118966"
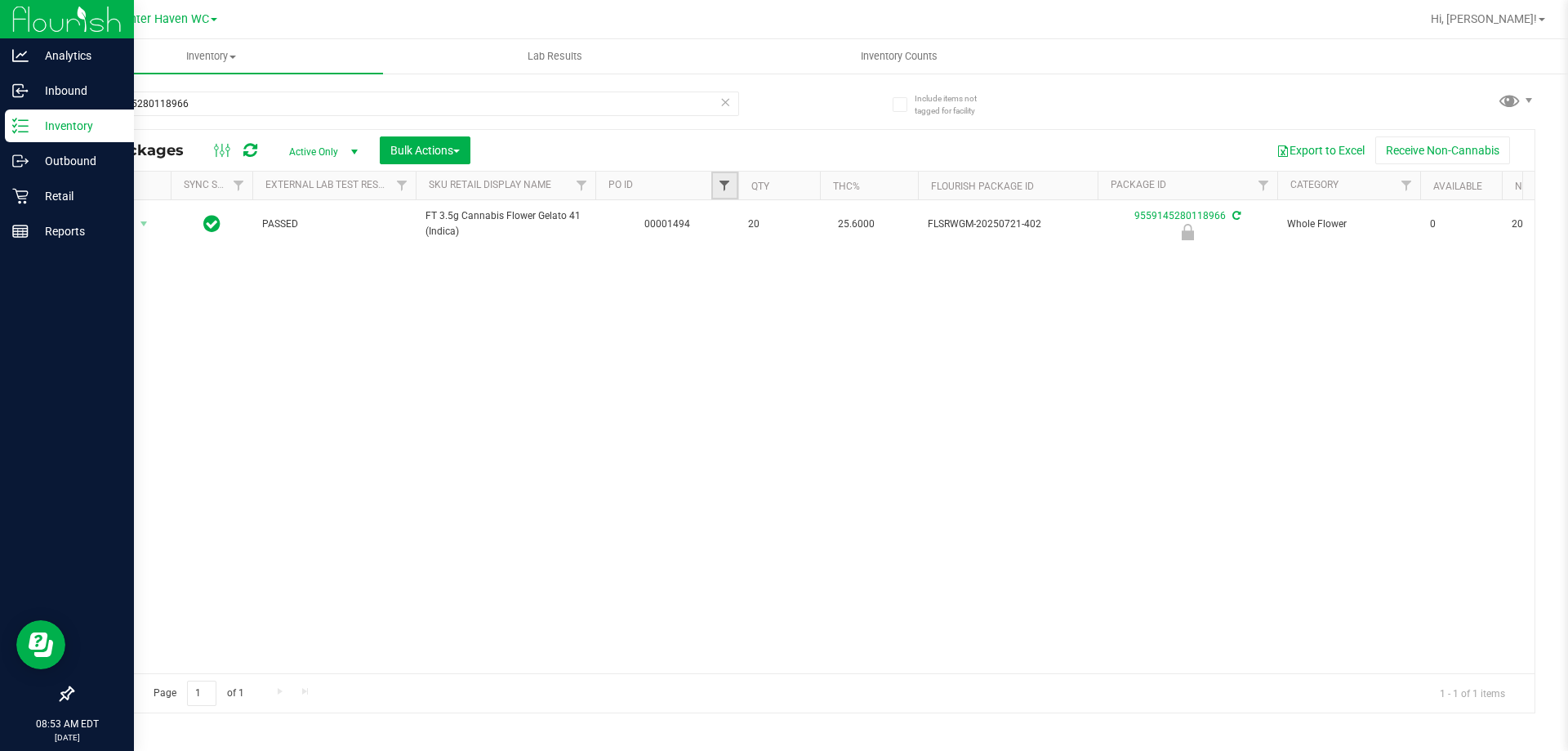
click at [723, 180] on span "Filter" at bounding box center [725, 185] width 13 height 13
click at [730, 143] on div "Export to Excel Receive Non-Cannabis" at bounding box center [1003, 151] width 1040 height 28
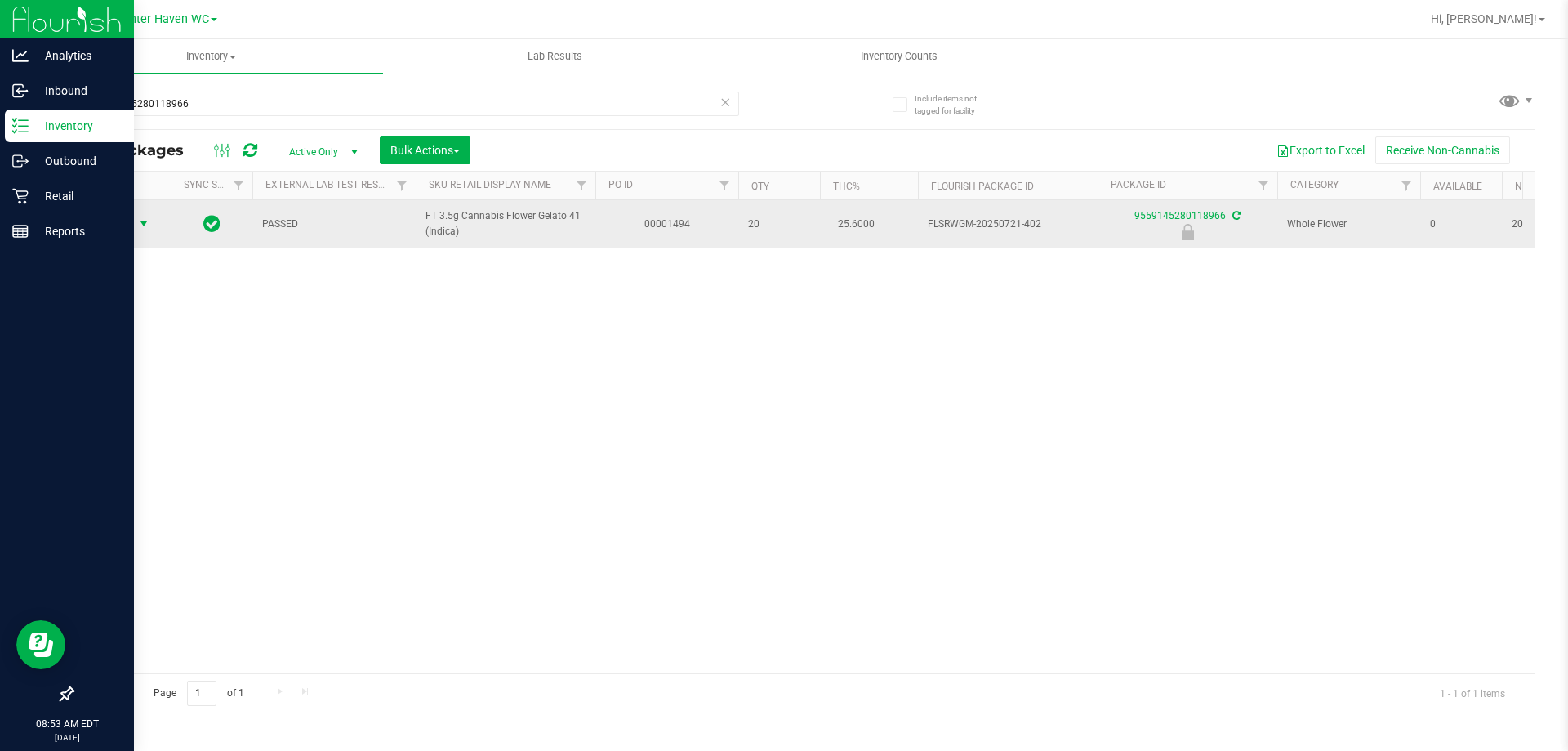
click at [128, 221] on span "Action" at bounding box center [110, 224] width 44 height 22
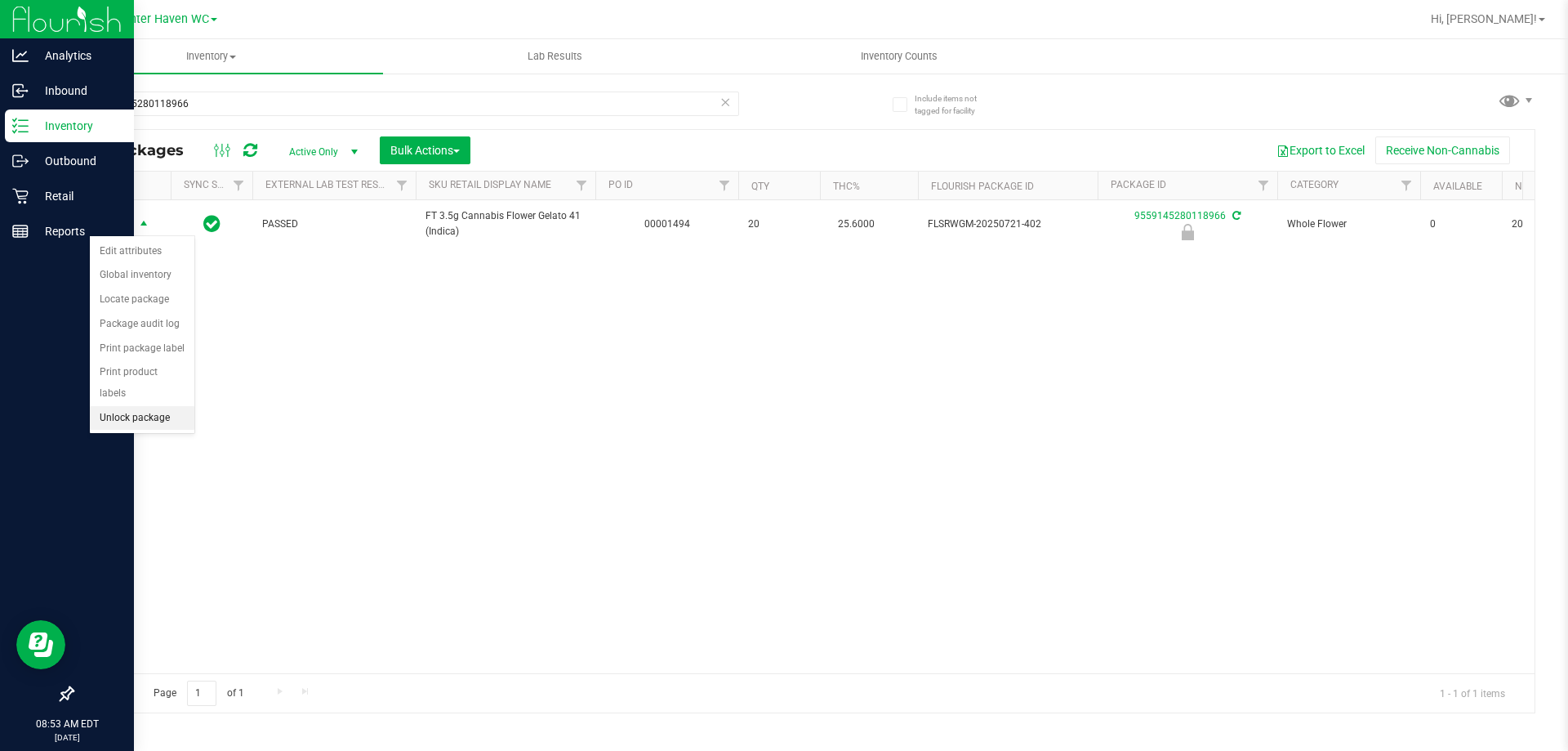
click at [162, 406] on li "Unlock package" at bounding box center [142, 419] width 105 height 24
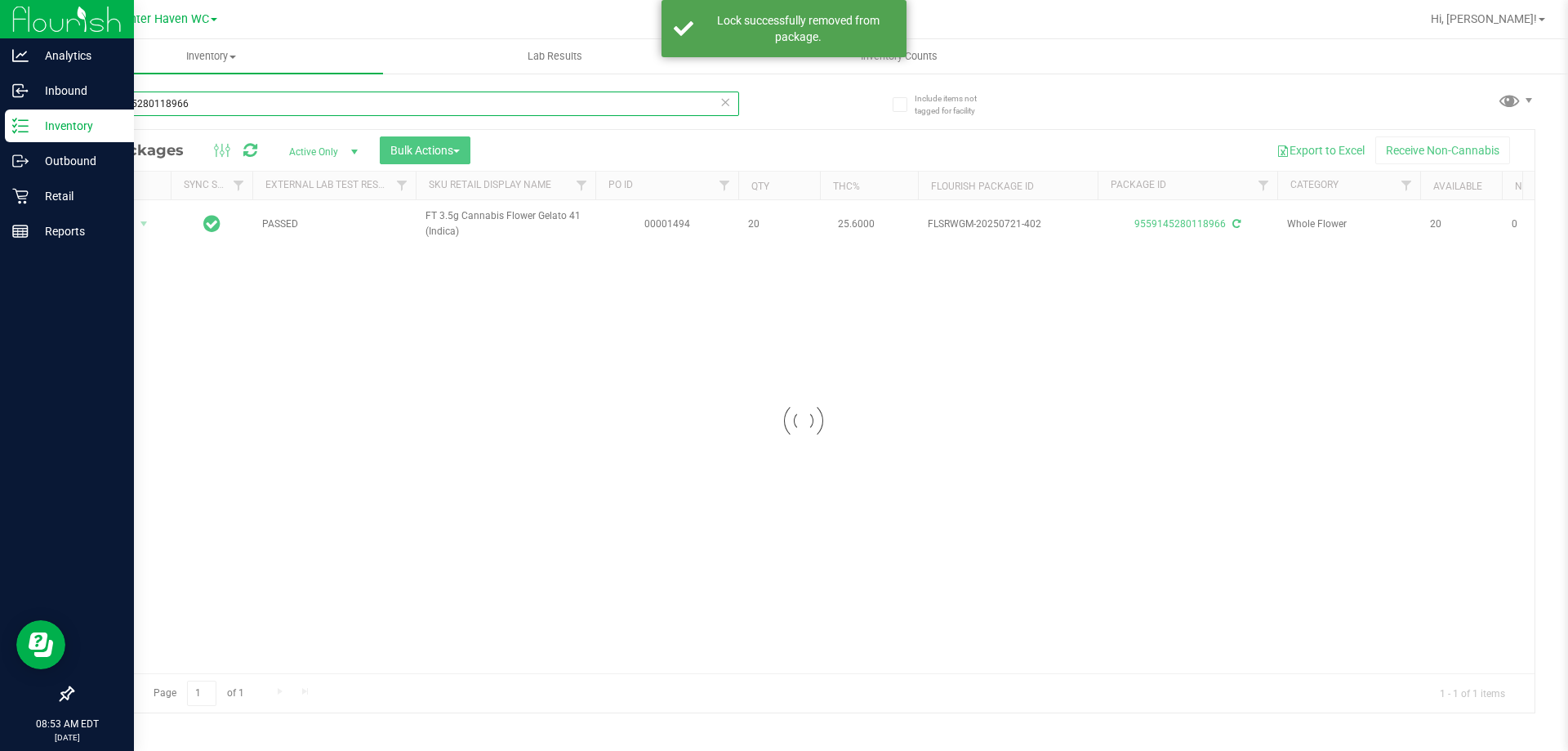
click at [196, 105] on input "9559145280118966" at bounding box center [405, 104] width 667 height 24
type input "0070216833032257"
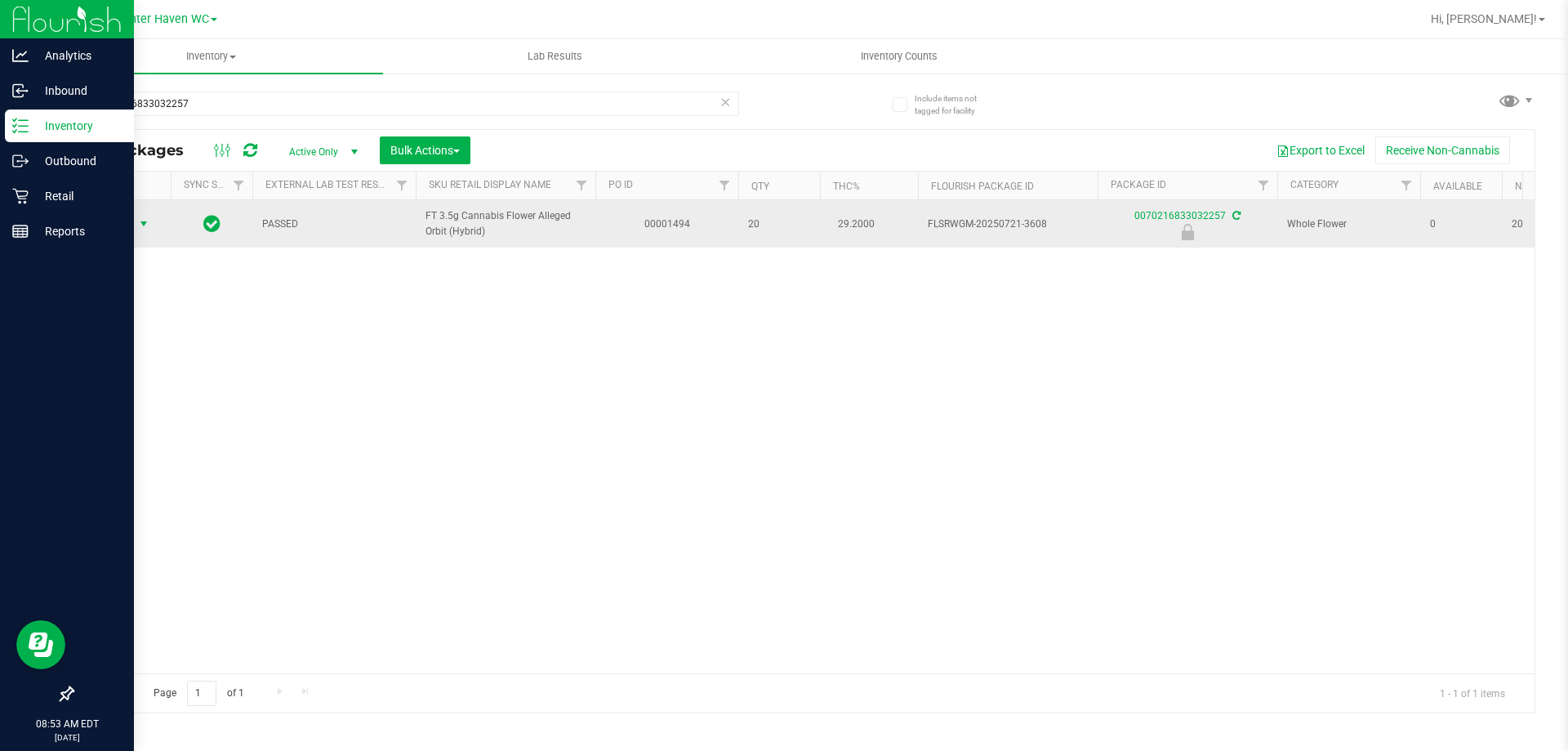
click at [120, 223] on span "Action" at bounding box center [110, 224] width 44 height 22
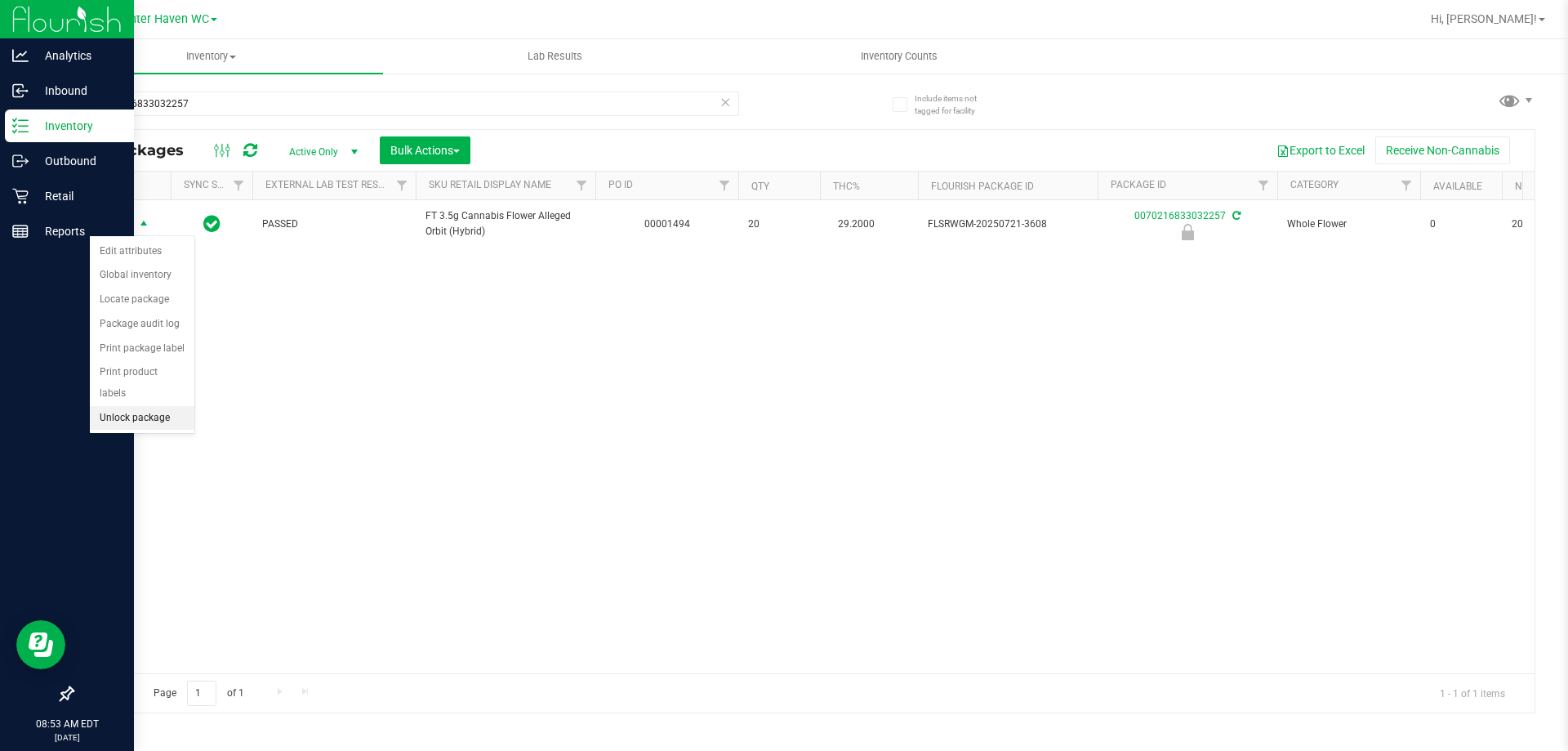
click at [139, 406] on li "Unlock package" at bounding box center [142, 419] width 105 height 24
